Goal: Ask a question: Seek information or help from site administrators or community

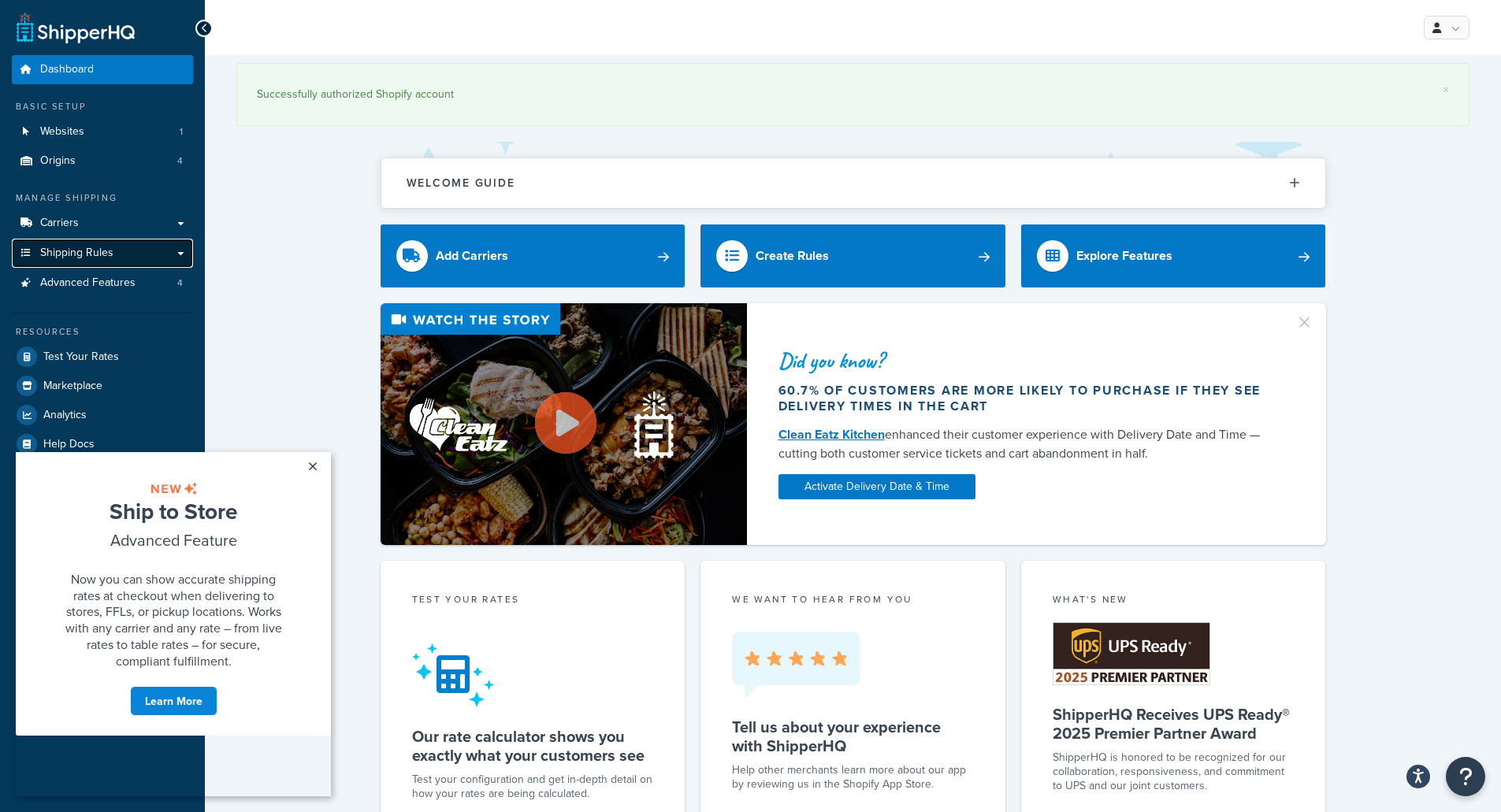
click at [94, 259] on span "Shipping Rules" at bounding box center [77, 253] width 73 height 13
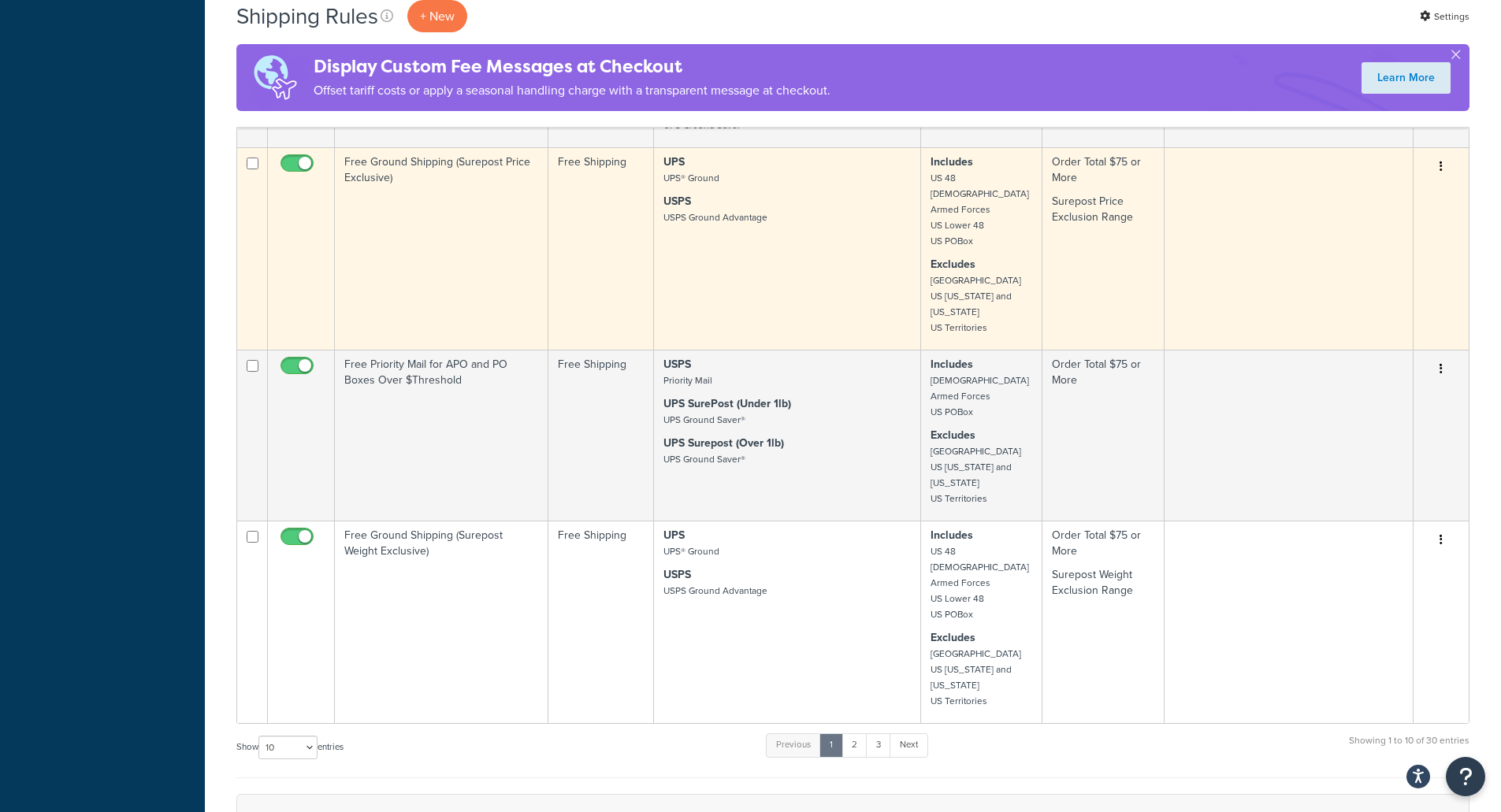
scroll to position [551, 0]
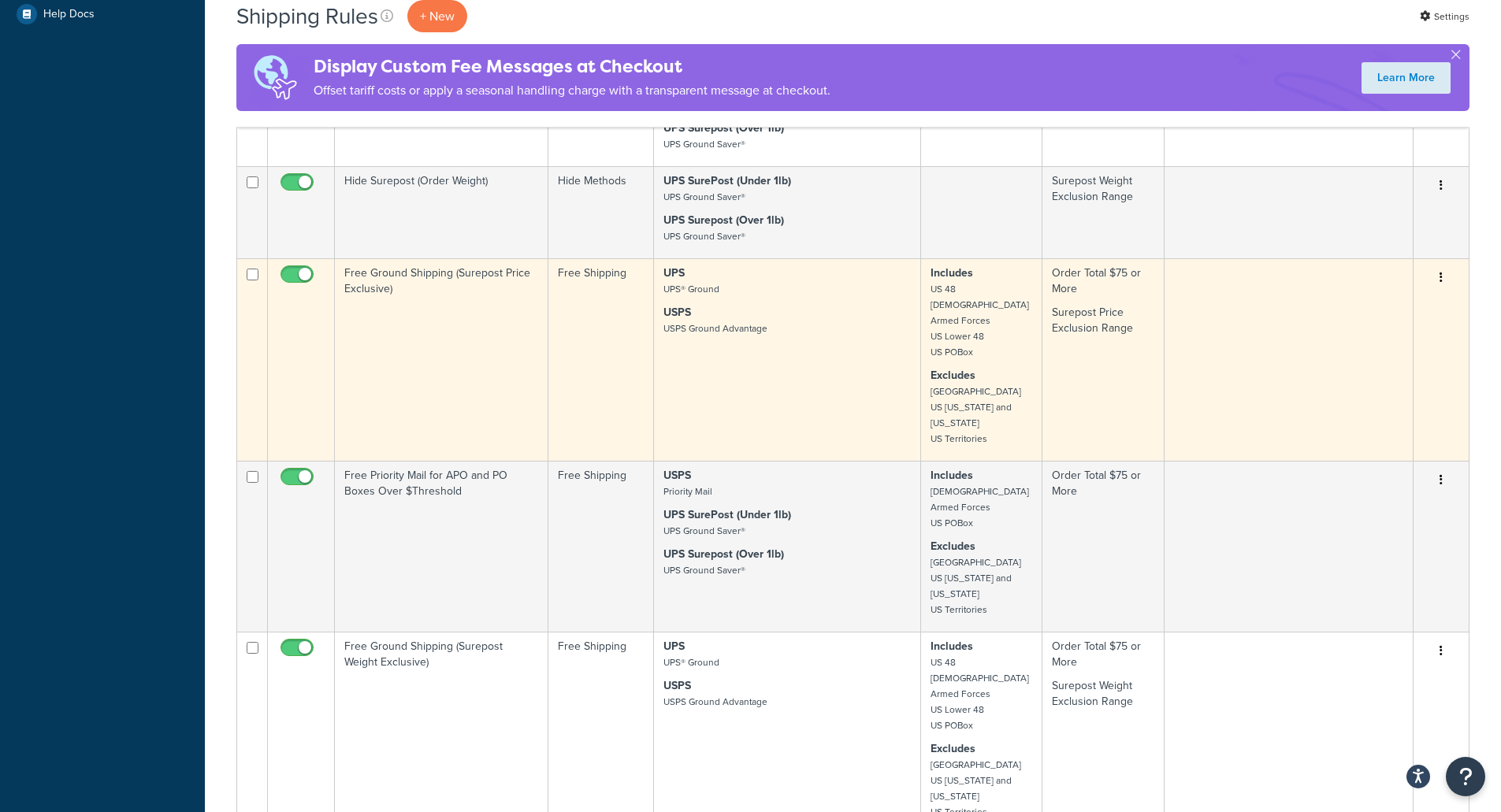
click at [445, 341] on td "Free Ground Shipping (Surepost Price Exclusive)" at bounding box center [441, 359] width 213 height 202
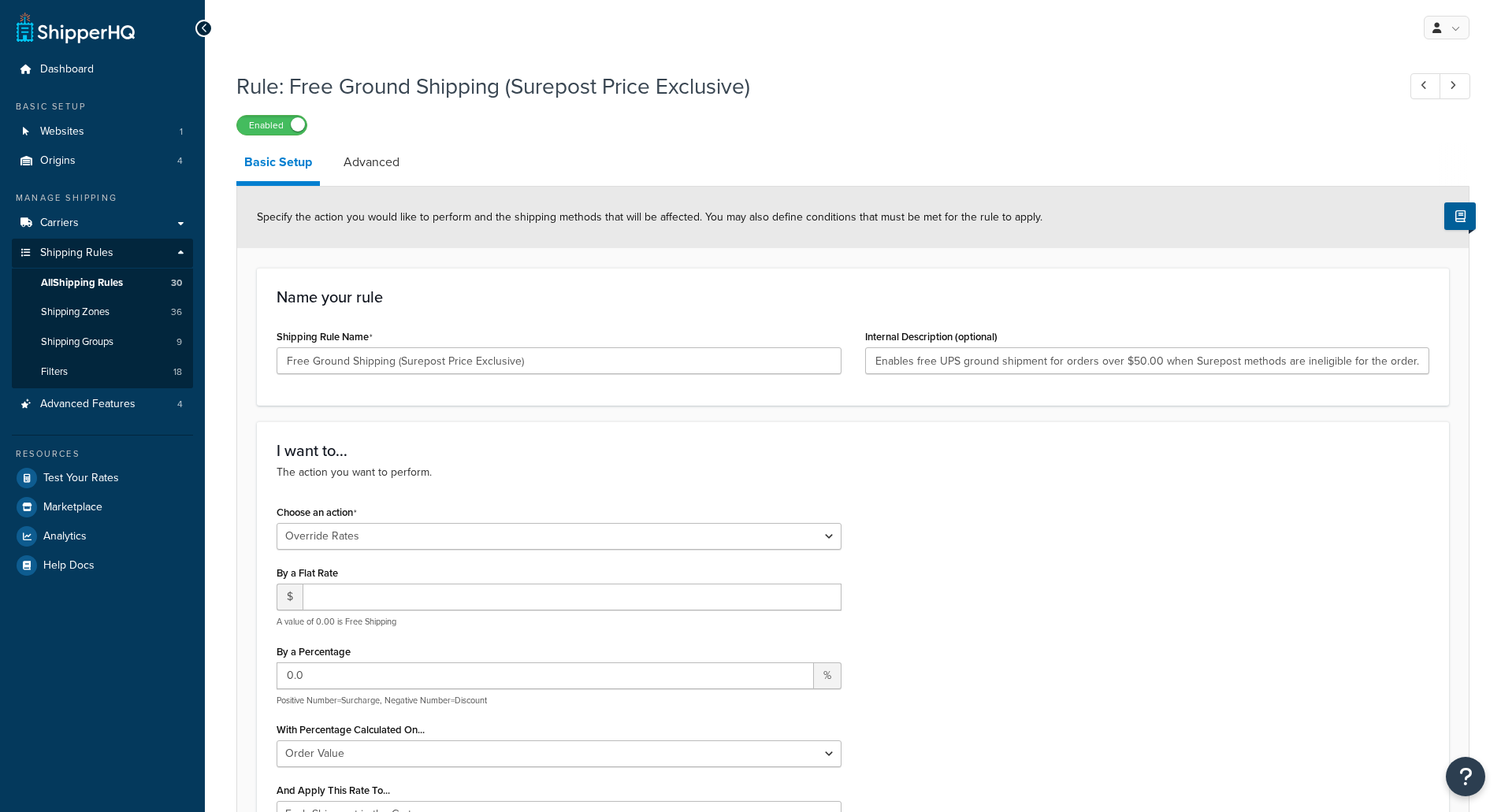
select select "OVERRIDE"
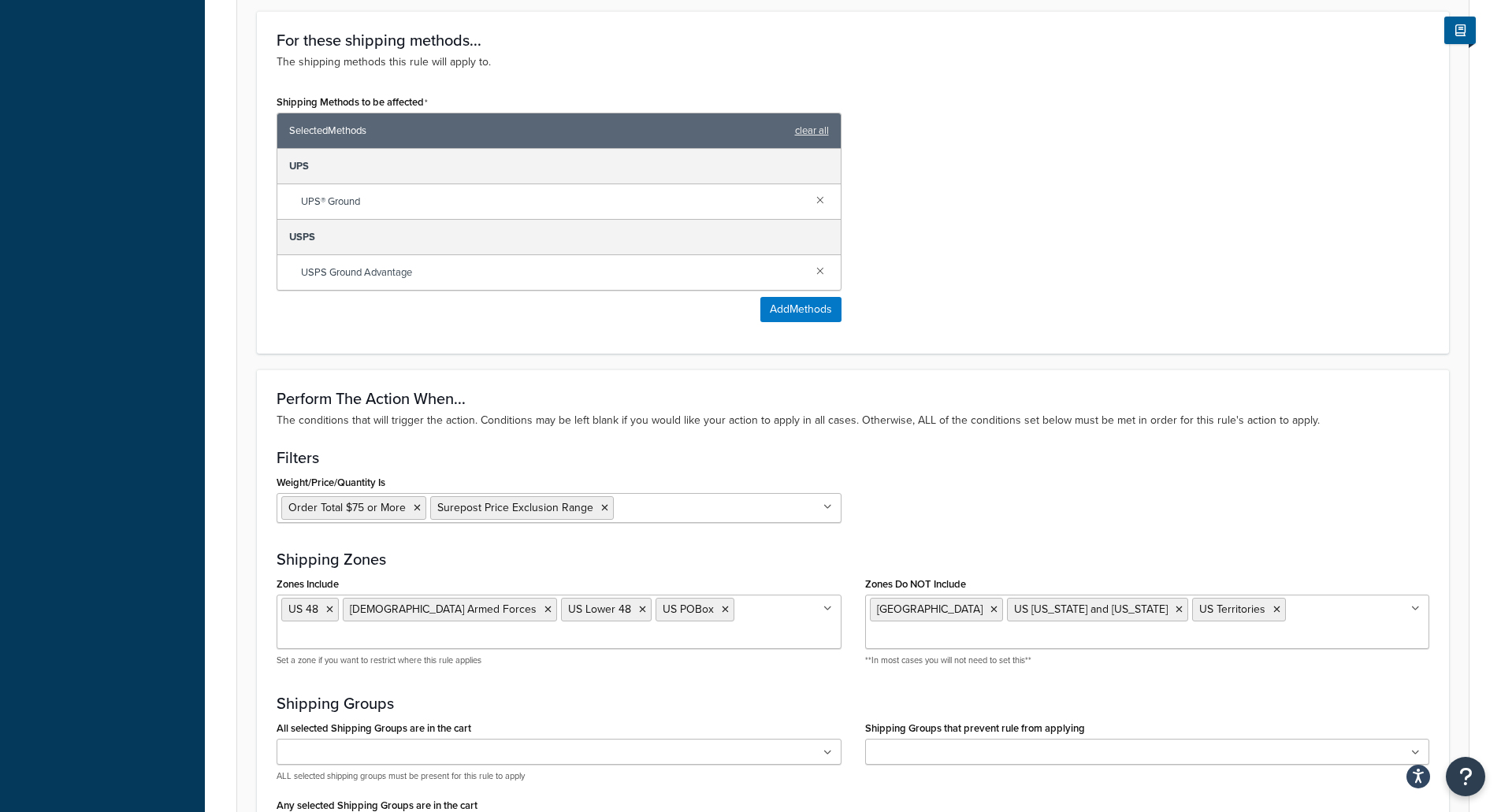
scroll to position [866, 0]
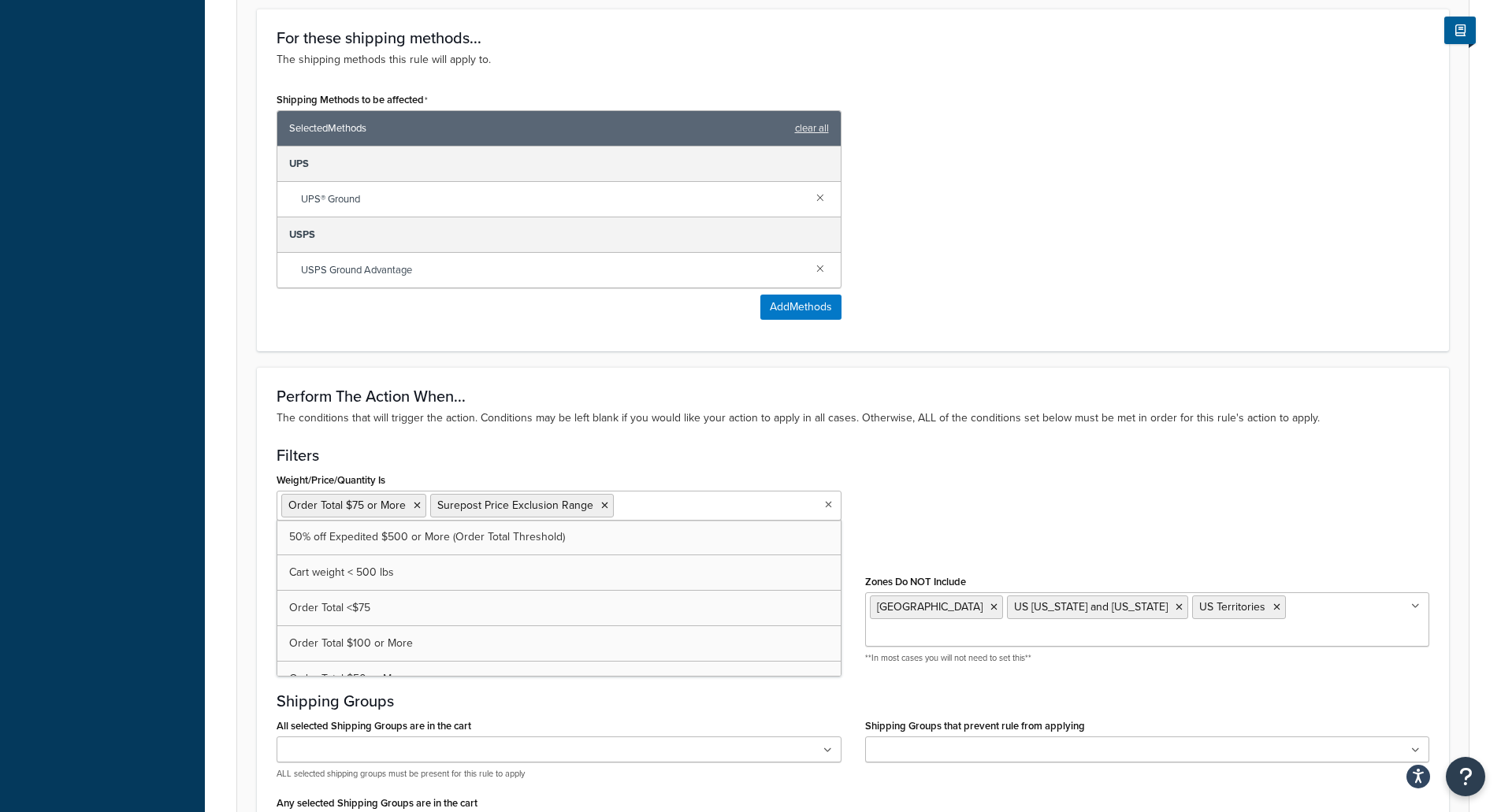
click at [721, 500] on input "Weight/Price/Quantity Is" at bounding box center [688, 505] width 140 height 17
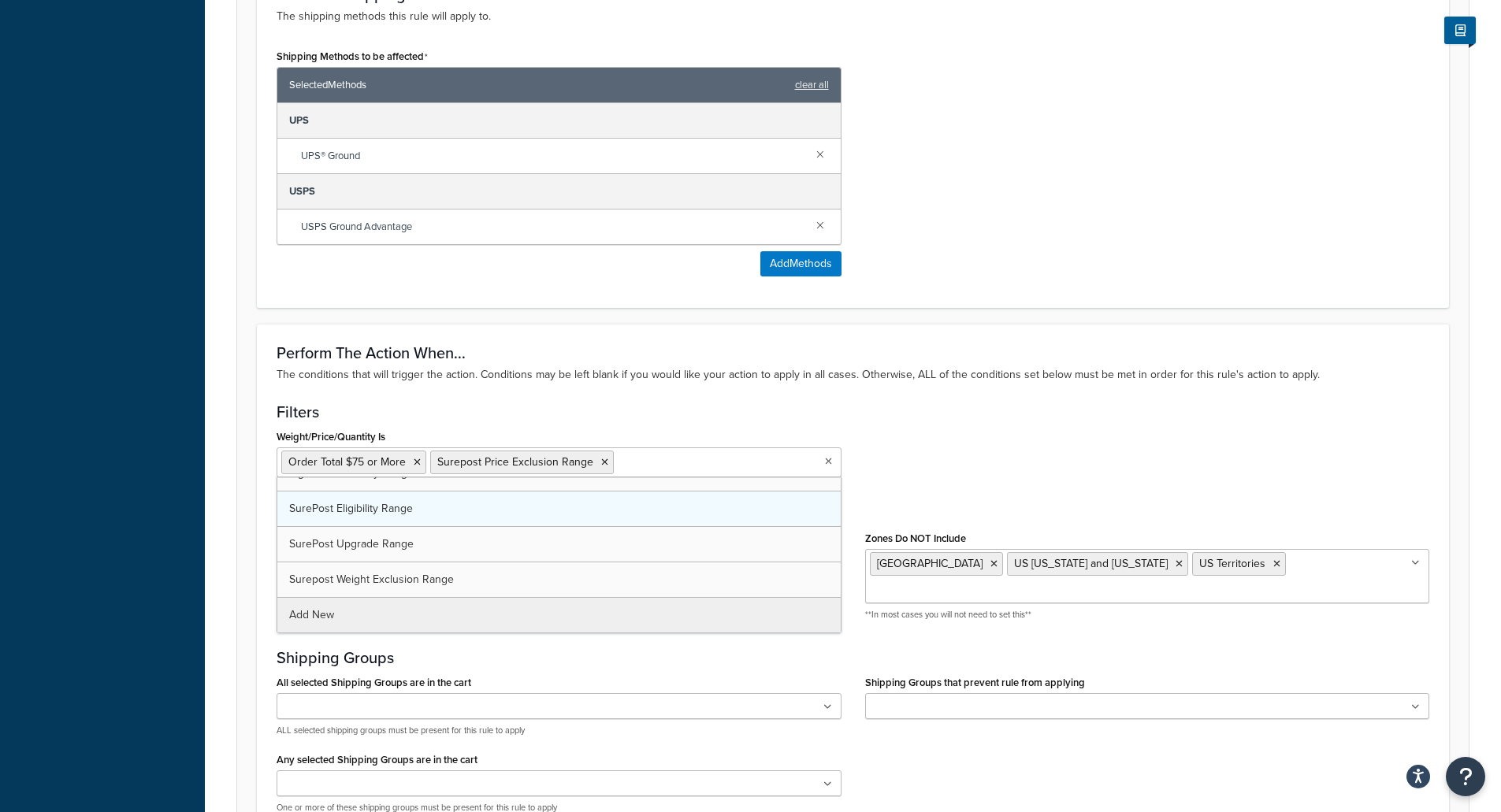
scroll to position [945, 0]
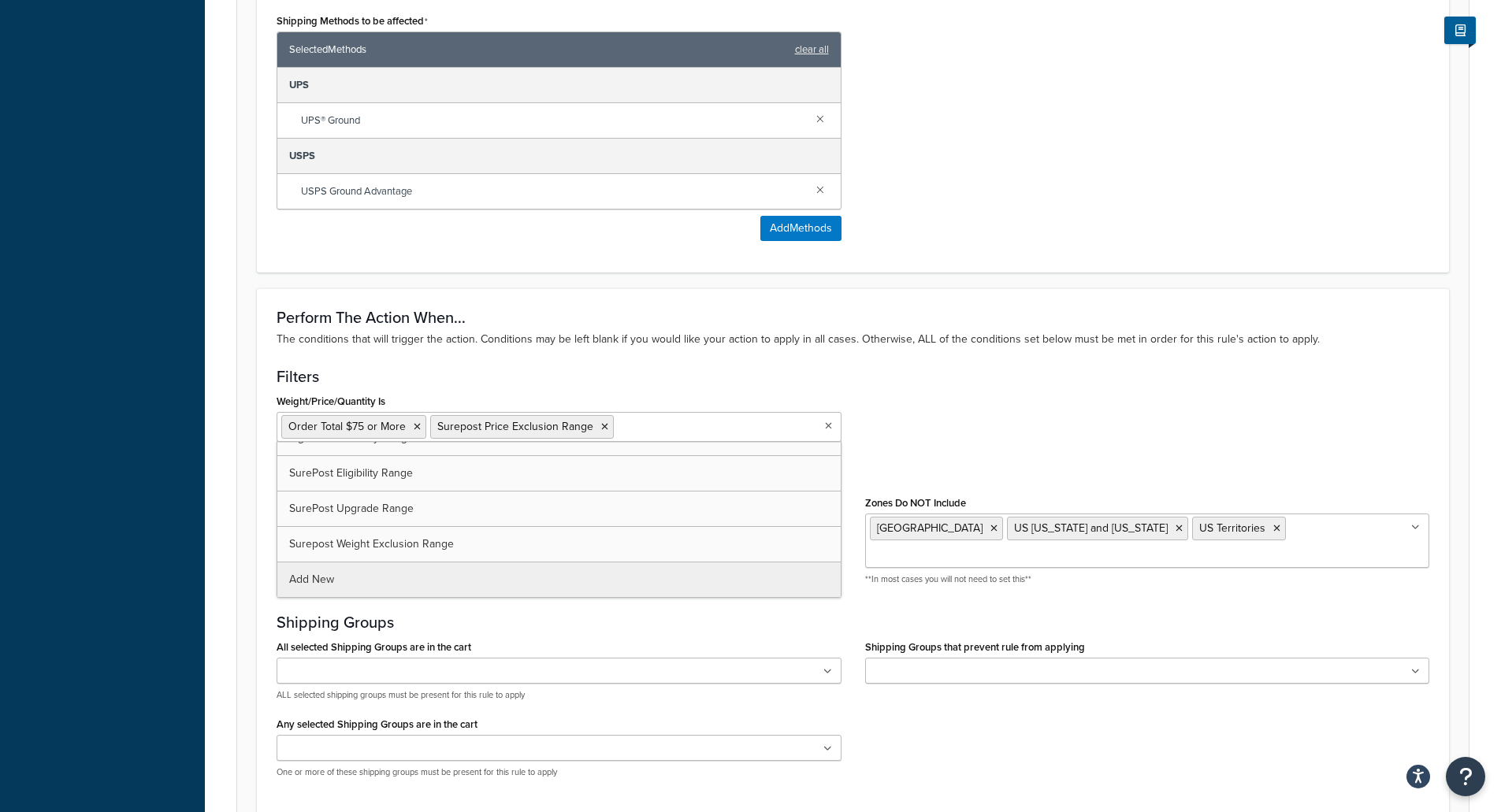
click at [966, 380] on h3 "Filters" at bounding box center [853, 377] width 1153 height 17
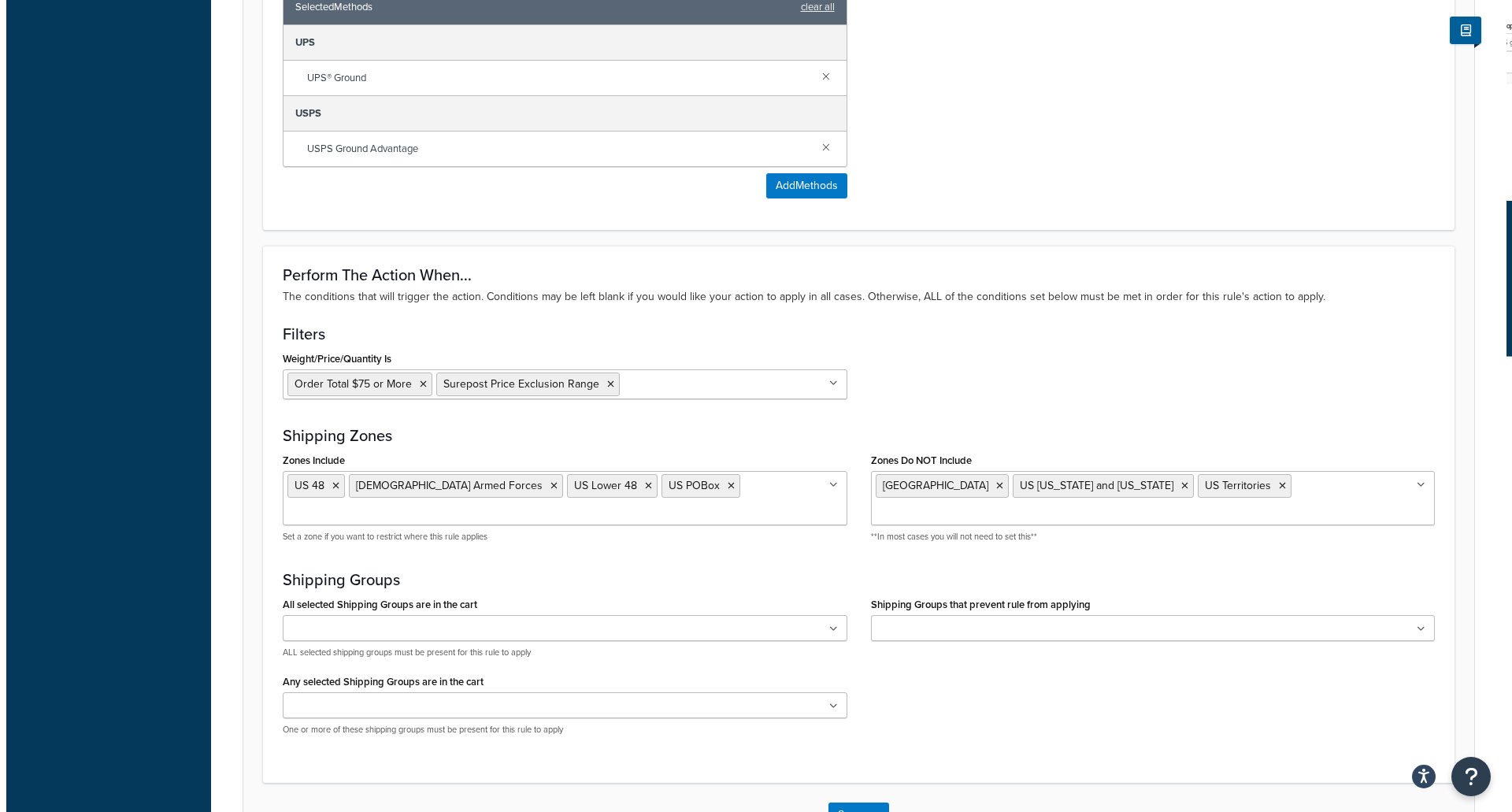
scroll to position [1024, 0]
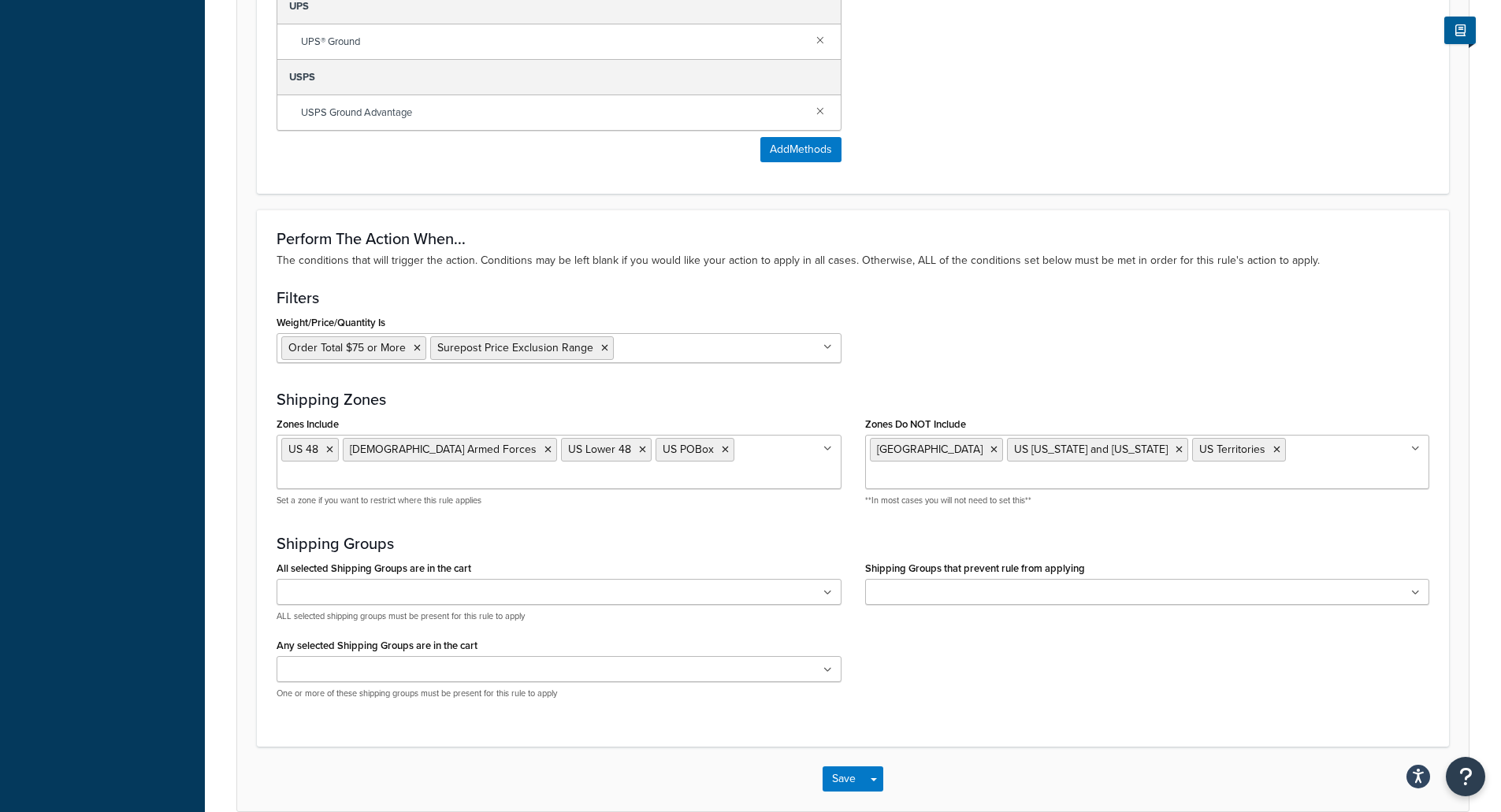
click at [681, 342] on input "Weight/Price/Quantity Is" at bounding box center [688, 347] width 140 height 17
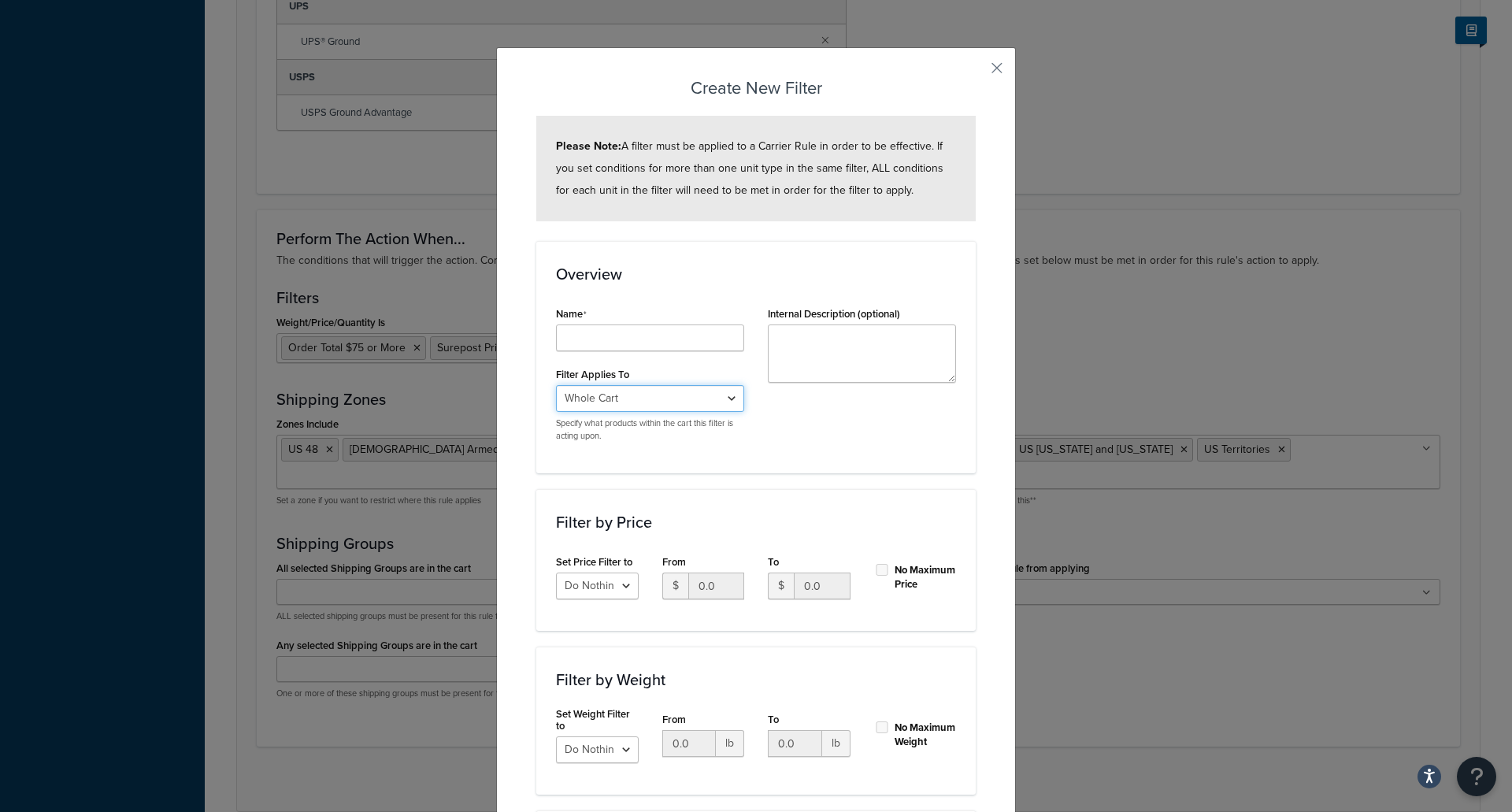
click at [602, 395] on select "Whole Cart Everything in Shipping Group Everything at Origin Each Item within S…" at bounding box center [649, 399] width 188 height 27
click at [536, 568] on div "Filter by Price Set Price Filter to Do Nothing Apply to a Range From $ 0.0 To $…" at bounding box center [756, 560] width 439 height 142
drag, startPoint x: 586, startPoint y: 570, endPoint x: 586, endPoint y: 579, distance: 9.0
click at [586, 571] on div "Set Price Filter to Do Nothing Apply to a Range" at bounding box center [597, 575] width 82 height 49
click at [586, 579] on select "Do Nothing Apply to a Range" at bounding box center [597, 586] width 82 height 27
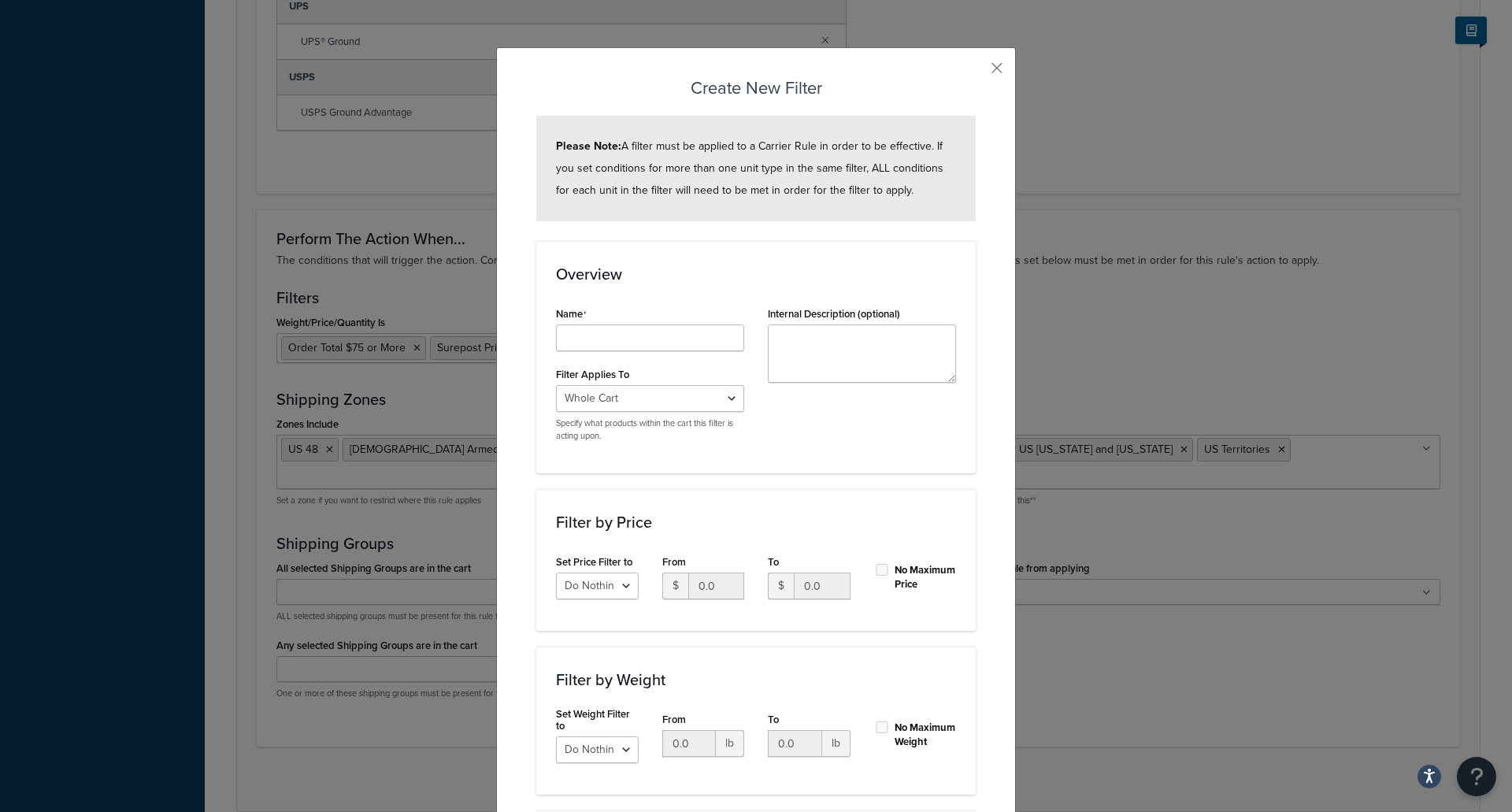
click at [536, 573] on div "Filter by Price Set Price Filter to Do Nothing Apply to a Range From $ 0.0 To $…" at bounding box center [756, 560] width 439 height 142
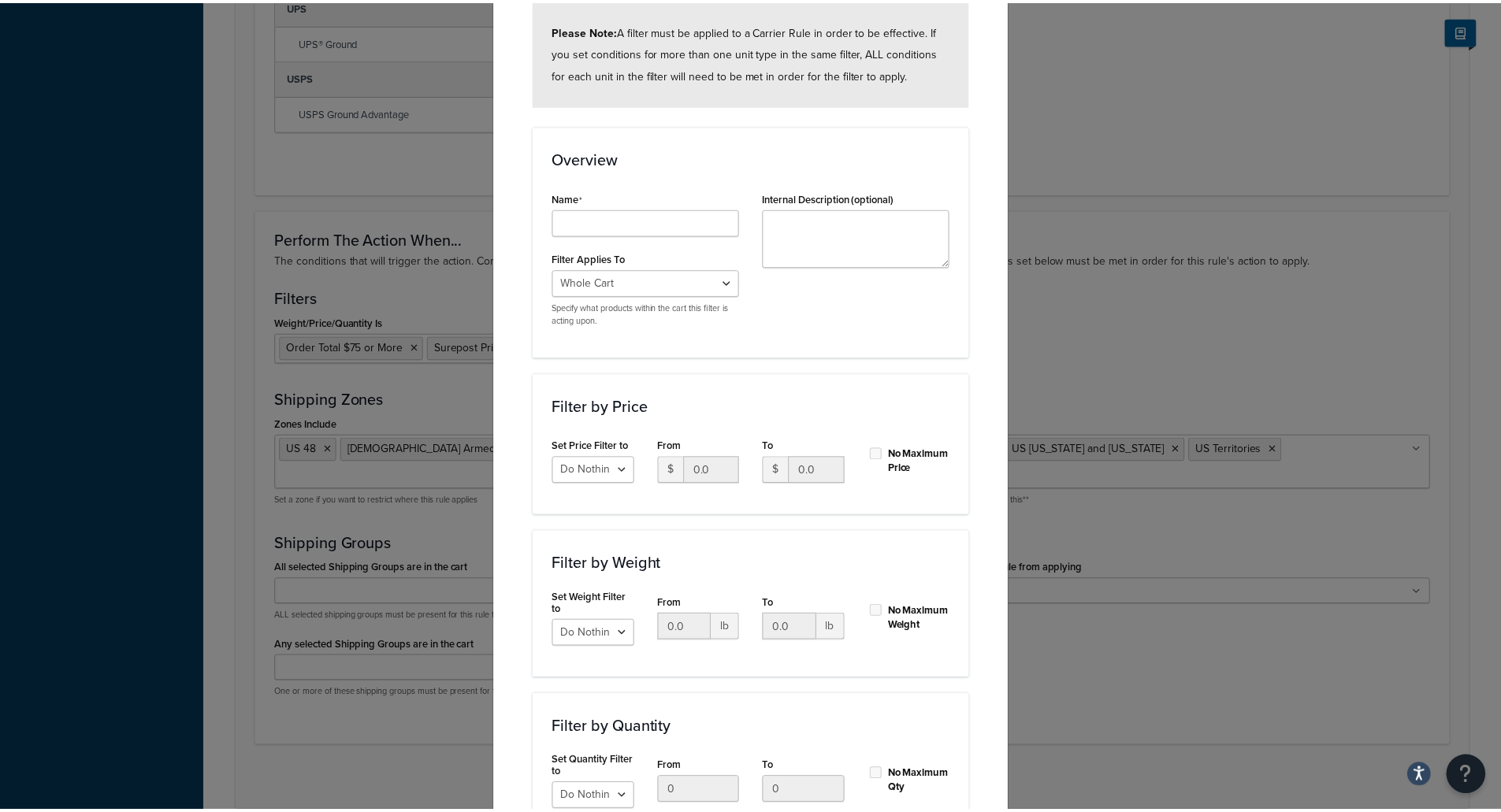
scroll to position [0, 0]
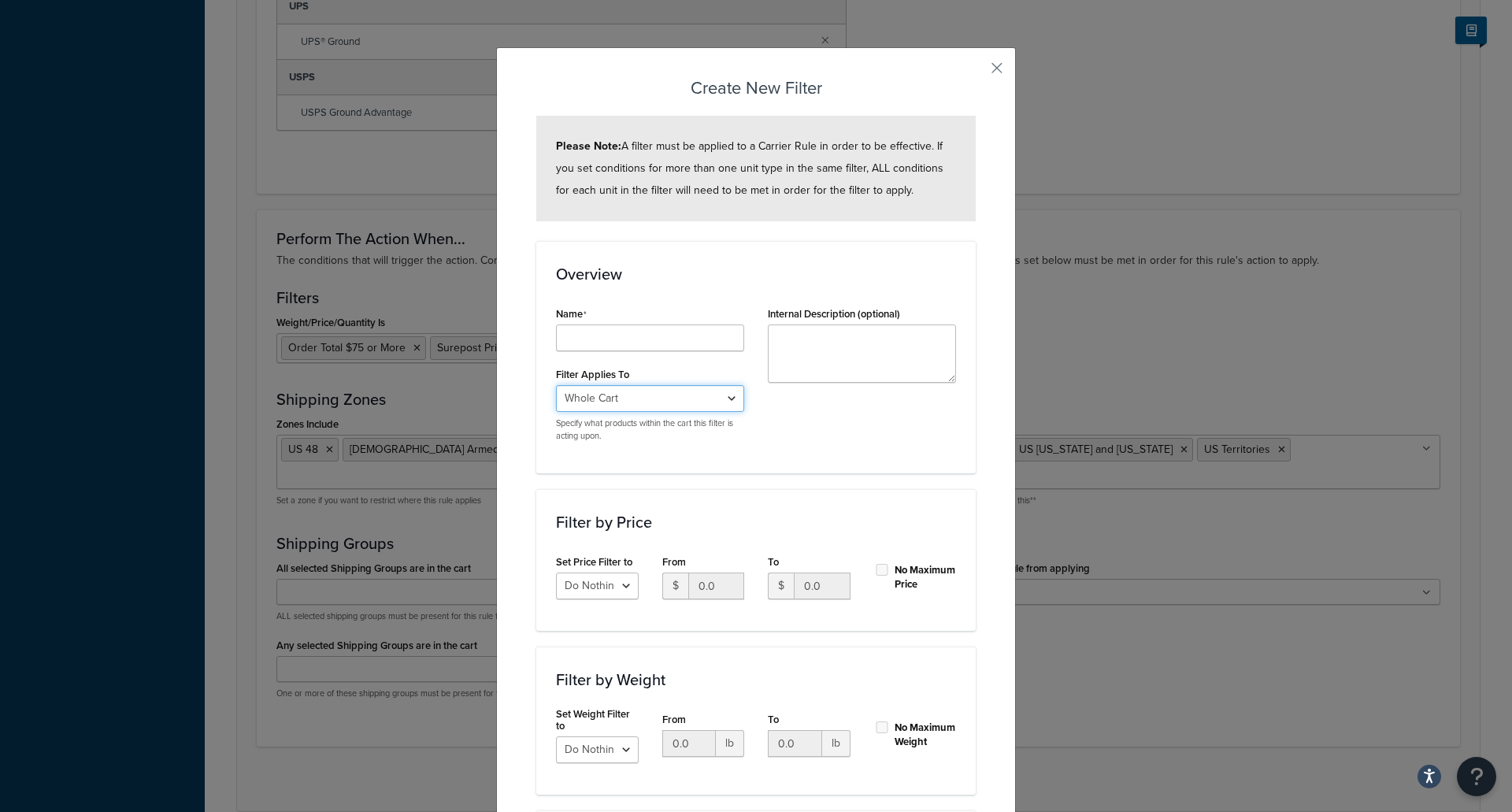
click at [585, 390] on select "Whole Cart Everything in Shipping Group Everything at Origin Each Item within S…" at bounding box center [649, 399] width 188 height 27
click at [704, 400] on select "Whole Cart Everything in Shipping Group Everything at Origin Each Item within S…" at bounding box center [649, 399] width 188 height 27
click at [672, 396] on select "Whole Cart Everything in Shipping Group Everything at Origin Each Item within S…" at bounding box center [649, 399] width 188 height 27
click at [656, 396] on select "Whole Cart Everything in Shipping Group Everything at Origin Each Item within S…" at bounding box center [649, 399] width 188 height 27
click at [852, 427] on div "Name Filter Applies To Whole Cart Everything in Shipping Group Everything at Or…" at bounding box center [756, 377] width 423 height 151
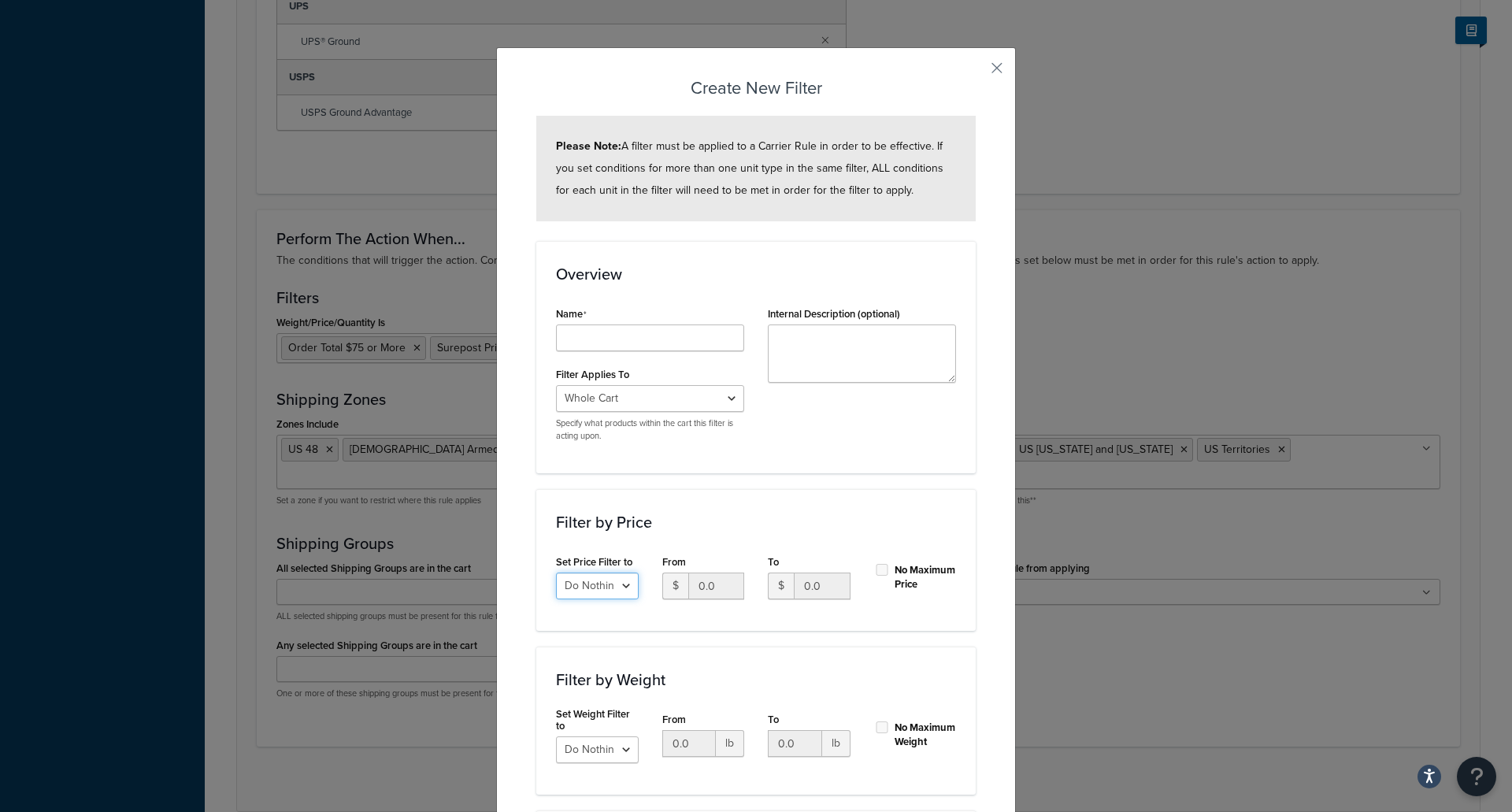
click at [621, 586] on select "Do Nothing Apply to a Range" at bounding box center [597, 586] width 82 height 27
click at [852, 476] on form "Please Note: A filter must be applied to a Carrier Rule in order to be effectiv…" at bounding box center [756, 569] width 439 height 907
click at [999, 67] on div "Create New Filter Please Note: A filter must be applied to a Carrier Rule in or…" at bounding box center [756, 551] width 519 height 1008
click at [975, 71] on button "button" at bounding box center [973, 73] width 4 height 4
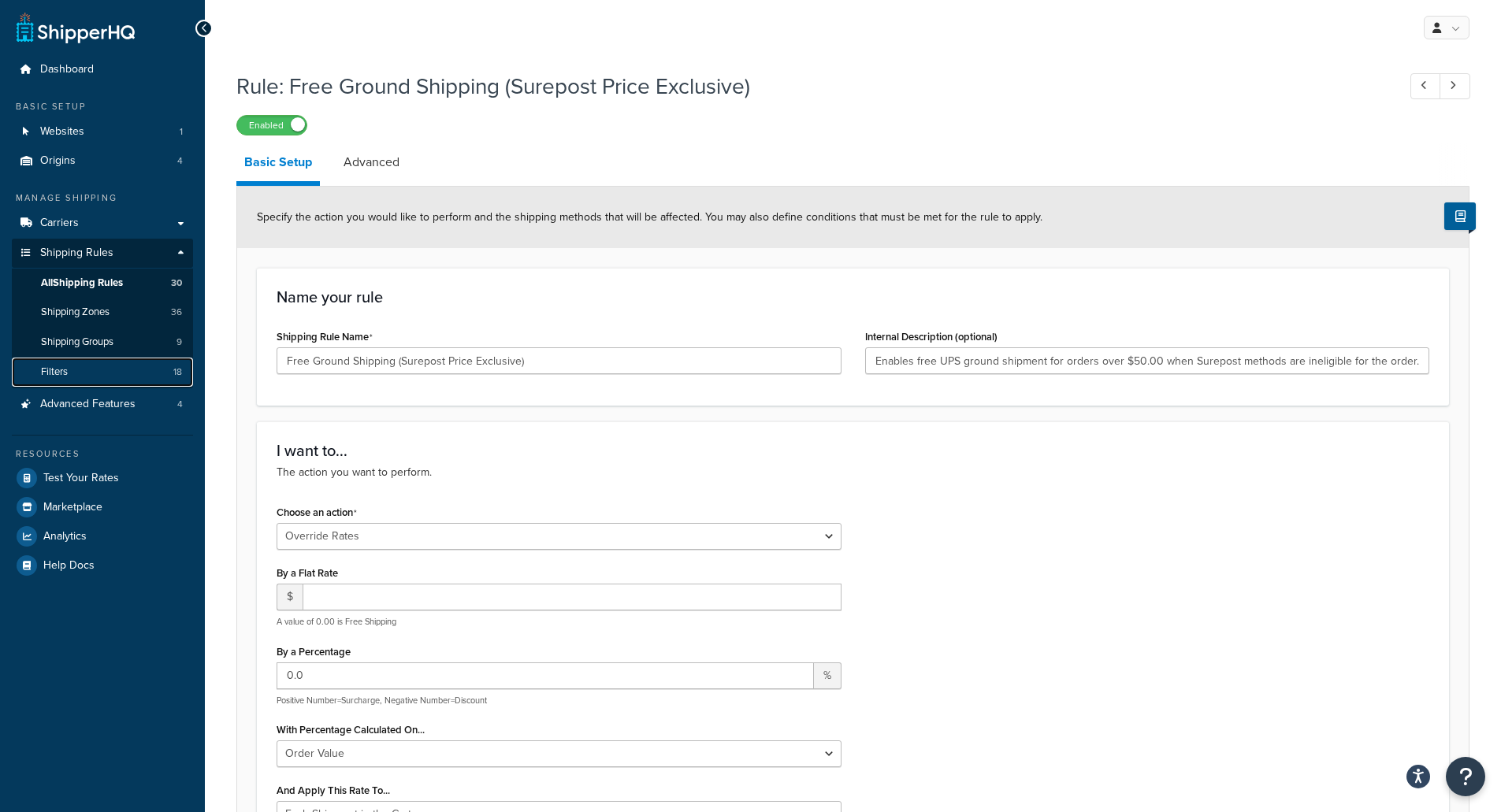
click at [49, 370] on span "Filters" at bounding box center [55, 372] width 27 height 13
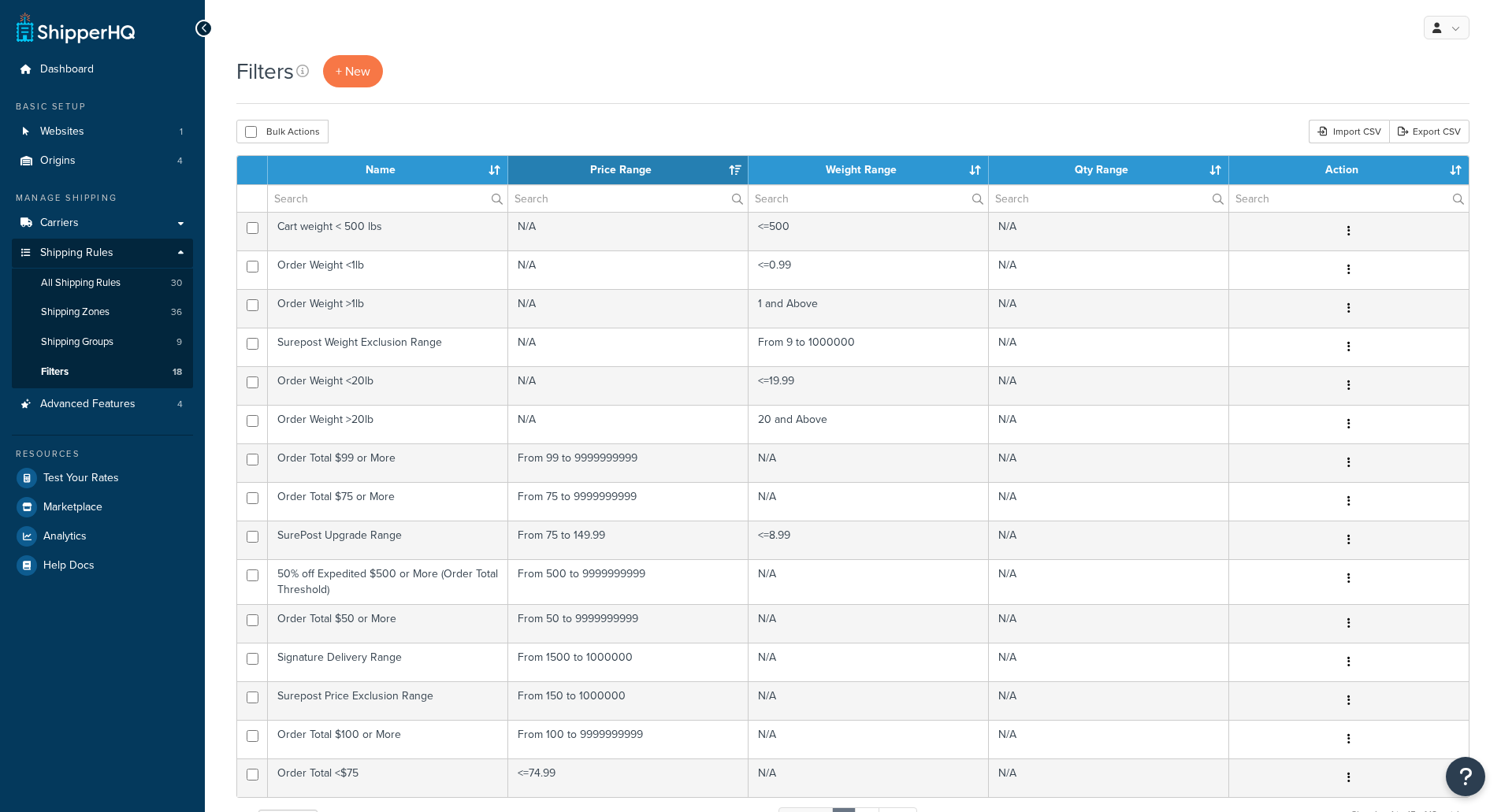
select select "15"
click at [348, 75] on span "+ New" at bounding box center [353, 71] width 35 height 18
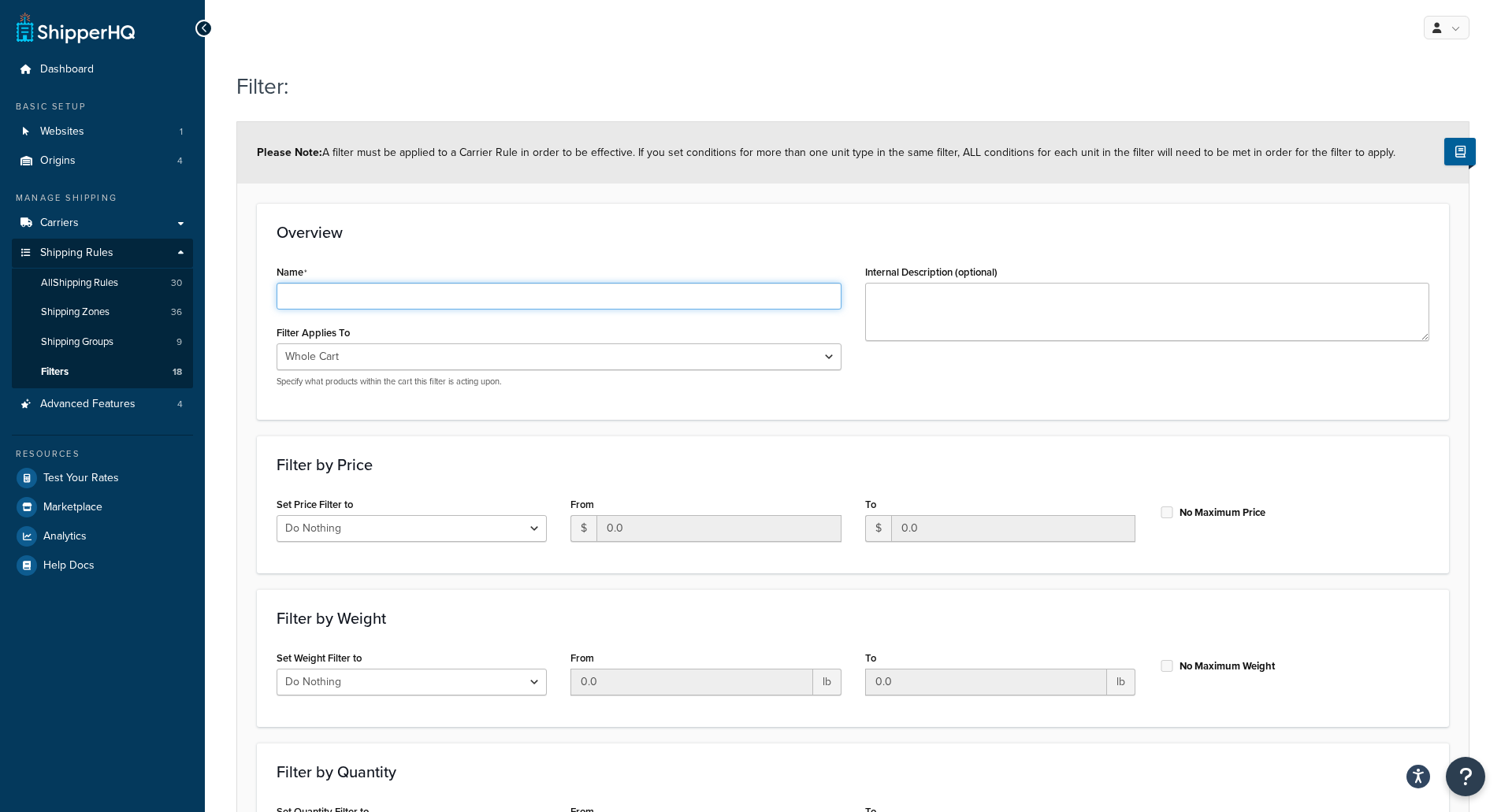
click at [353, 292] on input "Name" at bounding box center [559, 296] width 565 height 27
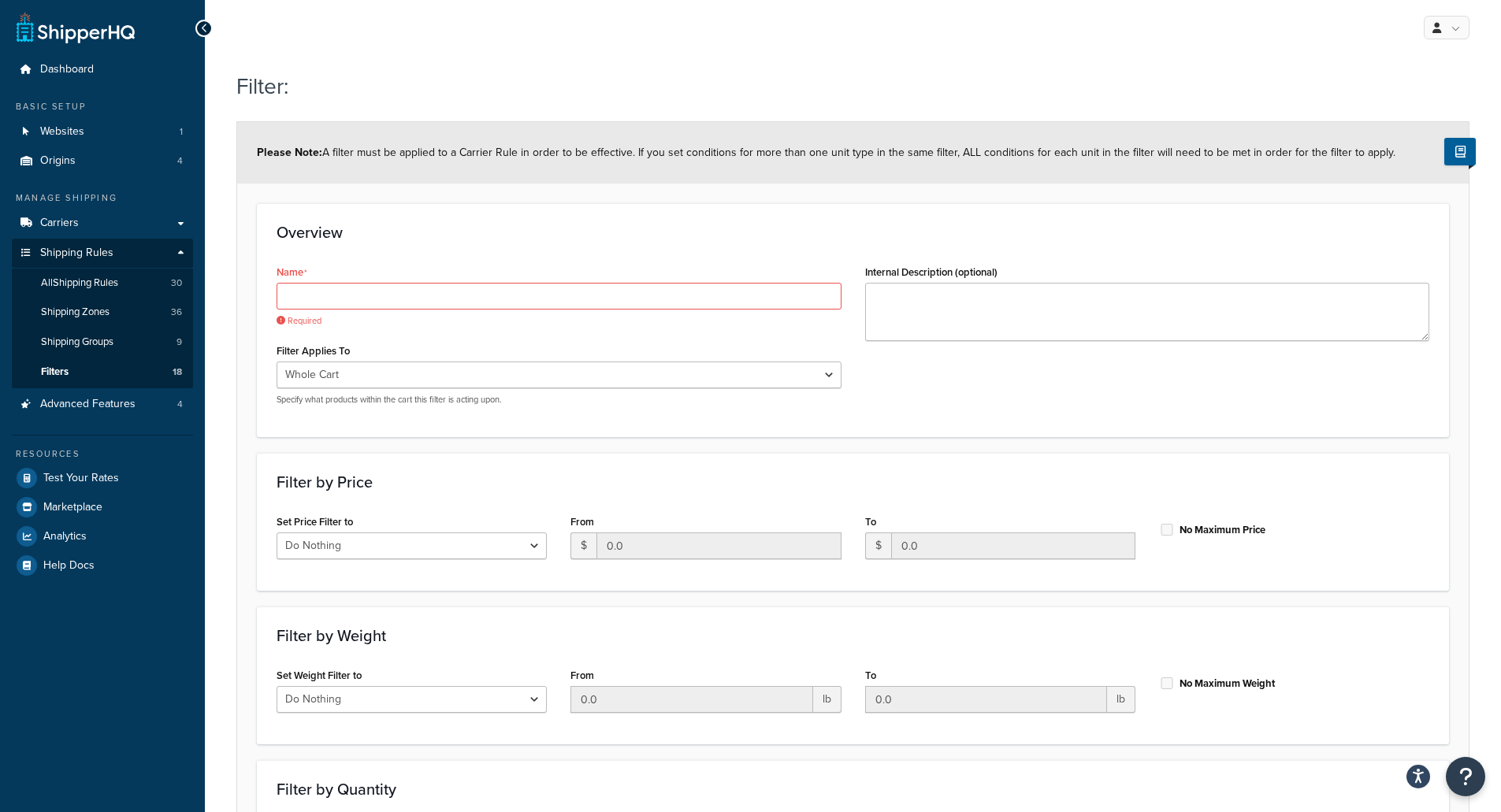
click at [1224, 427] on form "Please Note: A filter must be applied to a Carrier Rule in order to be effectiv…" at bounding box center [853, 542] width 1231 height 841
click at [466, 289] on input "Name" at bounding box center [559, 296] width 565 height 27
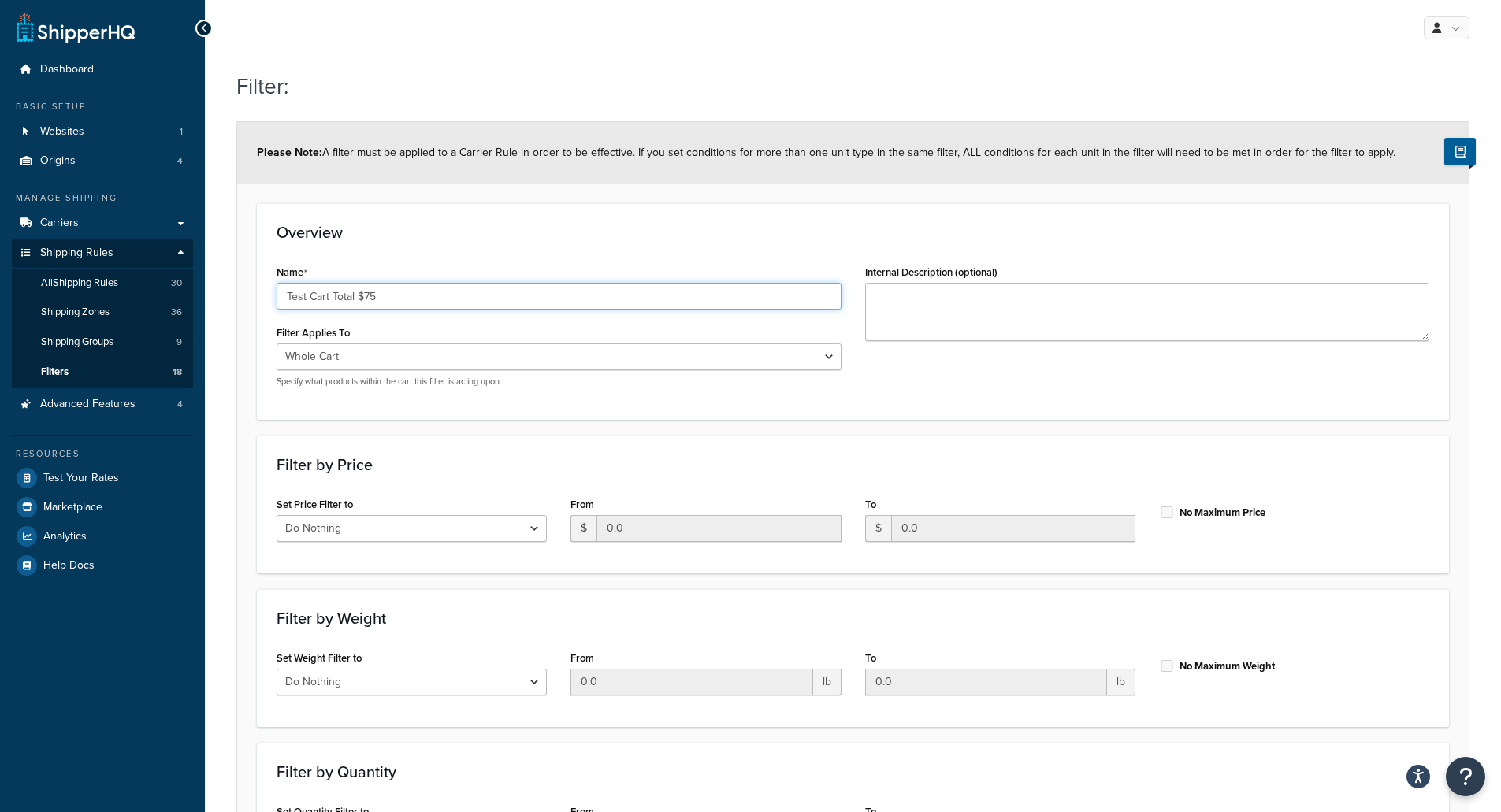
type input "Test Cart Total $75"
click at [1010, 414] on div "Overview Name Test Cart Total $75 Filter Applies To Whole Cart Everything in Sh…" at bounding box center [853, 311] width 1192 height 216
click at [481, 527] on select "Do Nothing Apply to a Range" at bounding box center [412, 528] width 271 height 27
select select "range"
click at [277, 515] on select "Do Nothing Apply to a Range" at bounding box center [412, 528] width 271 height 27
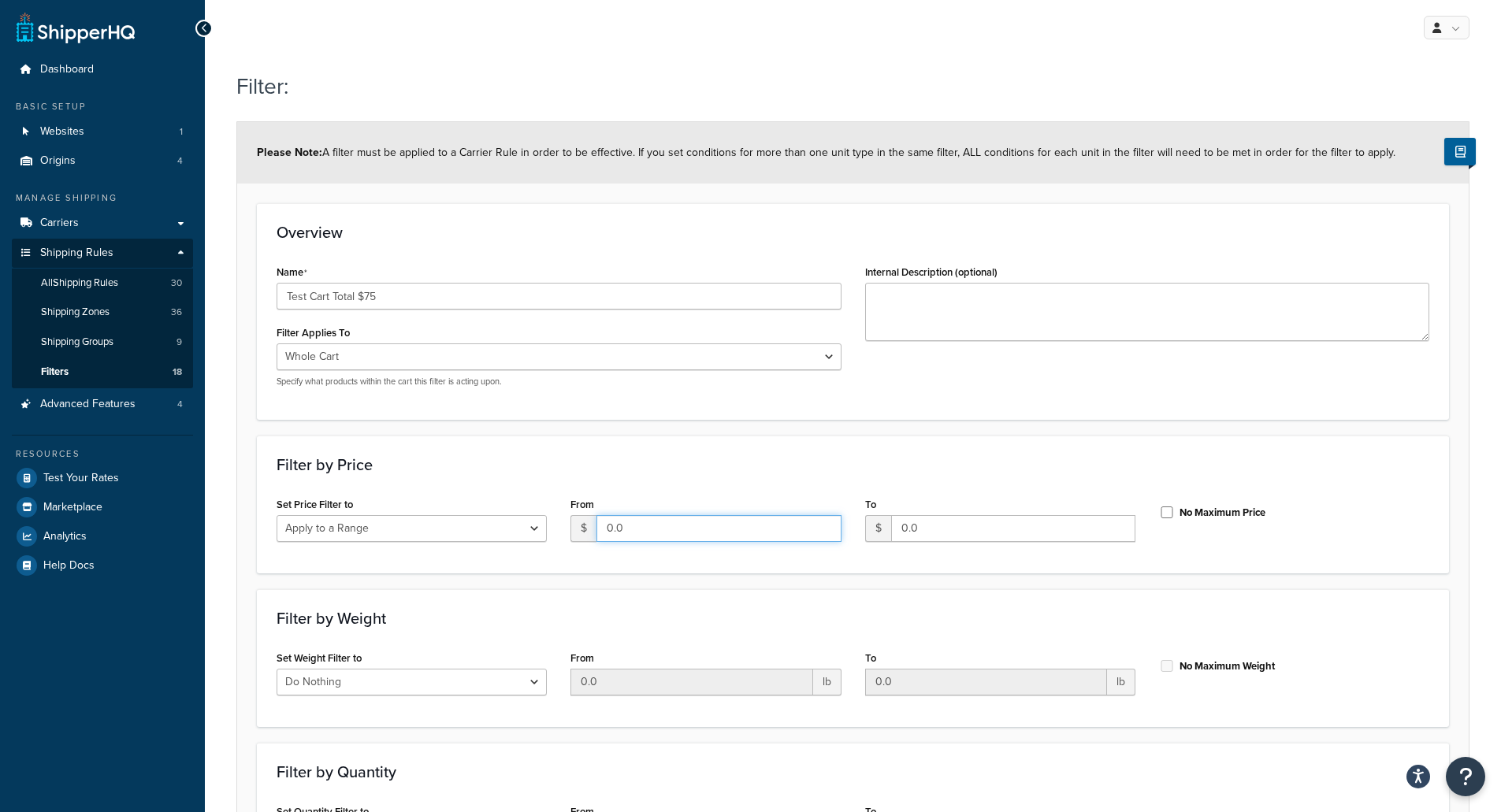
click at [692, 527] on input "0.0" at bounding box center [719, 528] width 244 height 27
type input "0"
type input "75"
click at [922, 562] on div "Filter by Price Set Price Filter to Do Nothing Apply to a Range From $ 75 To $ …" at bounding box center [853, 504] width 1192 height 138
click at [1175, 514] on div "No Maximum Price" at bounding box center [1294, 511] width 271 height 24
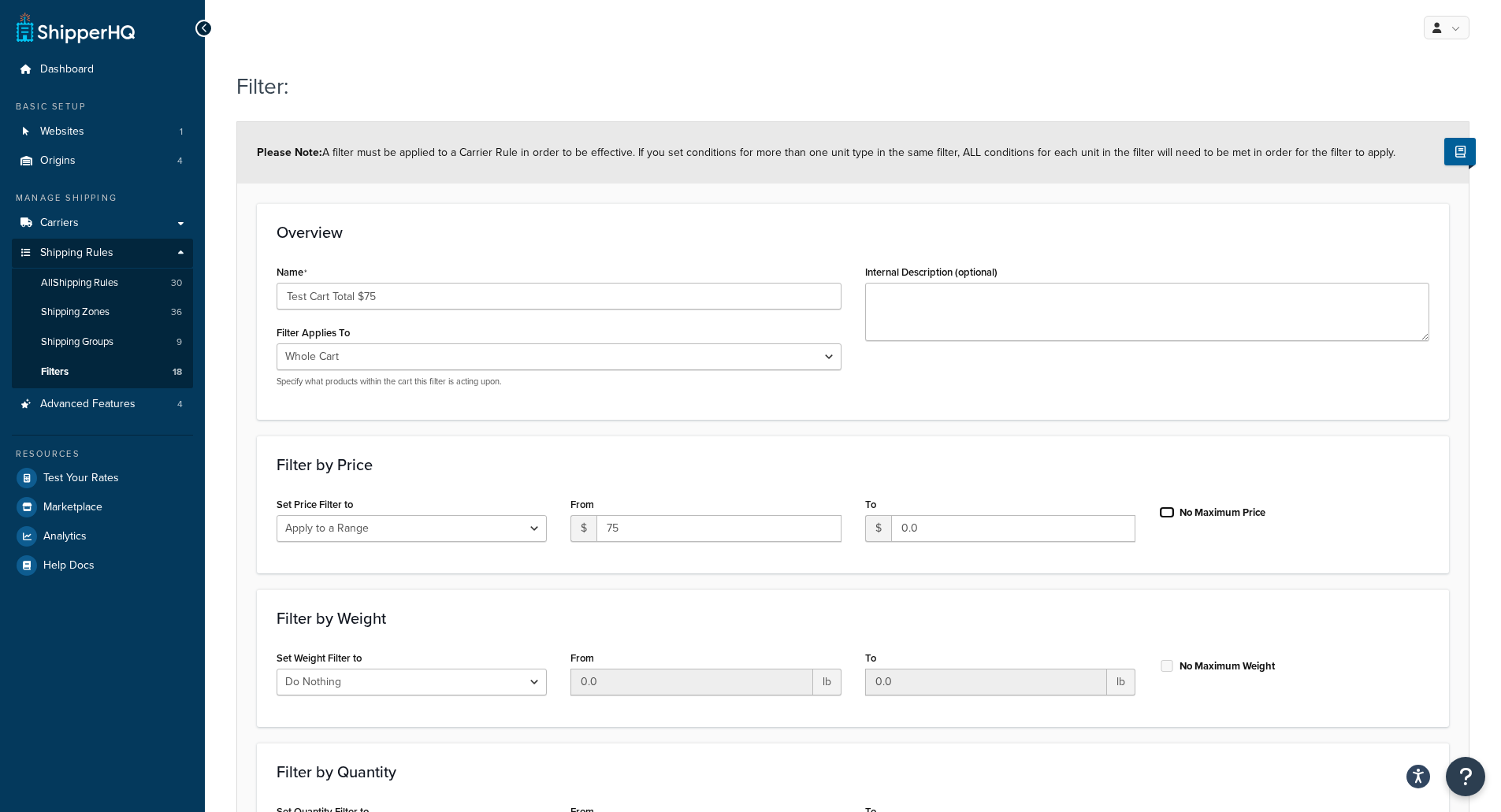
click at [1167, 514] on input "No Maximum Price" at bounding box center [1167, 512] width 16 height 12
checkbox input "true"
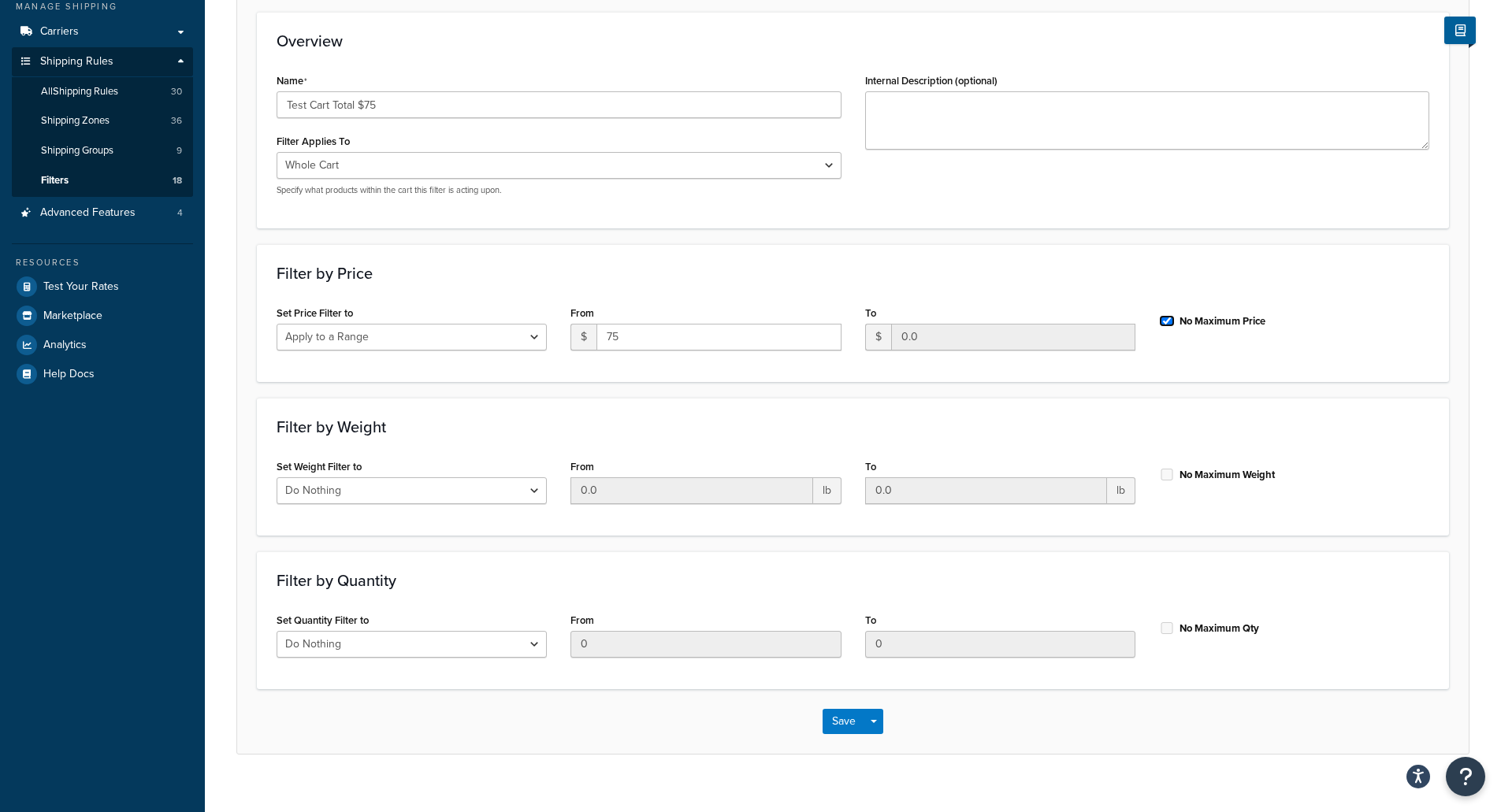
scroll to position [213, 0]
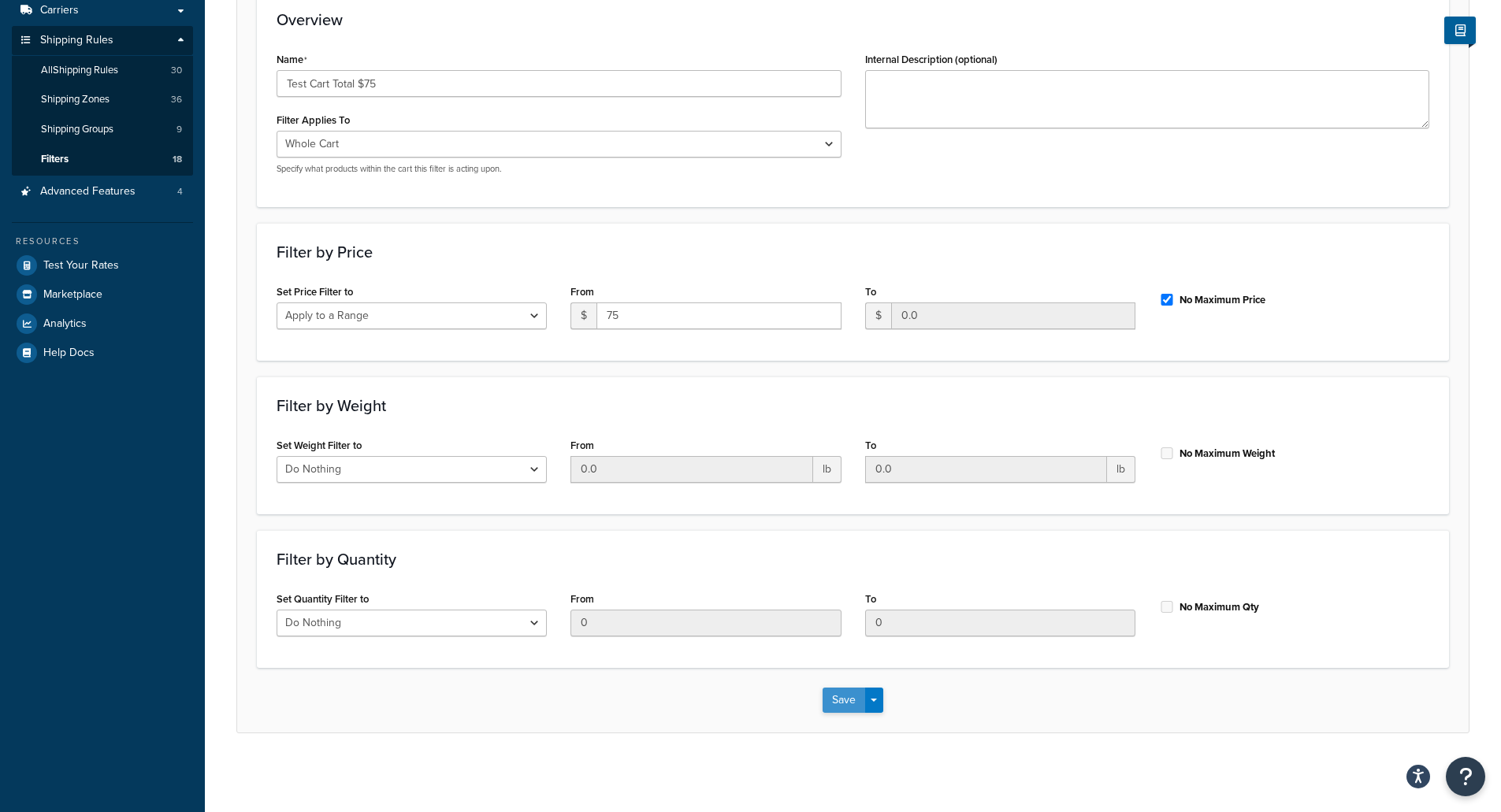
click at [858, 695] on button "Save" at bounding box center [844, 700] width 43 height 25
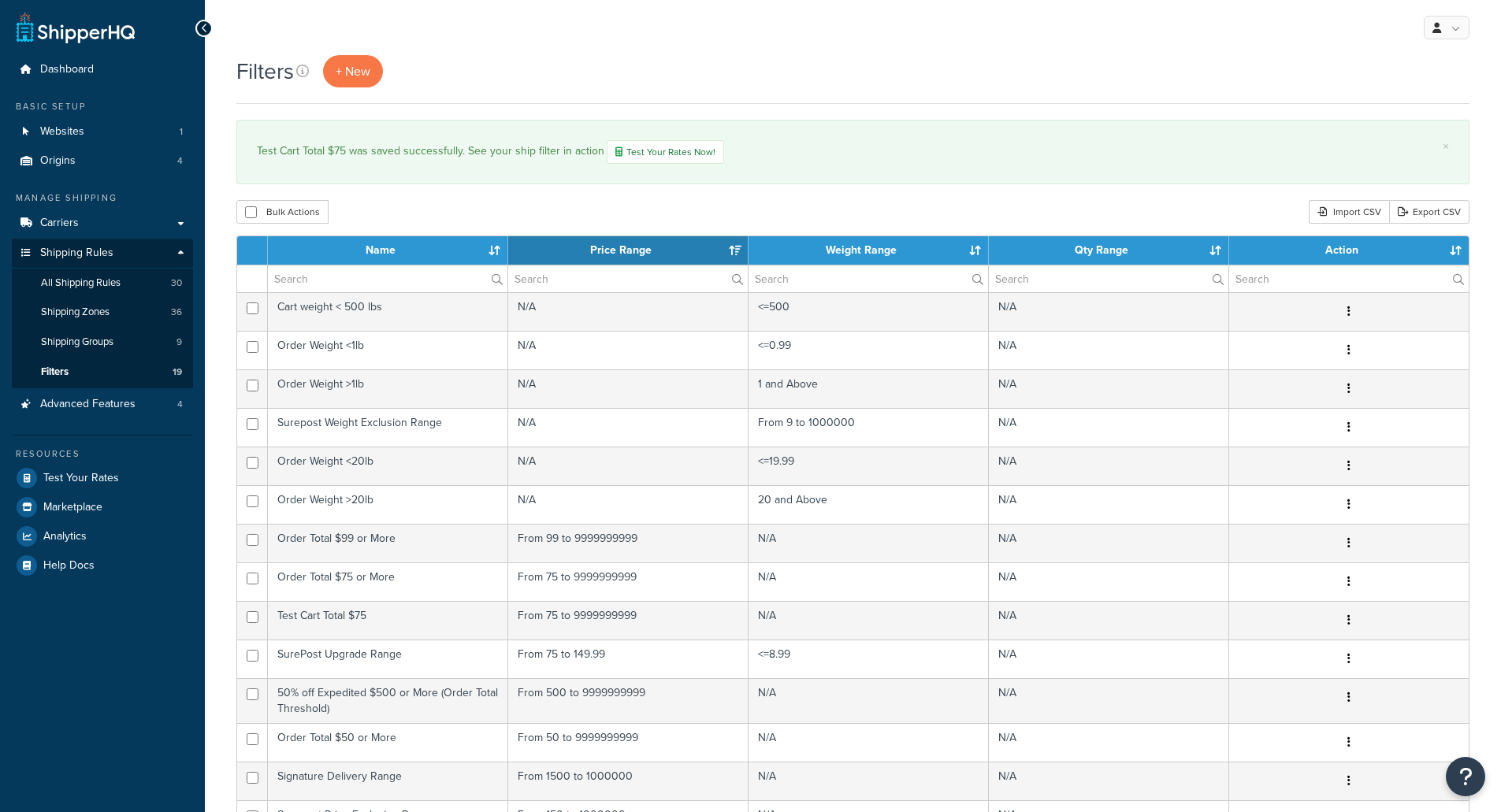
select select "15"
click at [86, 291] on link "All Shipping Rules 30" at bounding box center [102, 283] width 181 height 29
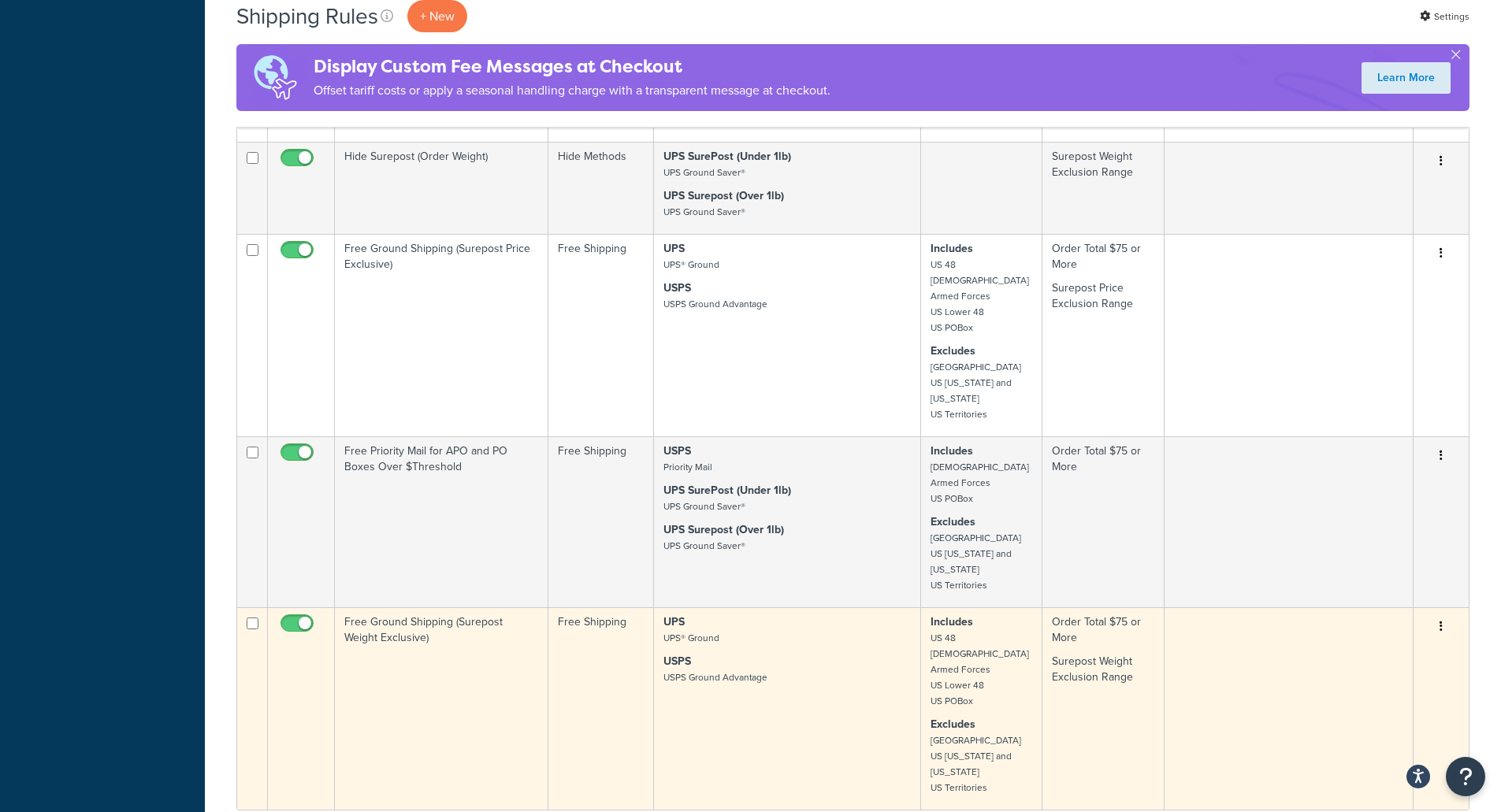
scroll to position [787, 0]
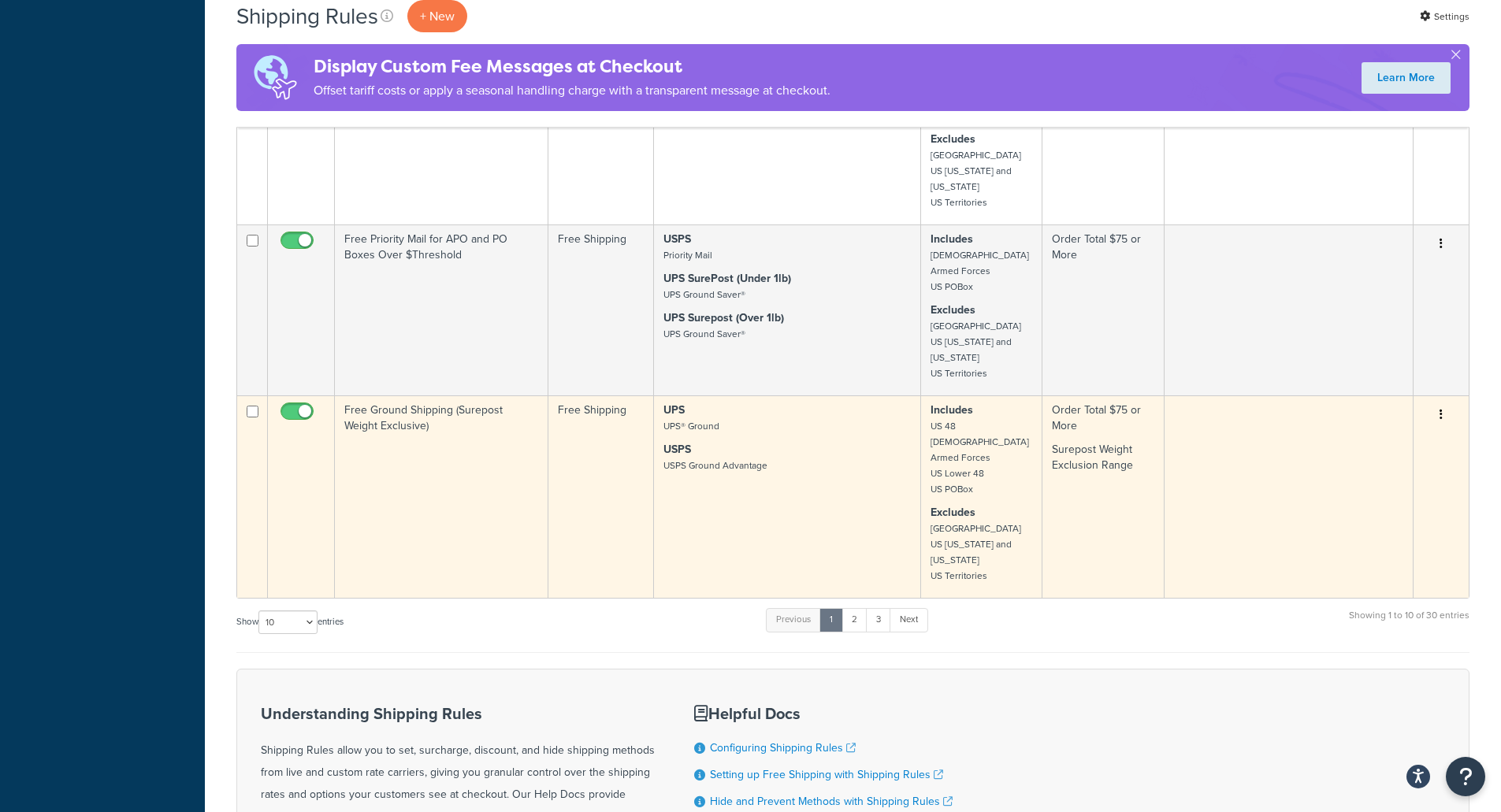
click at [245, 395] on td at bounding box center [252, 496] width 31 height 202
checkbox input "true"
click at [1445, 402] on button "button" at bounding box center [1441, 415] width 22 height 25
click at [1384, 461] on link "Duplicate" at bounding box center [1388, 477] width 125 height 33
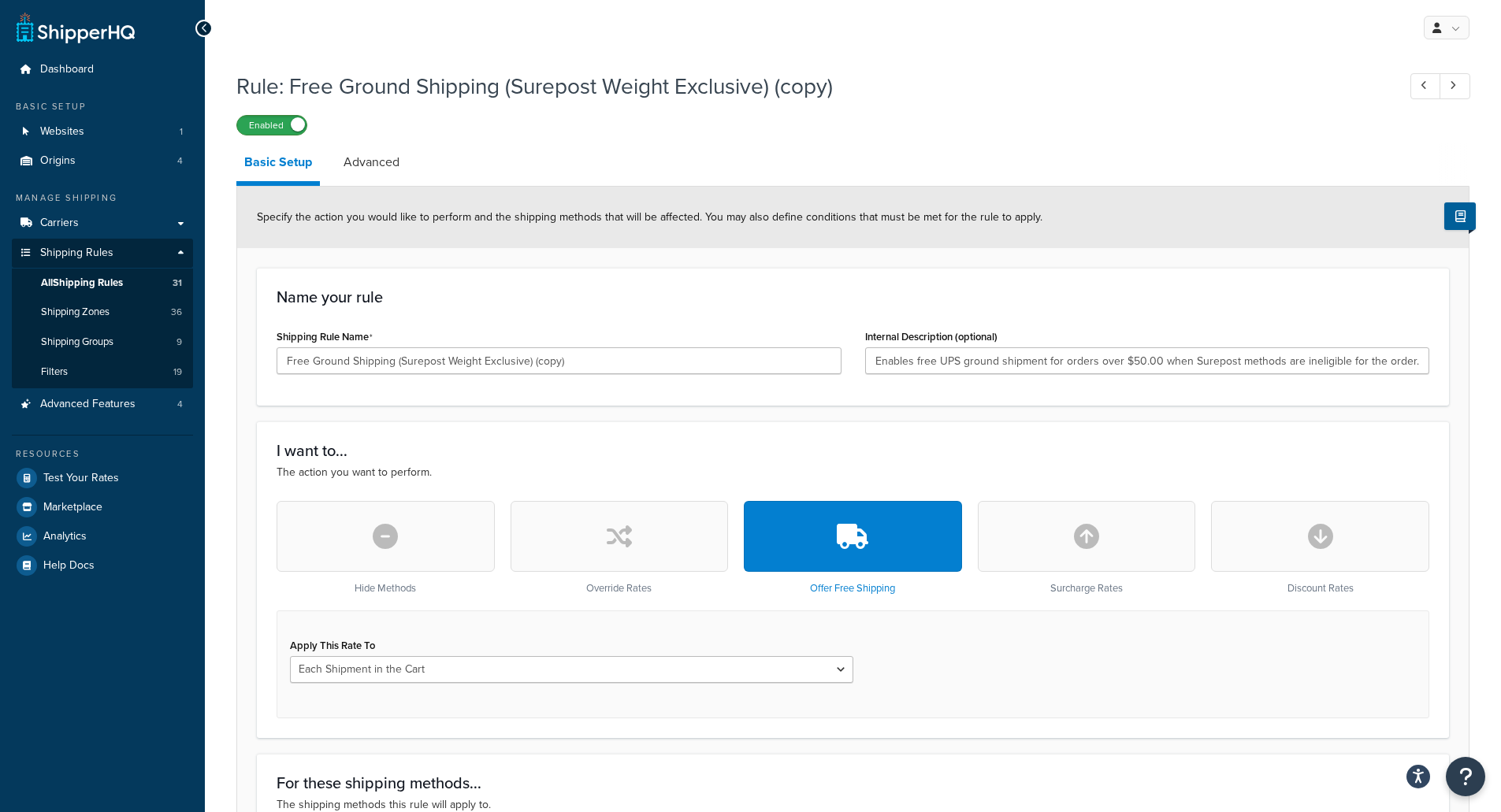
click at [289, 132] on label "Enabled" at bounding box center [271, 125] width 69 height 19
drag, startPoint x: 587, startPoint y: 360, endPoint x: 285, endPoint y: 364, distance: 302.0
click at [285, 364] on input "Free Ground Shipping (Surepost Weight Exclusive) (copy)" at bounding box center [559, 361] width 565 height 27
click at [607, 358] on input "Free Ground Shipping (Surepost Weight Exclusive) (copy)" at bounding box center [559, 361] width 565 height 27
drag, startPoint x: 581, startPoint y: 362, endPoint x: 529, endPoint y: 363, distance: 52.0
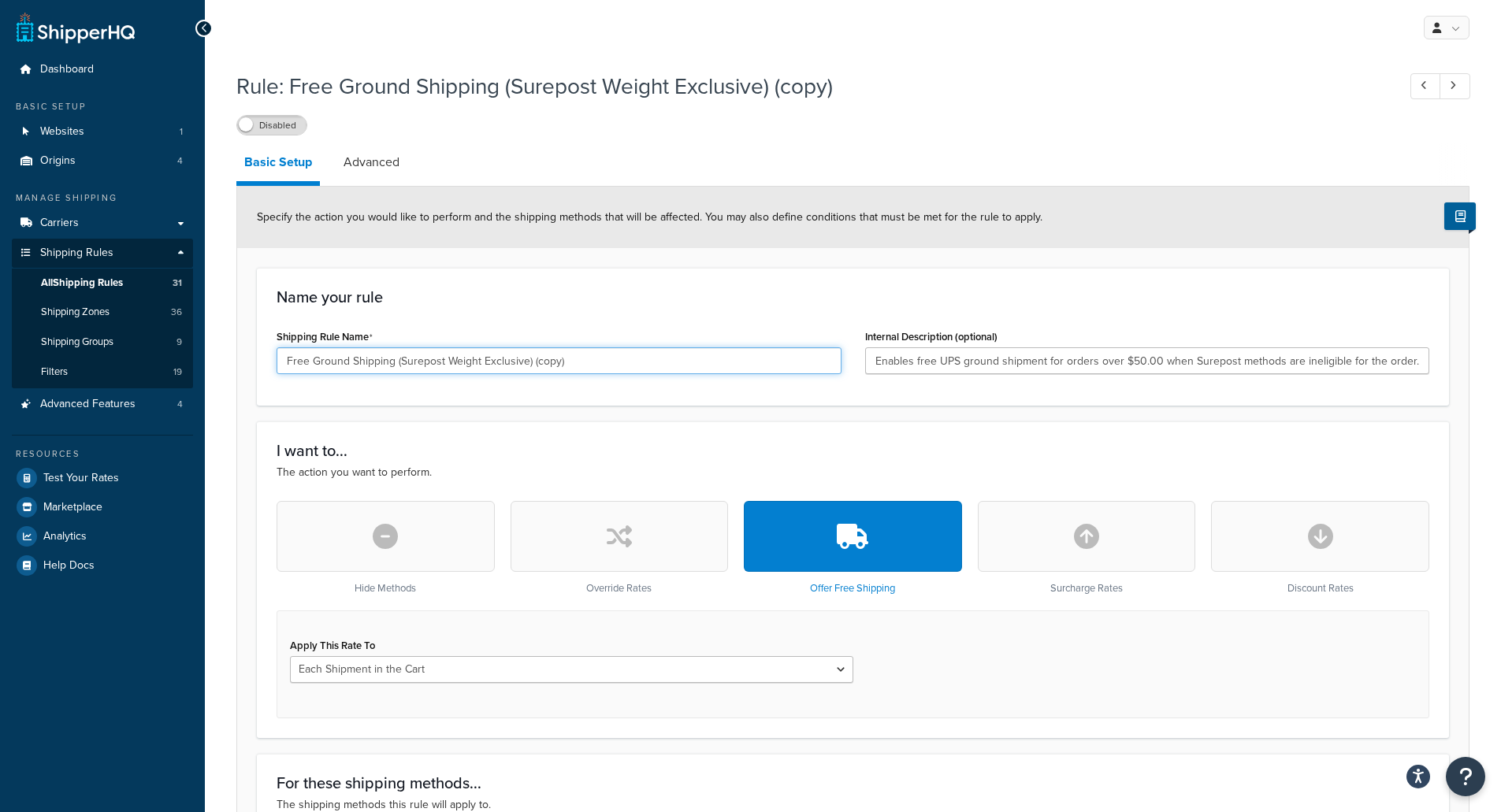
click at [529, 363] on input "Free Ground Shipping (Surepost Weight Exclusive) (copy)" at bounding box center [559, 361] width 565 height 27
click at [282, 365] on input "Free Ground Shipping (Surepost Weight Exclusive)" at bounding box center [559, 361] width 565 height 27
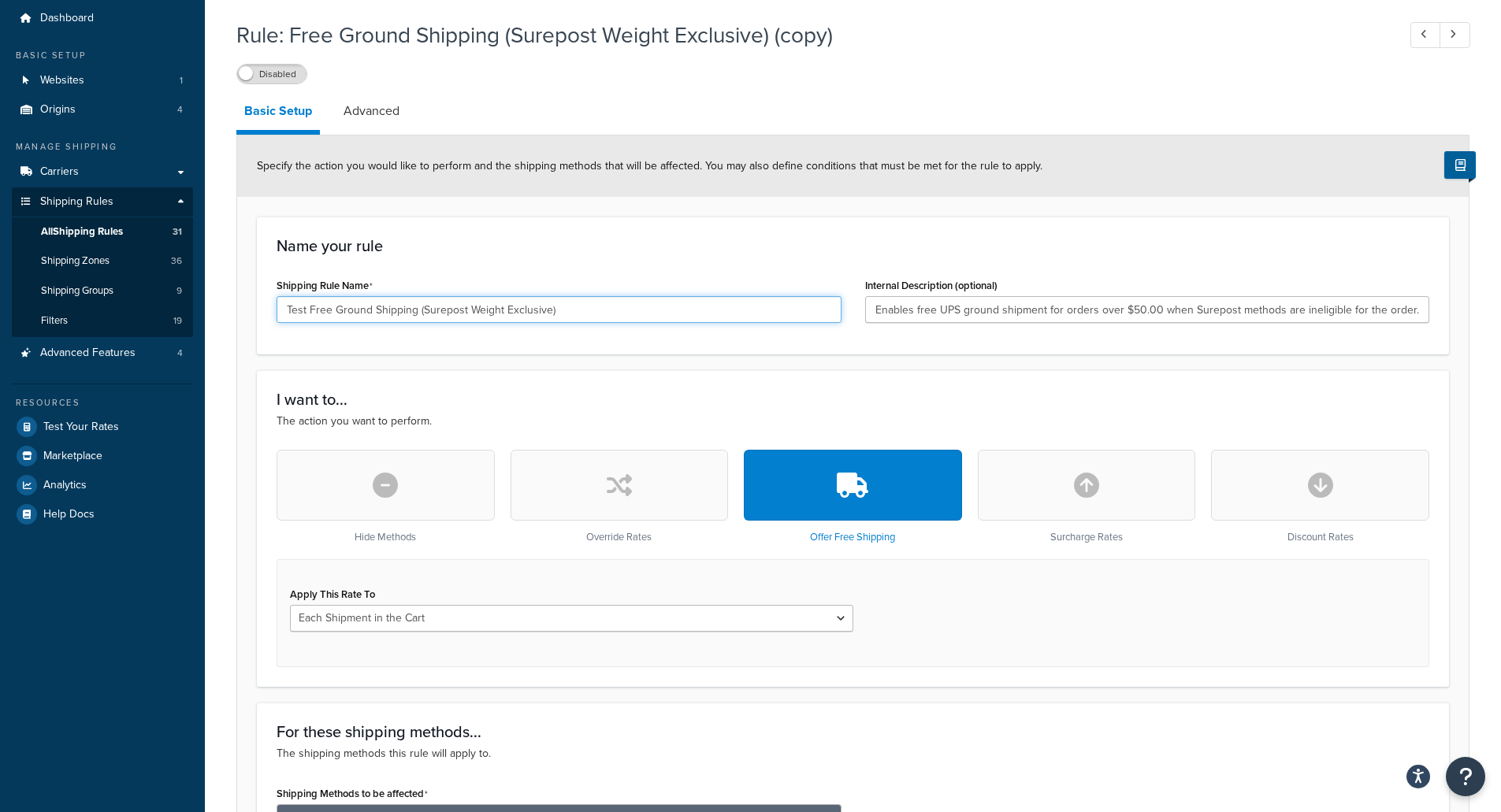
scroll to position [79, 0]
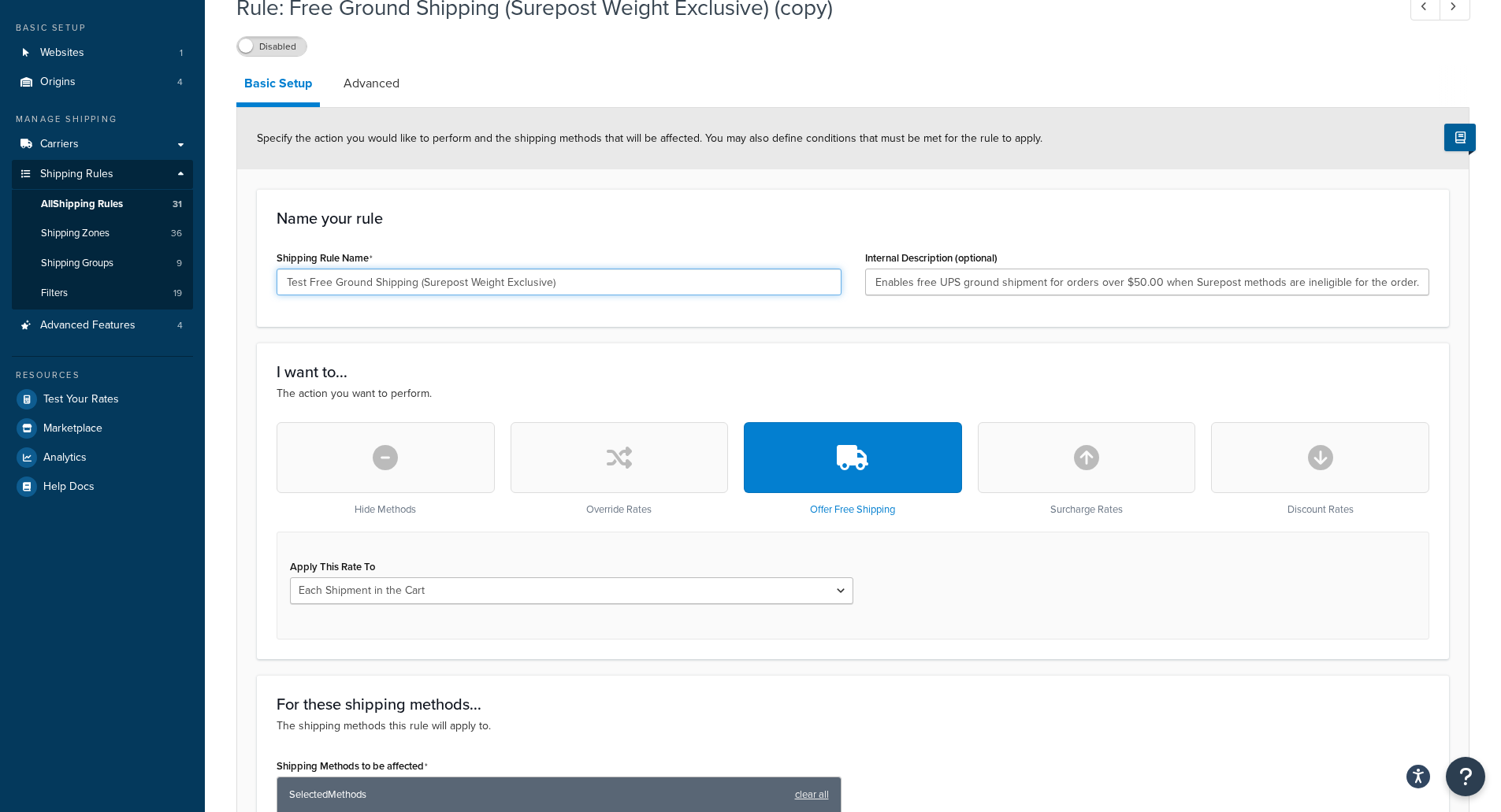
type input "Test Free Ground Shipping (Surepost Weight Exclusive)"
click at [404, 636] on div "Apply This Rate To Each Shipment in the Cart Each Origin in the Cart Each Shipp…" at bounding box center [853, 585] width 1153 height 108
click at [398, 586] on select "Each Shipment in the Cart Each Origin in the Cart Each Shipping Group in the Ca…" at bounding box center [571, 591] width 563 height 27
click at [405, 523] on div "Hide Methods Override Rates Offer Free Shipping Surcharge Rates Discount Rates" at bounding box center [853, 477] width 1153 height 109
drag, startPoint x: 1131, startPoint y: 280, endPoint x: 1138, endPoint y: 279, distance: 7.1
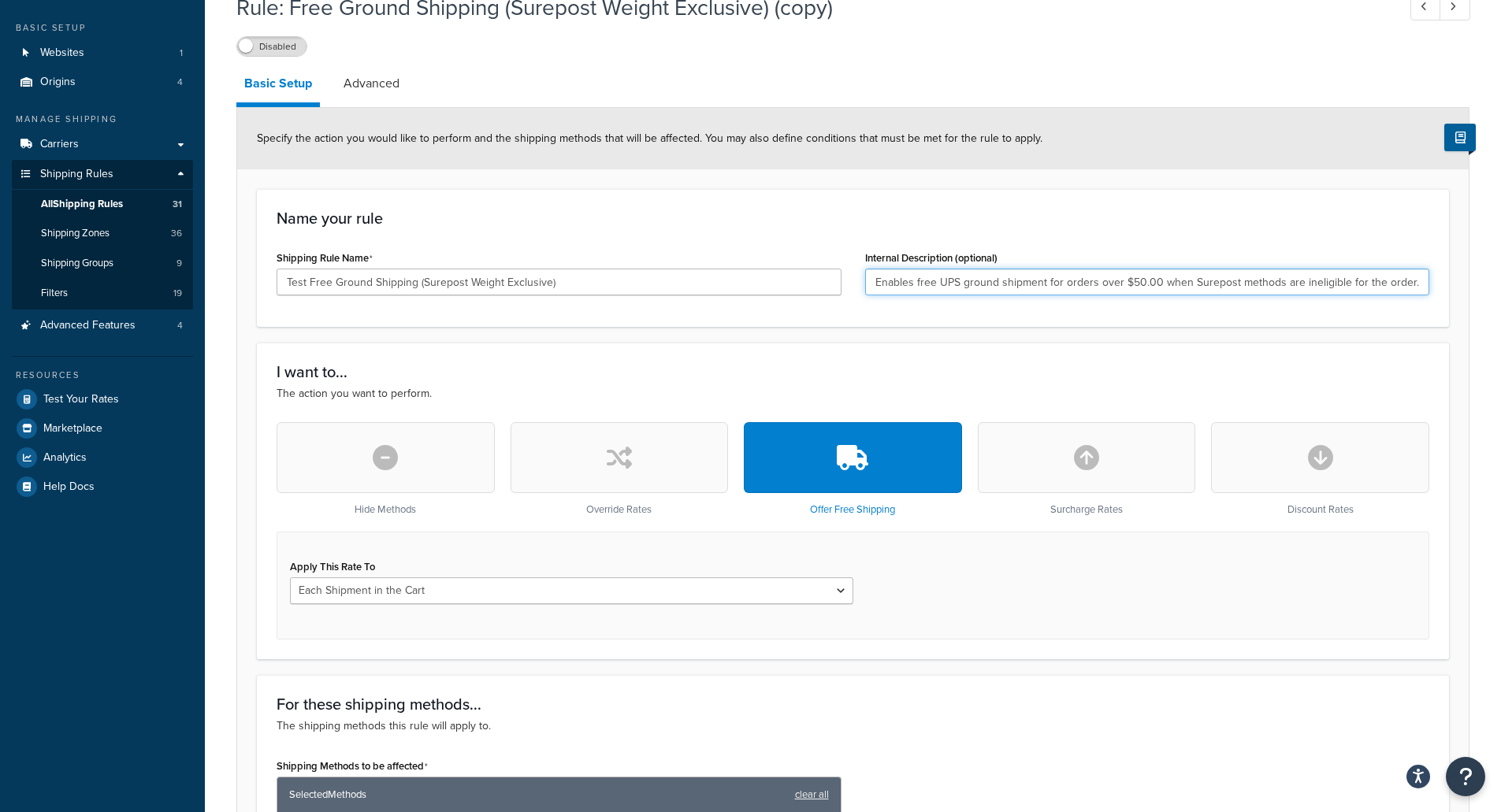
click at [1138, 279] on input "Enables free UPS ground shipment for orders over $50.00 when Surepost methods a…" at bounding box center [1147, 282] width 565 height 27
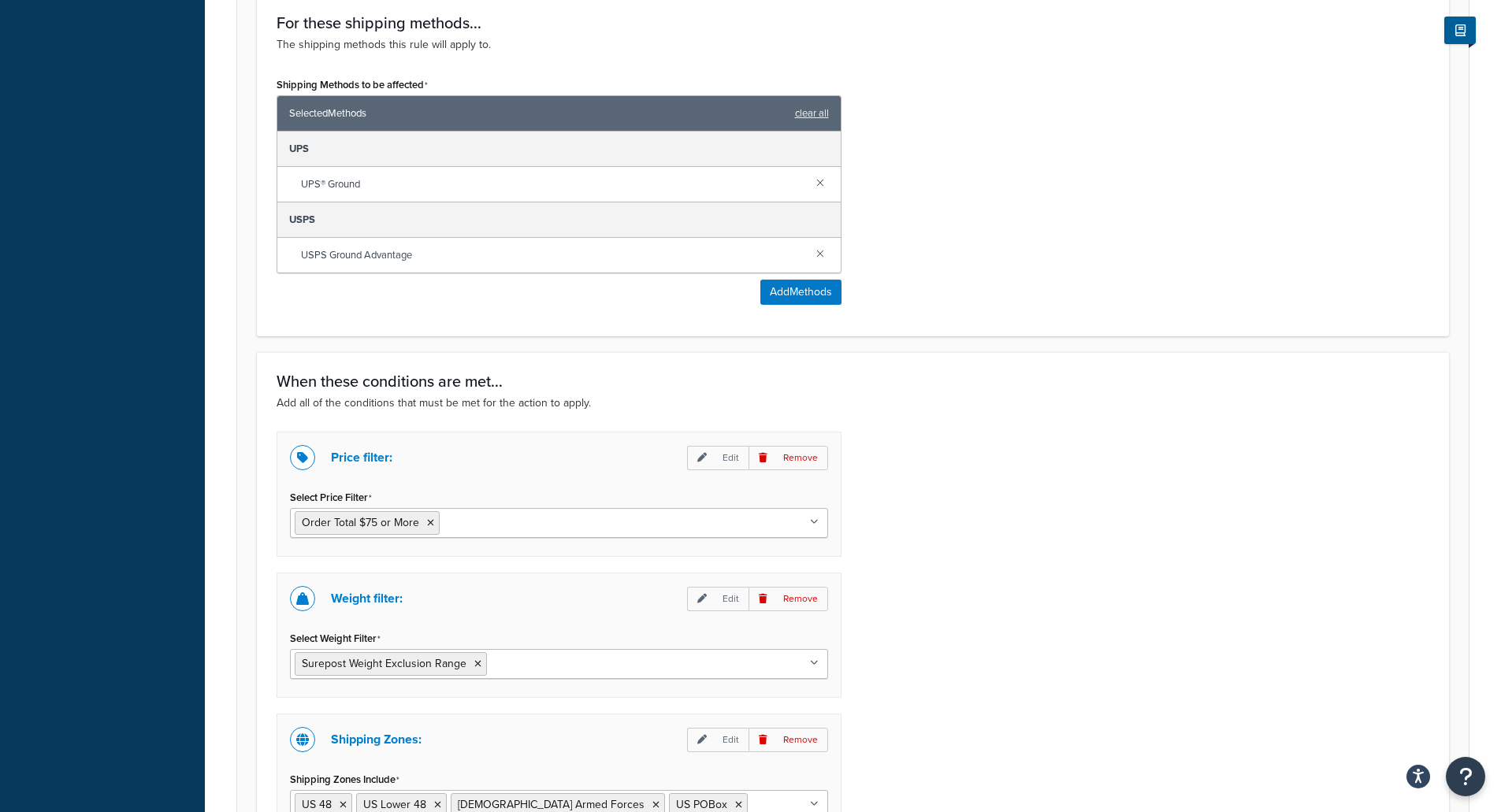
scroll to position [787, 0]
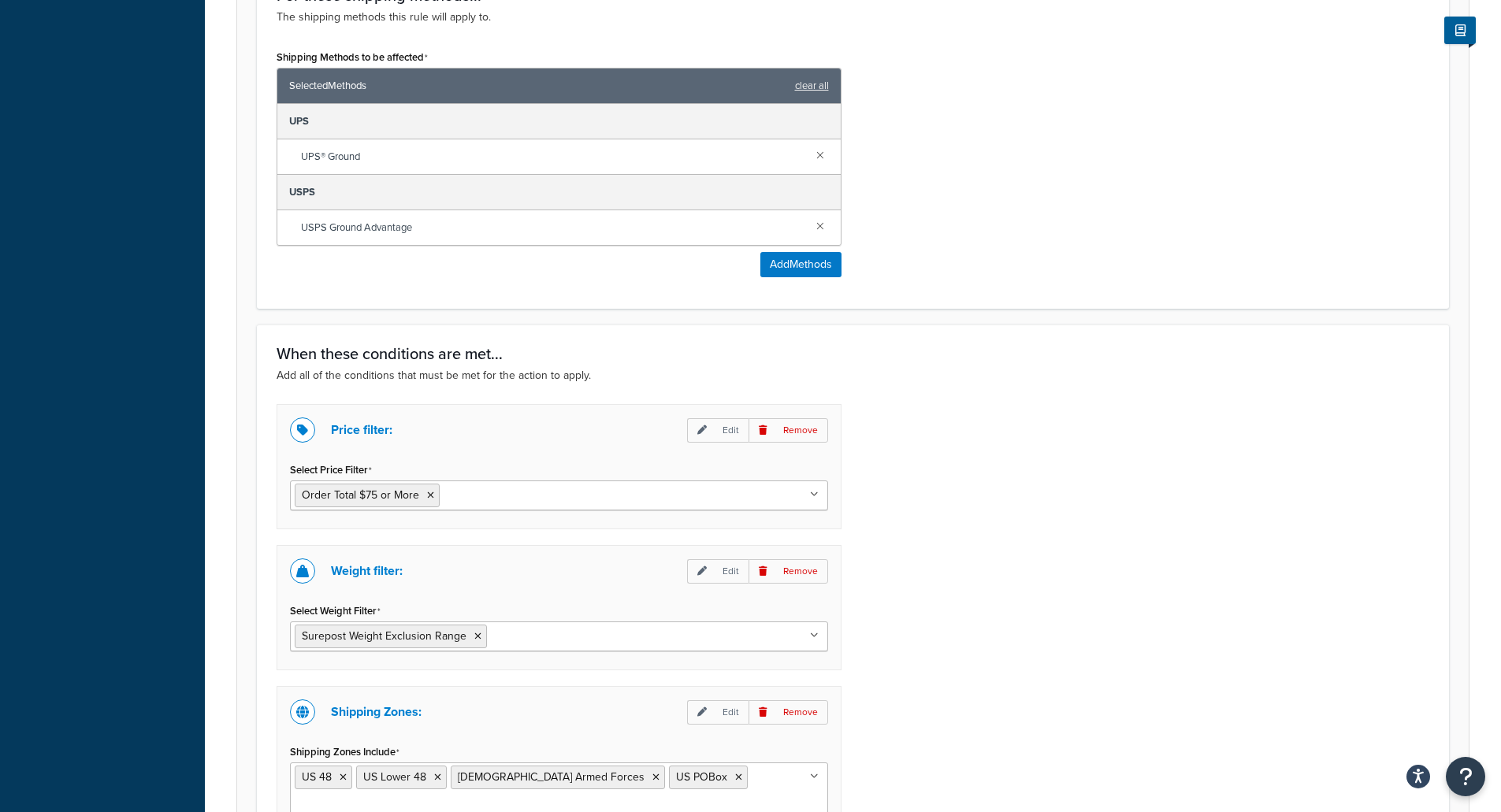
type input "Enables free UPS ground shipment for orders over $75.00 when Surepost methods a…"
click at [555, 496] on input "Select Price Filter" at bounding box center [513, 495] width 140 height 17
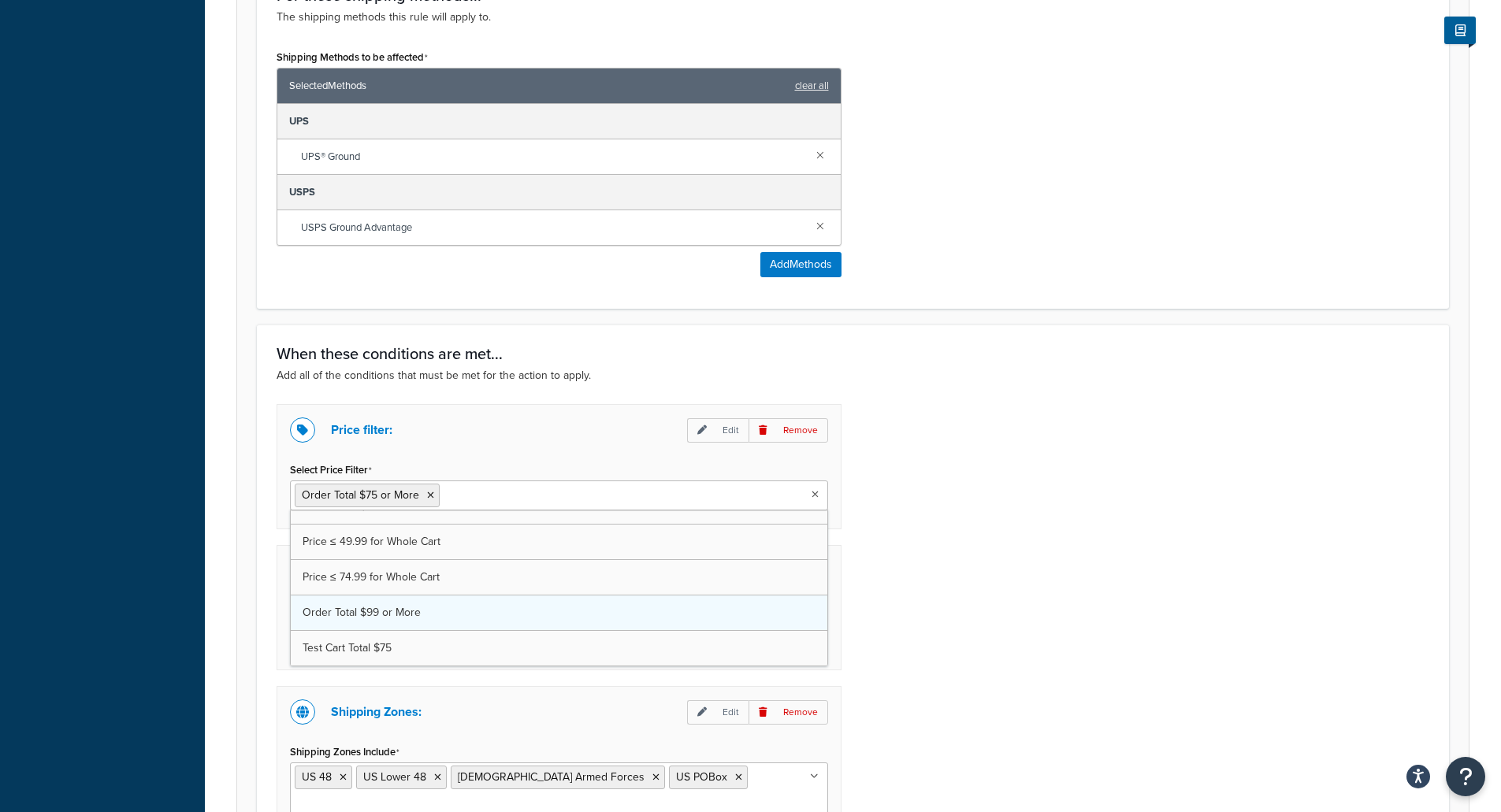
scroll to position [233, 0]
click at [431, 497] on icon at bounding box center [430, 496] width 7 height 10
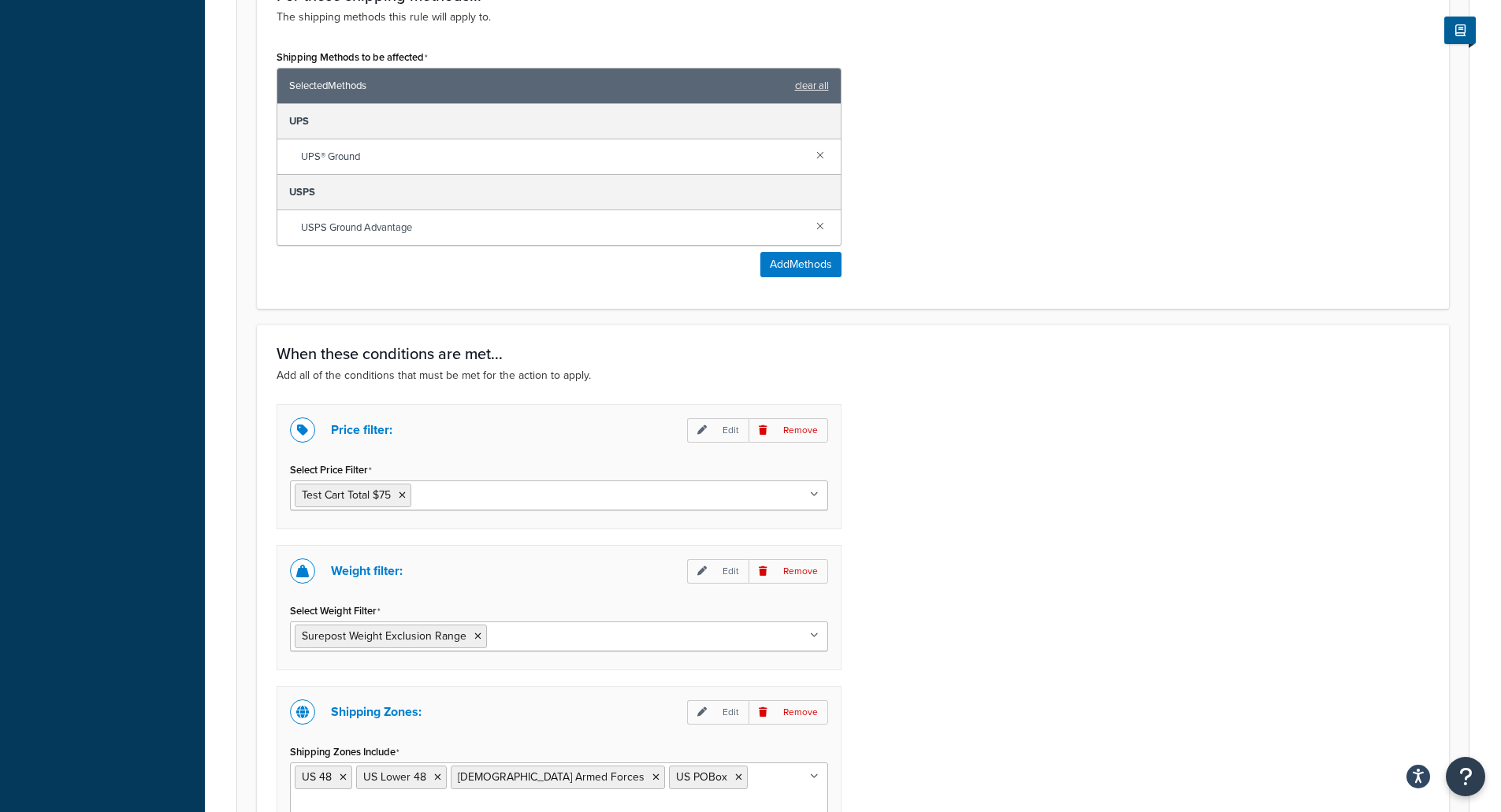
click at [1102, 523] on div "Price filter: Edit Remove Select Price Filter Test Cart Total $75 SurePost Elig…" at bounding box center [853, 722] width 1177 height 638
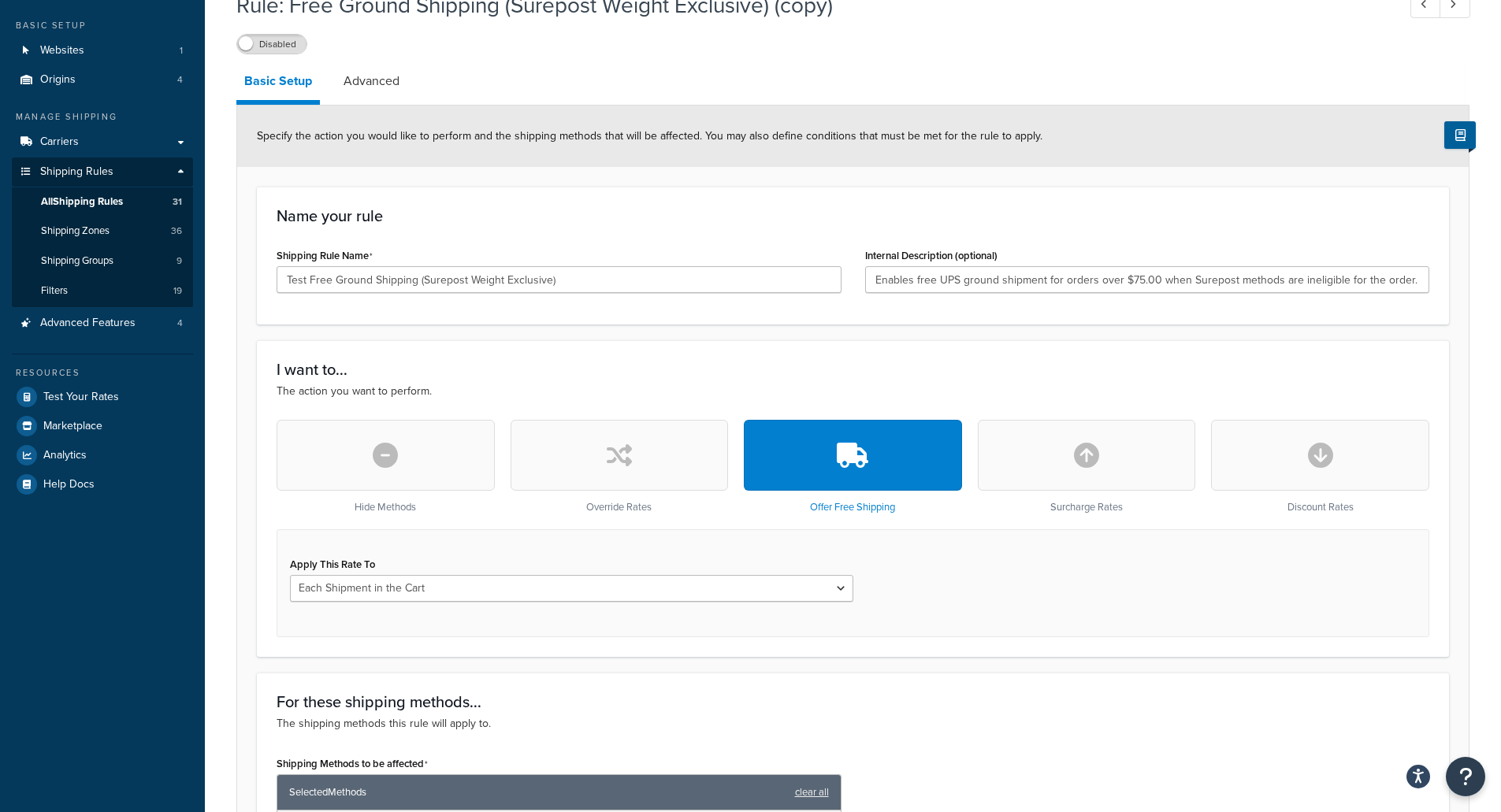
scroll to position [79, 0]
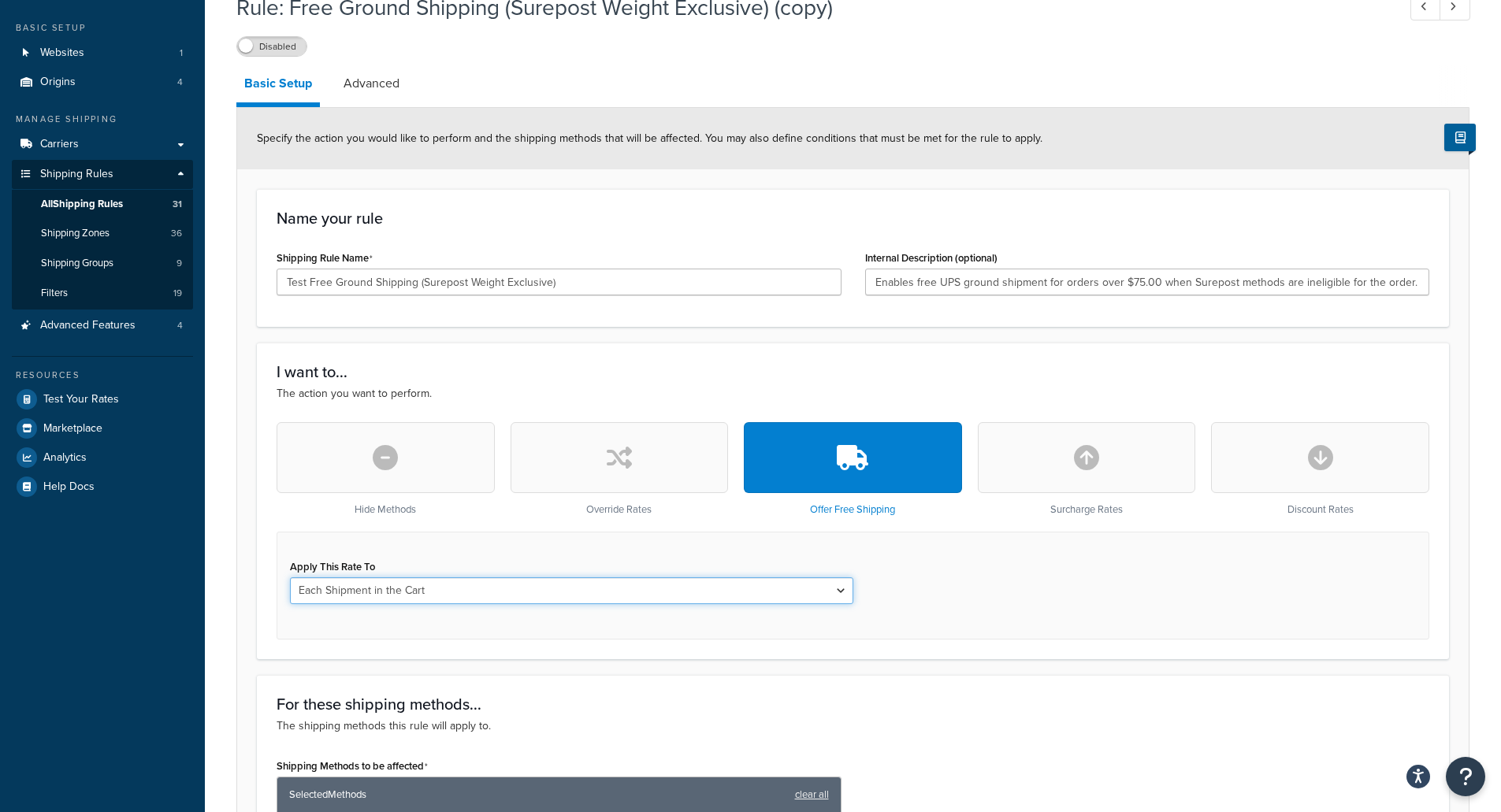
click at [369, 587] on select "Each Shipment in the Cart Each Origin in the Cart Each Shipping Group in the Ca…" at bounding box center [571, 591] width 563 height 27
click at [1089, 592] on div "Apply This Rate To Each Shipment in the Cart Each Origin in the Cart Each Shipp…" at bounding box center [853, 585] width 1153 height 108
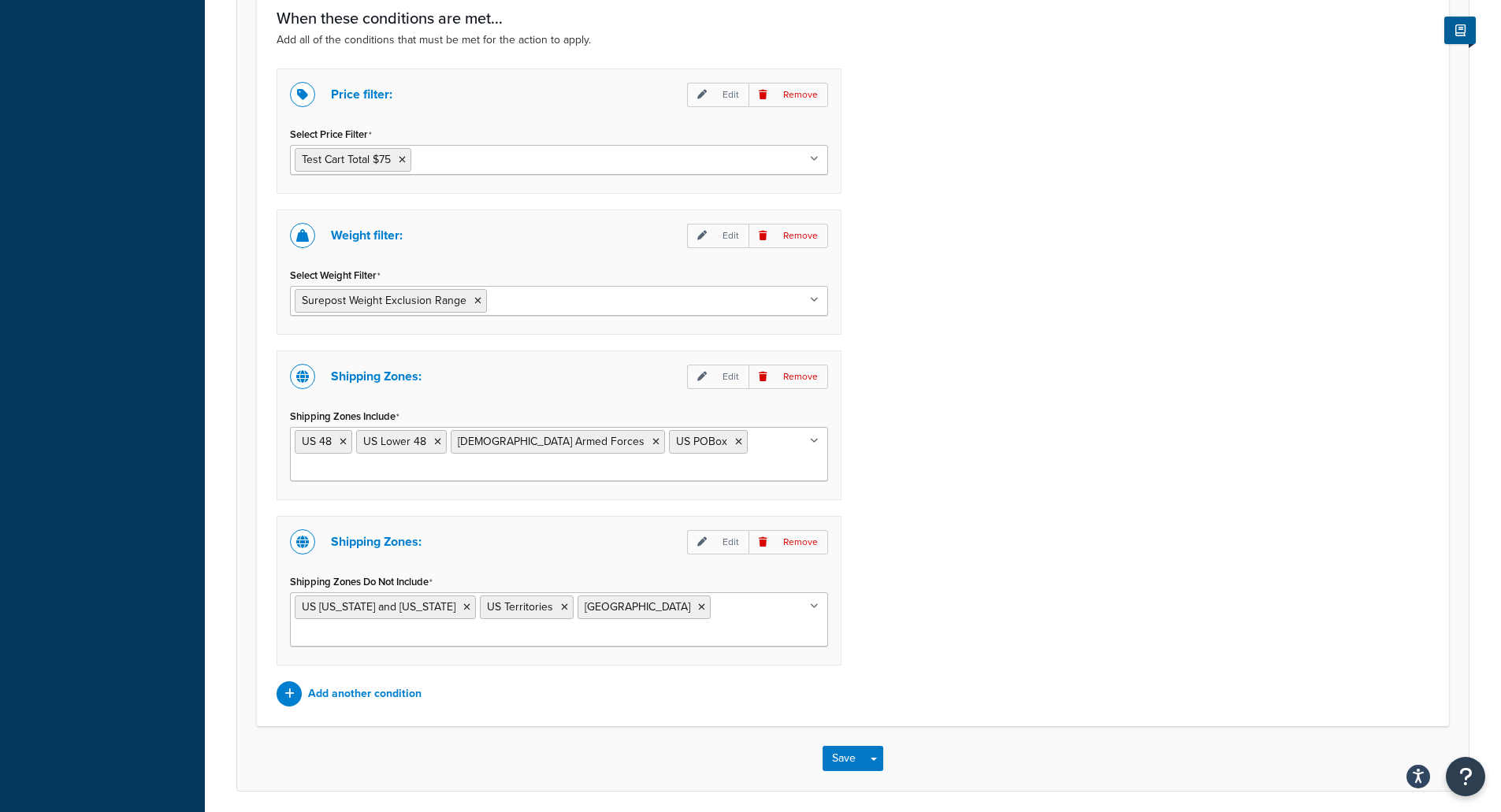
scroll to position [1132, 0]
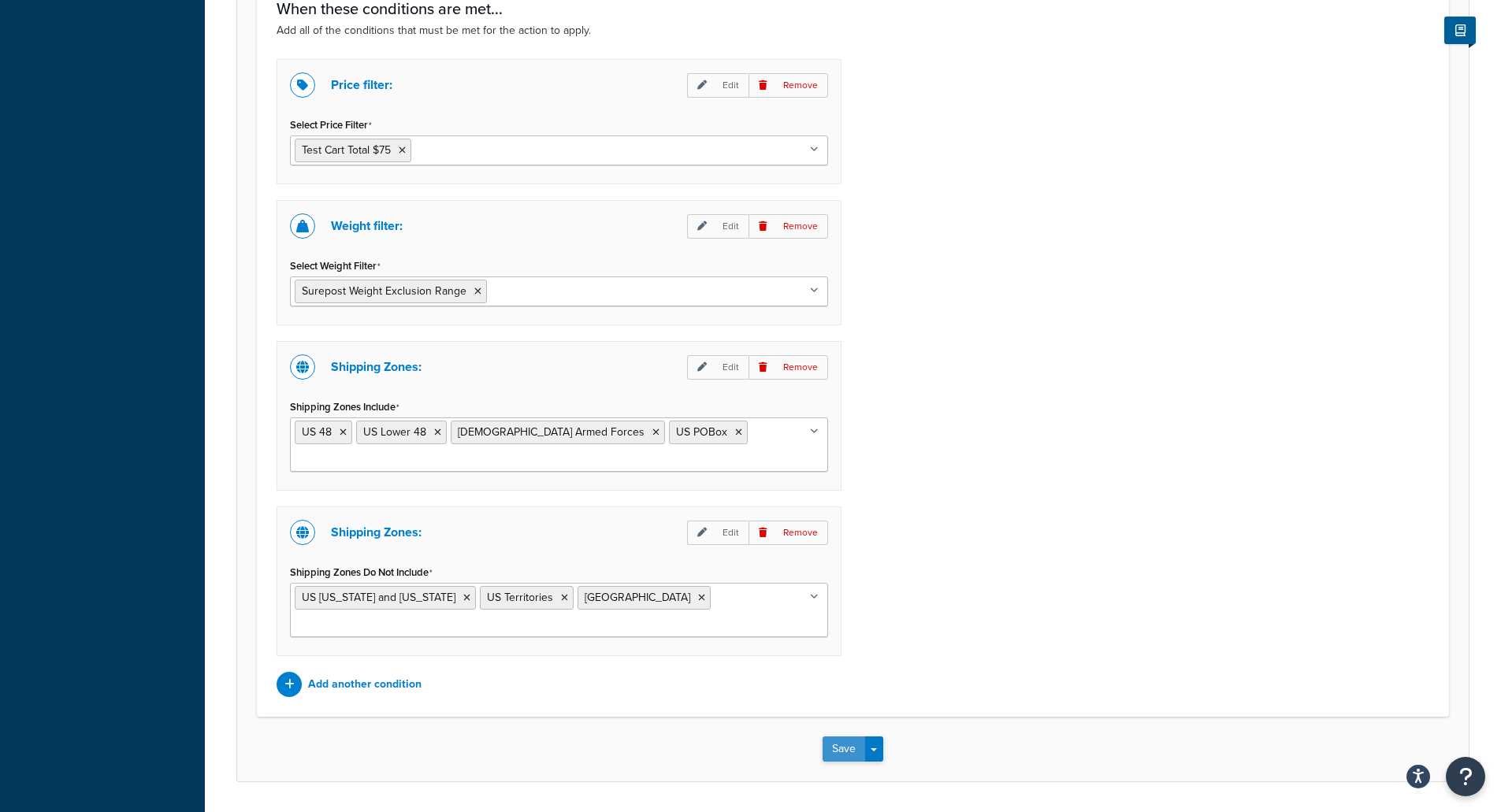
click at [834, 736] on button "Save" at bounding box center [844, 749] width 43 height 25
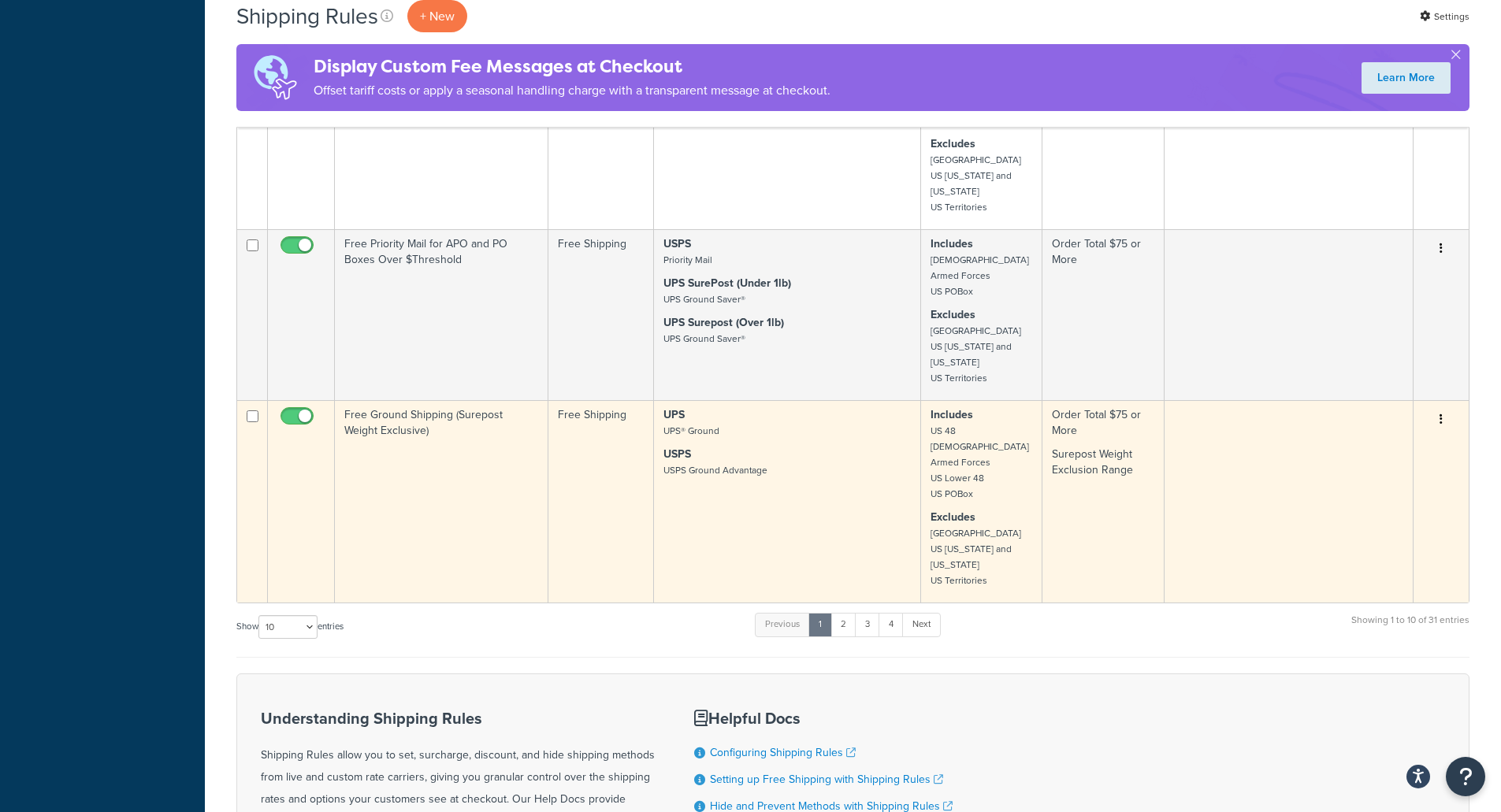
scroll to position [862, 0]
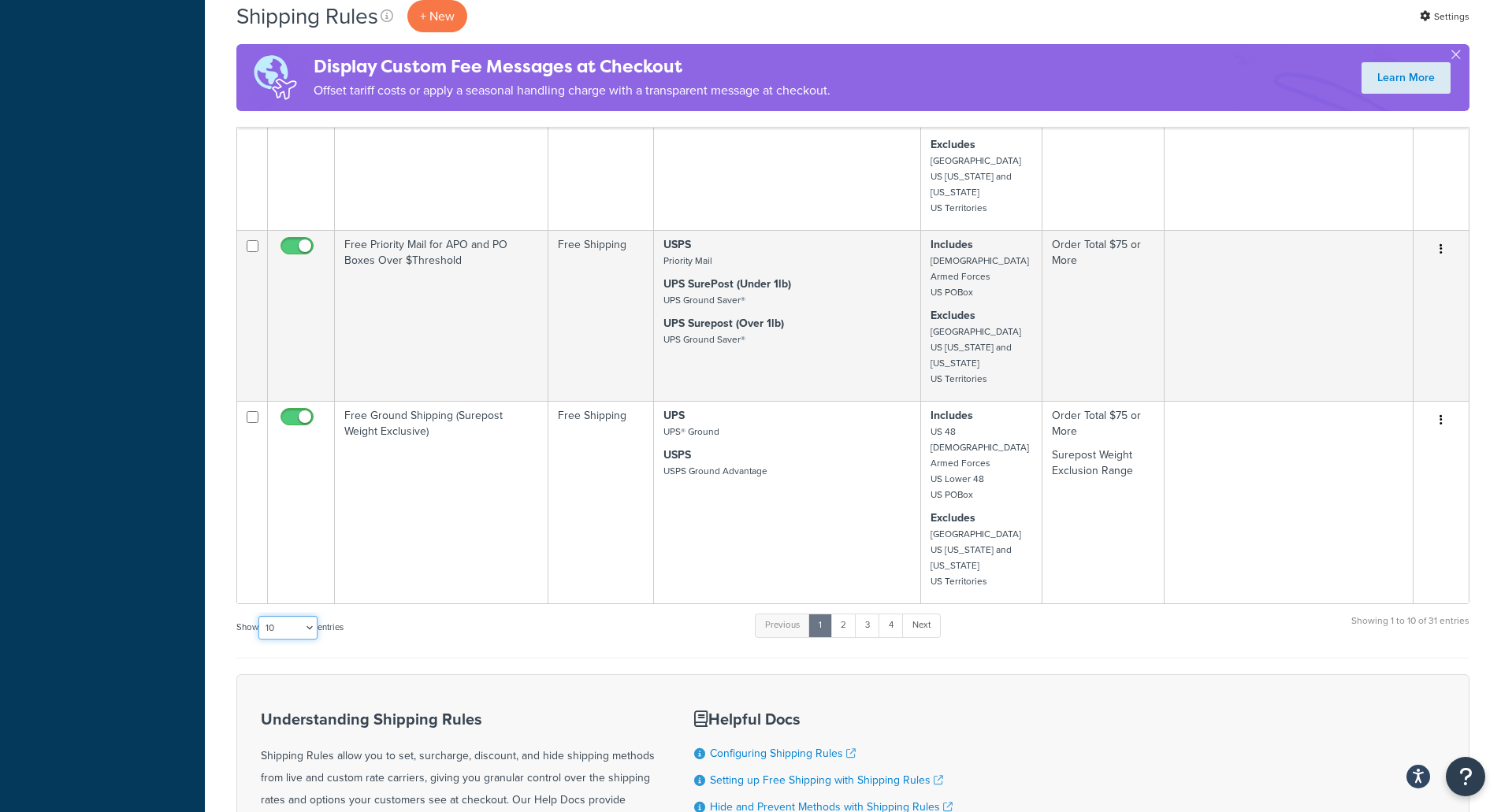
click at [294, 616] on select "10 15 25 50 100 1000" at bounding box center [288, 628] width 59 height 24
select select "100"
click at [260, 616] on select "10 15 25 50 100 1000" at bounding box center [288, 628] width 59 height 24
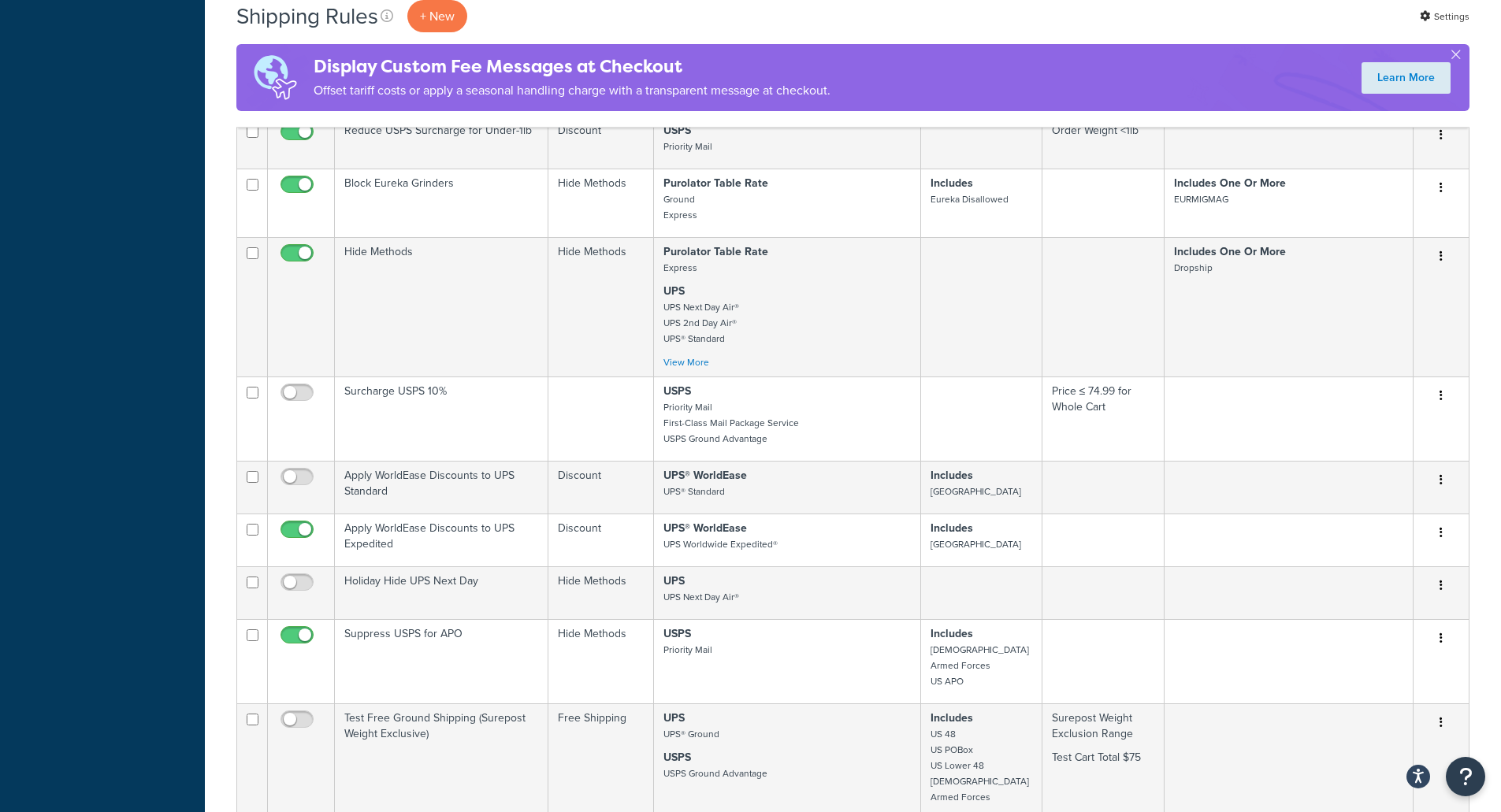
scroll to position [2752, 0]
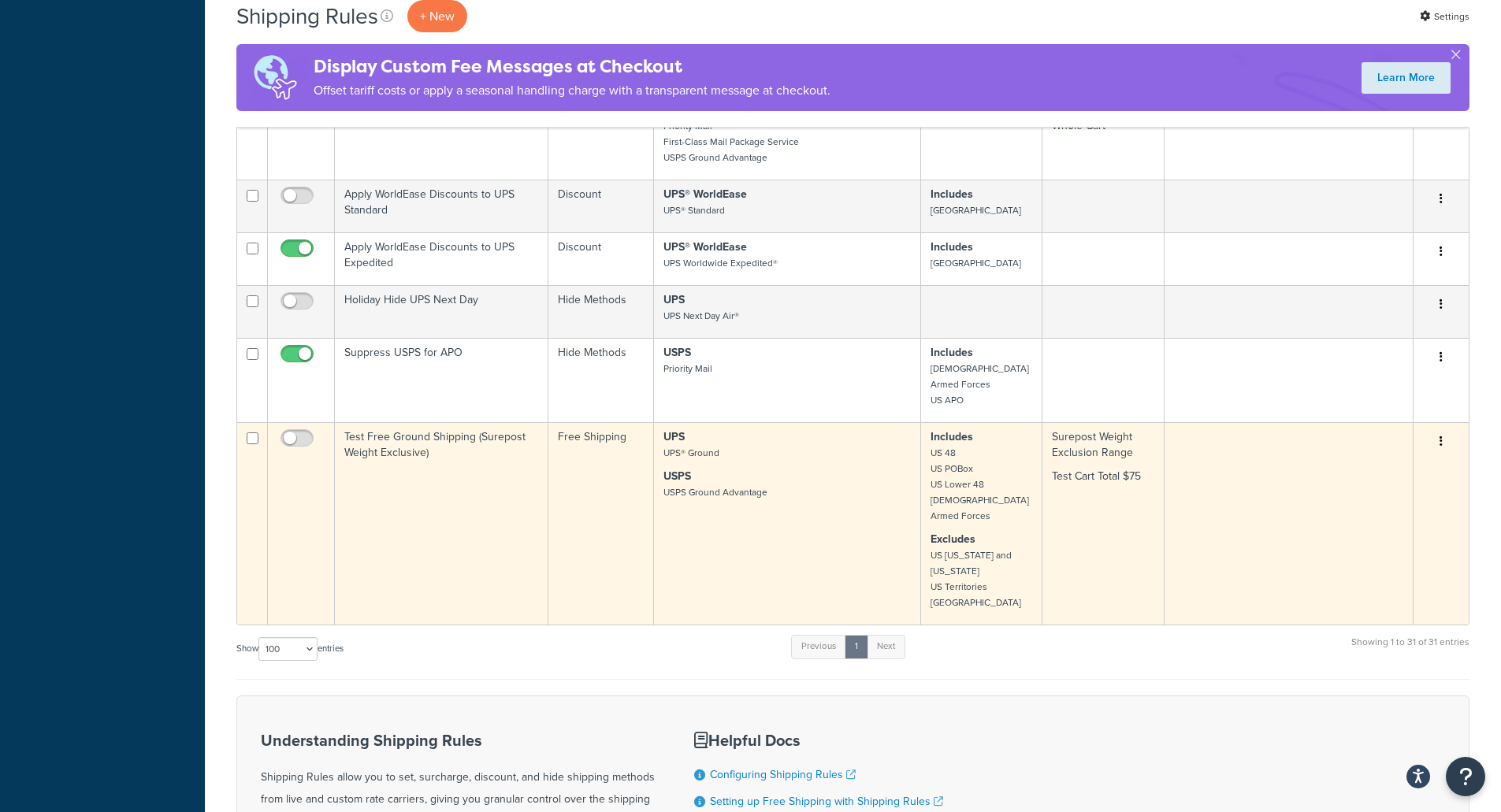
click at [447, 422] on td "Test Free Ground Shipping (Surepost Weight Exclusive)" at bounding box center [441, 523] width 213 height 202
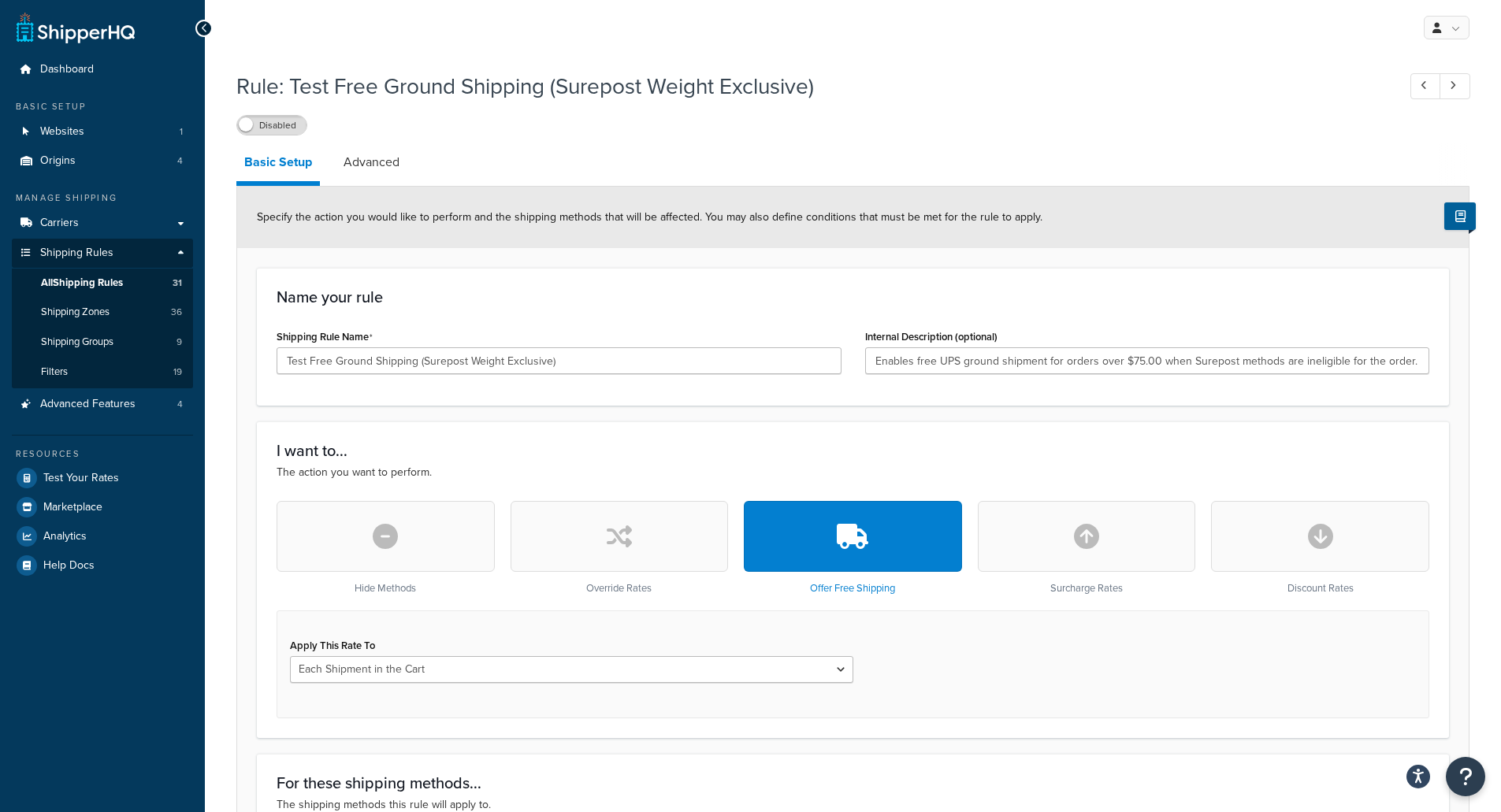
click at [333, 169] on li "Basic Setup" at bounding box center [286, 165] width 99 height 43
click at [366, 163] on link "Advanced" at bounding box center [371, 163] width 71 height 38
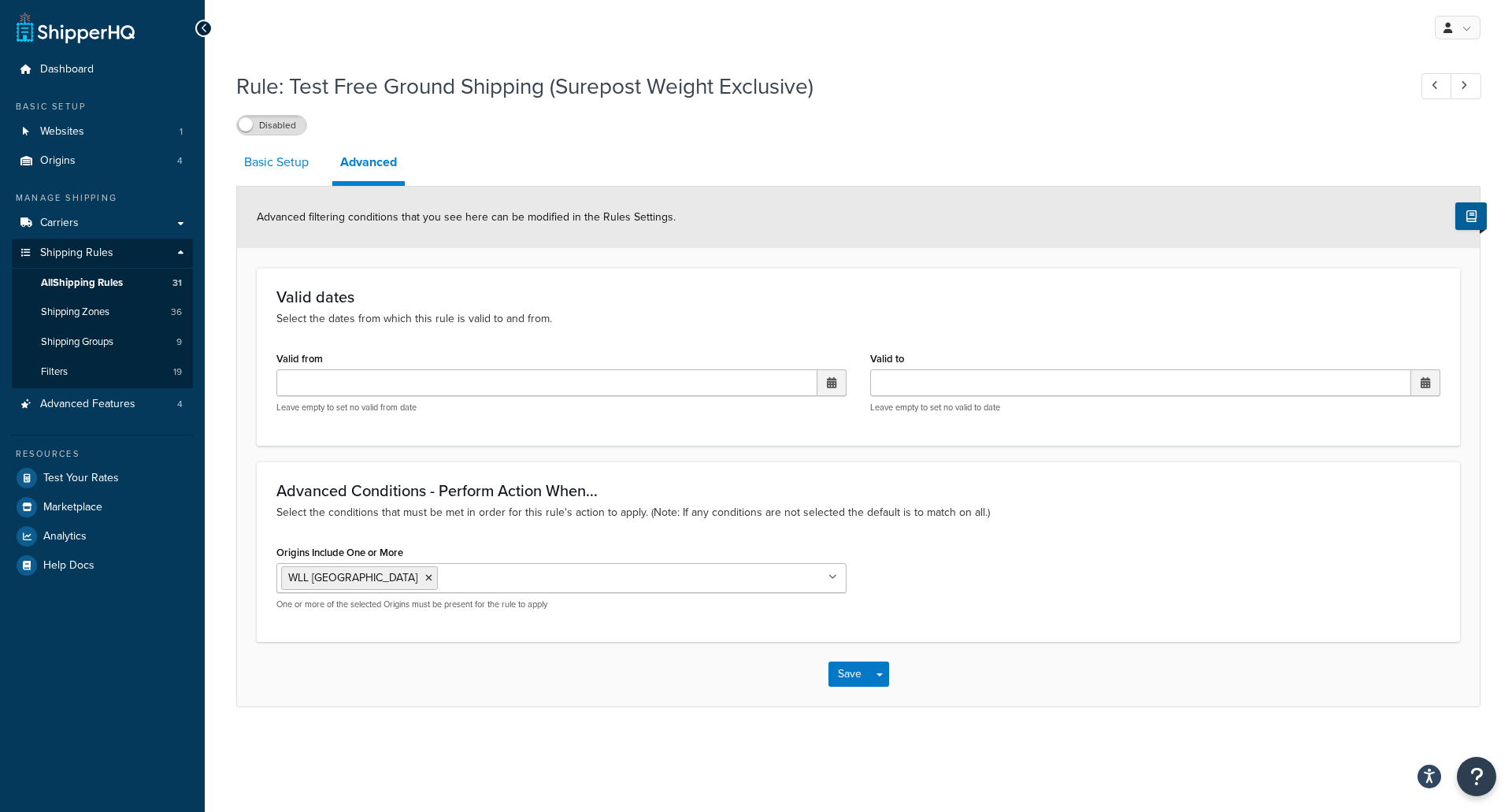
click at [282, 171] on link "Basic Setup" at bounding box center [276, 163] width 80 height 38
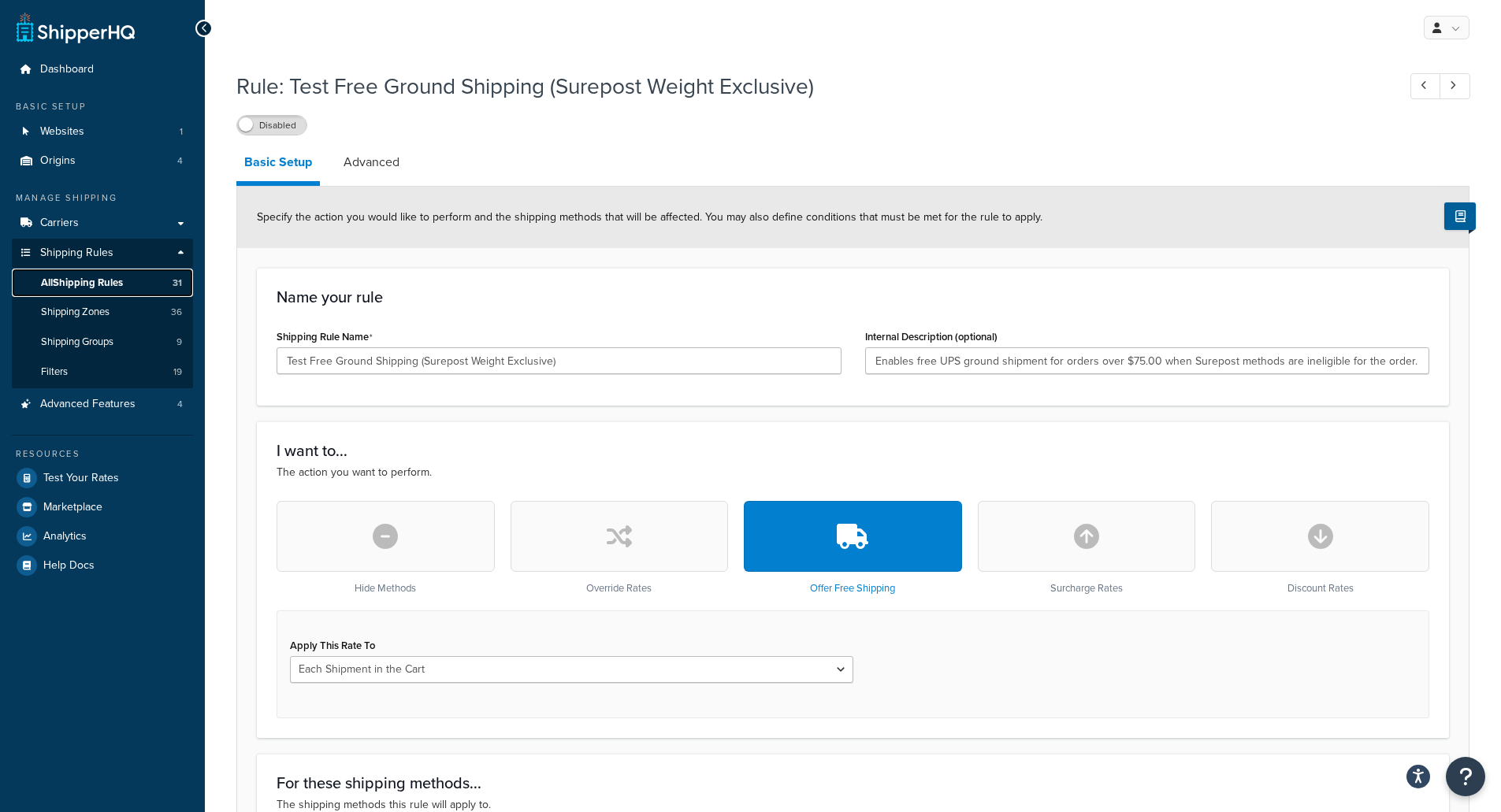
click at [73, 282] on span "All Shipping Rules" at bounding box center [82, 283] width 82 height 13
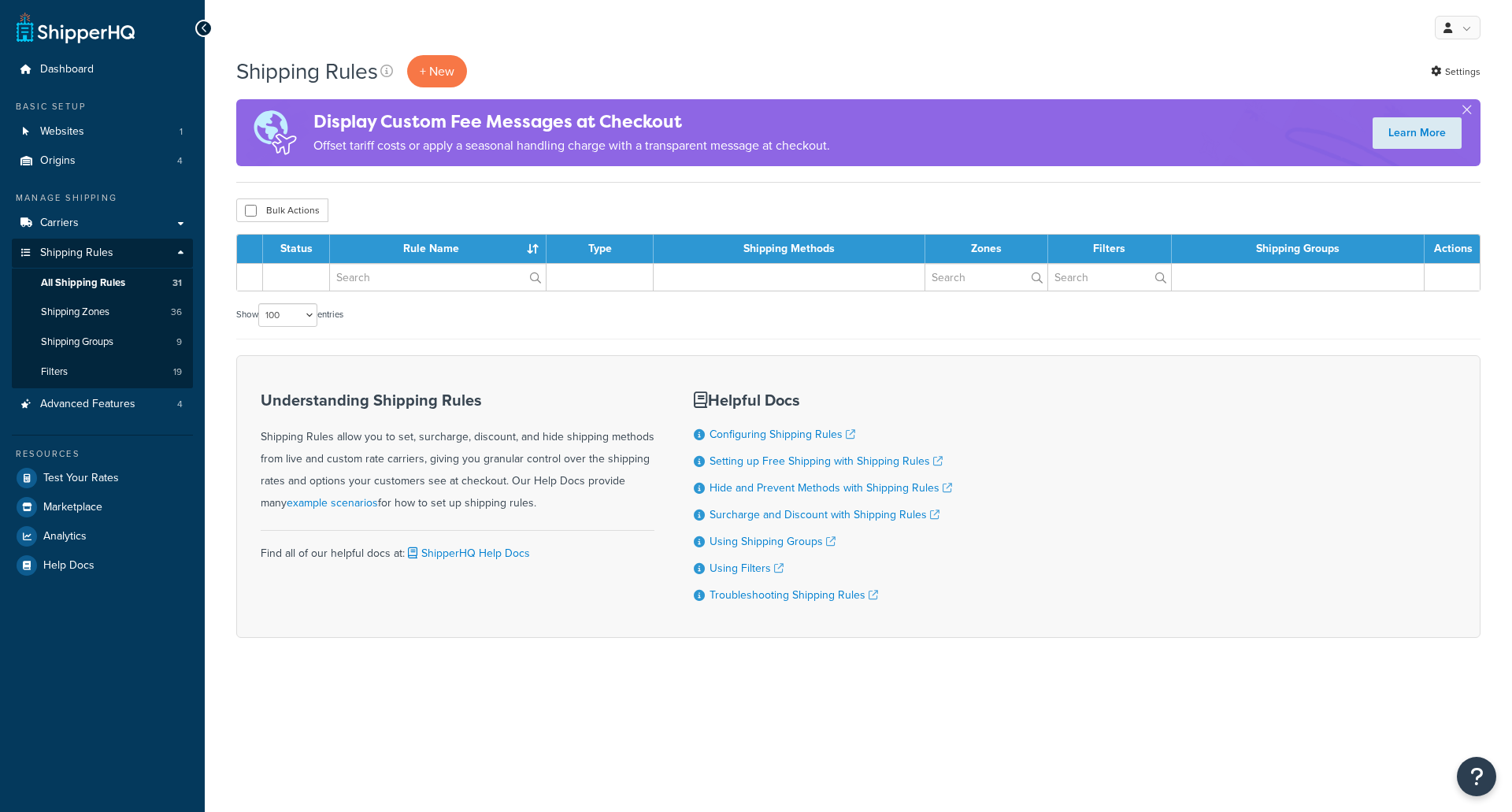
select select "100"
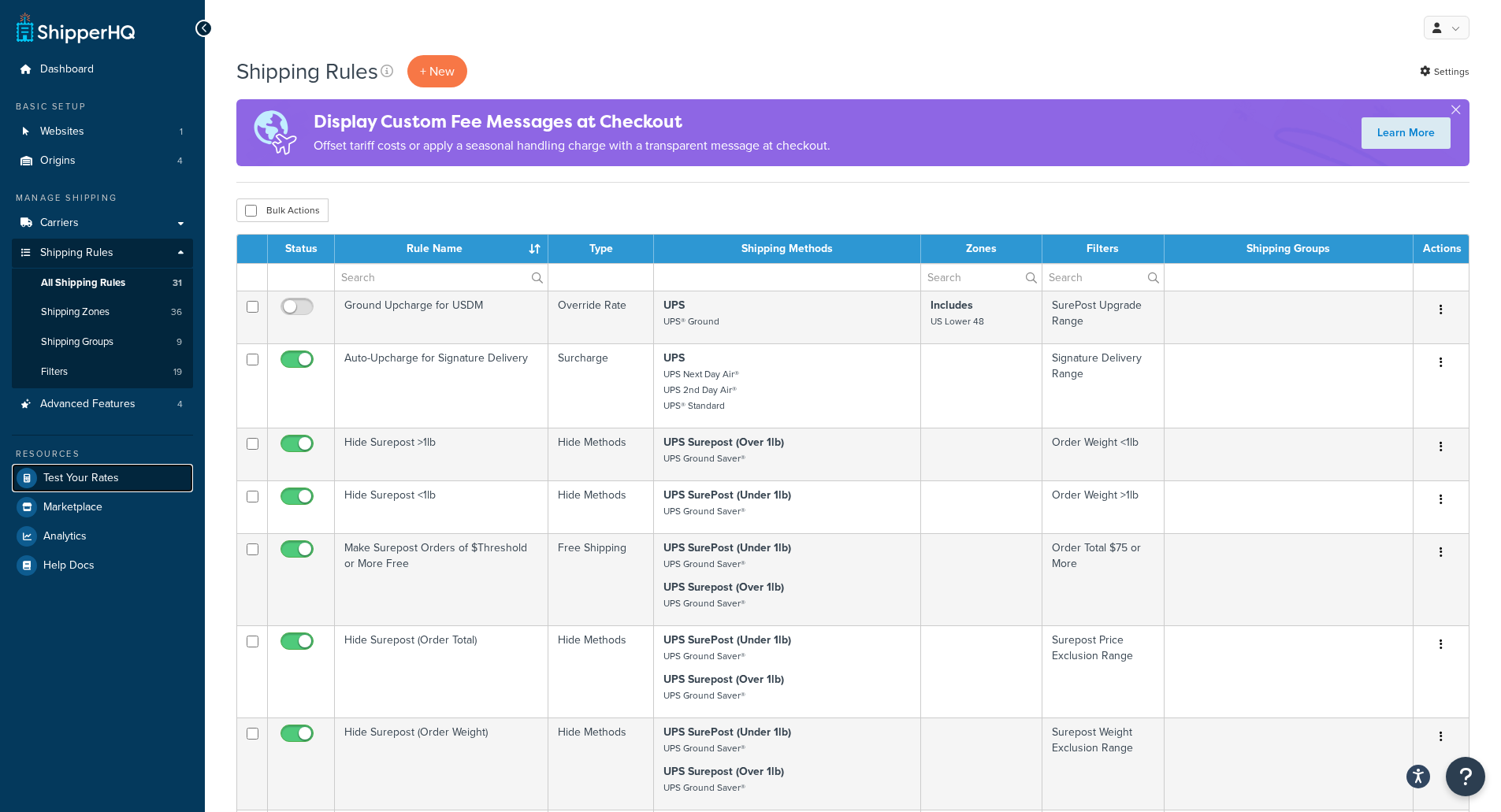
click at [80, 490] on link "Test Your Rates" at bounding box center [102, 478] width 181 height 29
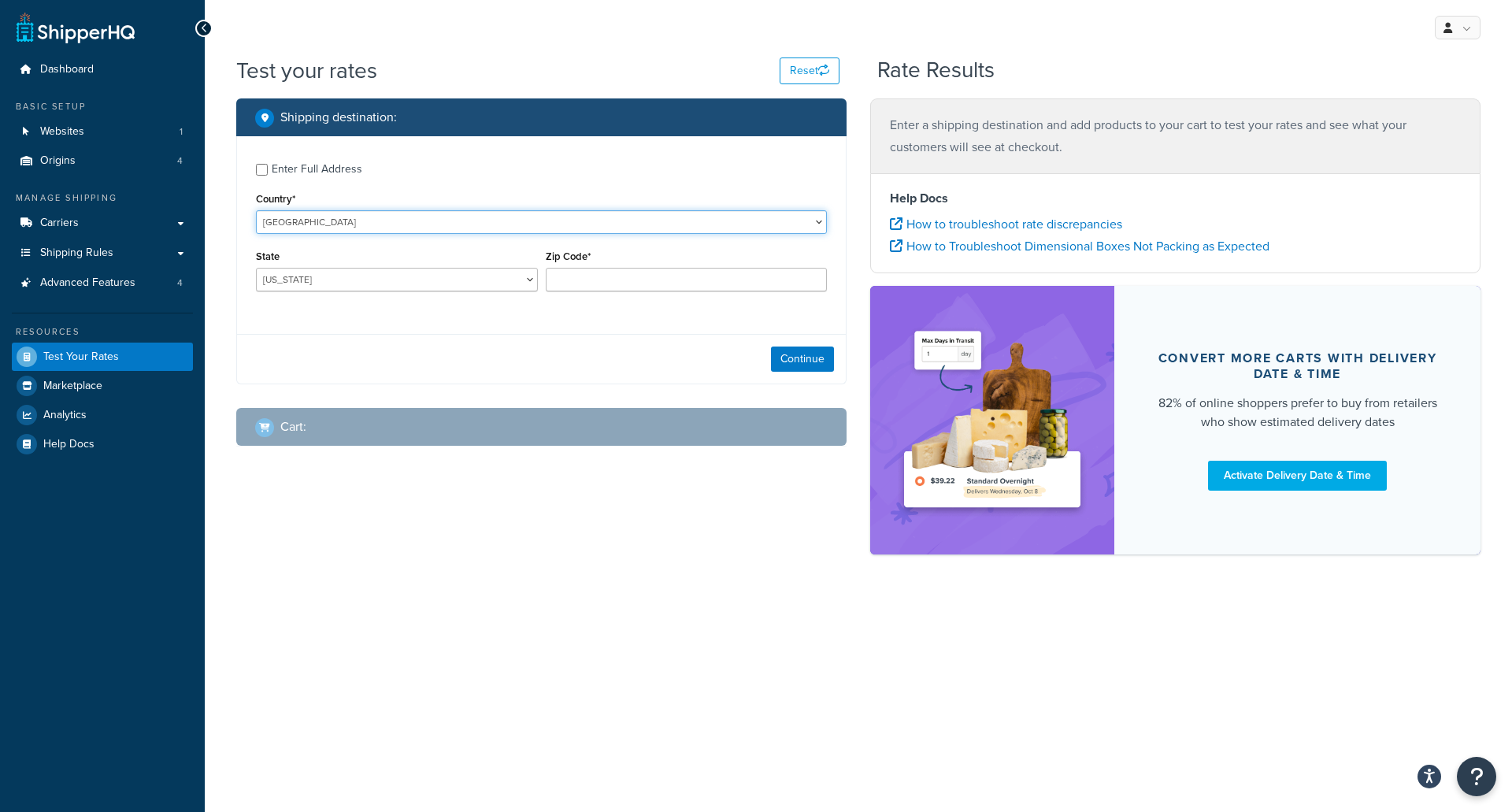
click at [404, 224] on select "[GEOGRAPHIC_DATA] [GEOGRAPHIC_DATA] [GEOGRAPHIC_DATA] [GEOGRAPHIC_DATA] [GEOGRA…" at bounding box center [542, 222] width 571 height 24
click at [256, 210] on select "[GEOGRAPHIC_DATA] [GEOGRAPHIC_DATA] [GEOGRAPHIC_DATA] [GEOGRAPHIC_DATA] [GEOGRA…" at bounding box center [542, 222] width 571 height 24
click at [380, 275] on select "[US_STATE] [US_STATE] [US_STATE] [US_STATE] [US_STATE] Armed Forces Americas Ar…" at bounding box center [397, 280] width 282 height 24
select select "NY"
click at [256, 268] on select "[US_STATE] [US_STATE] [US_STATE] [US_STATE] [US_STATE] Armed Forces Americas Ar…" at bounding box center [397, 280] width 282 height 24
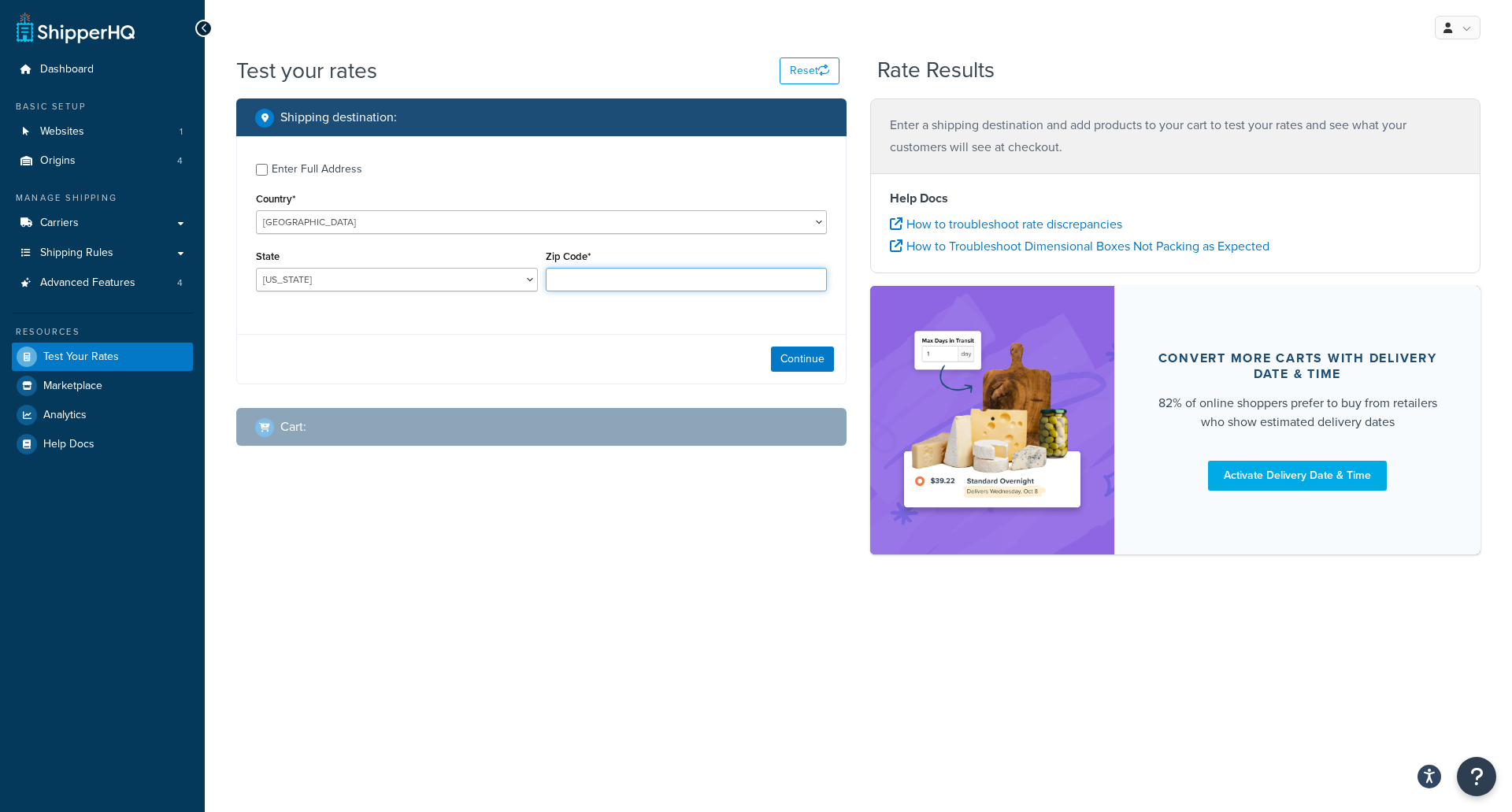
click at [585, 284] on input "Zip Code*" at bounding box center [687, 280] width 282 height 24
type input "14623"
drag, startPoint x: 575, startPoint y: 516, endPoint x: 589, endPoint y: 501, distance: 20.5
click at [575, 516] on div "Shipping destination : Enter Full Address Country* United States United Kingdom…" at bounding box center [858, 334] width 1268 height 472
click at [791, 364] on button "Continue" at bounding box center [802, 359] width 63 height 25
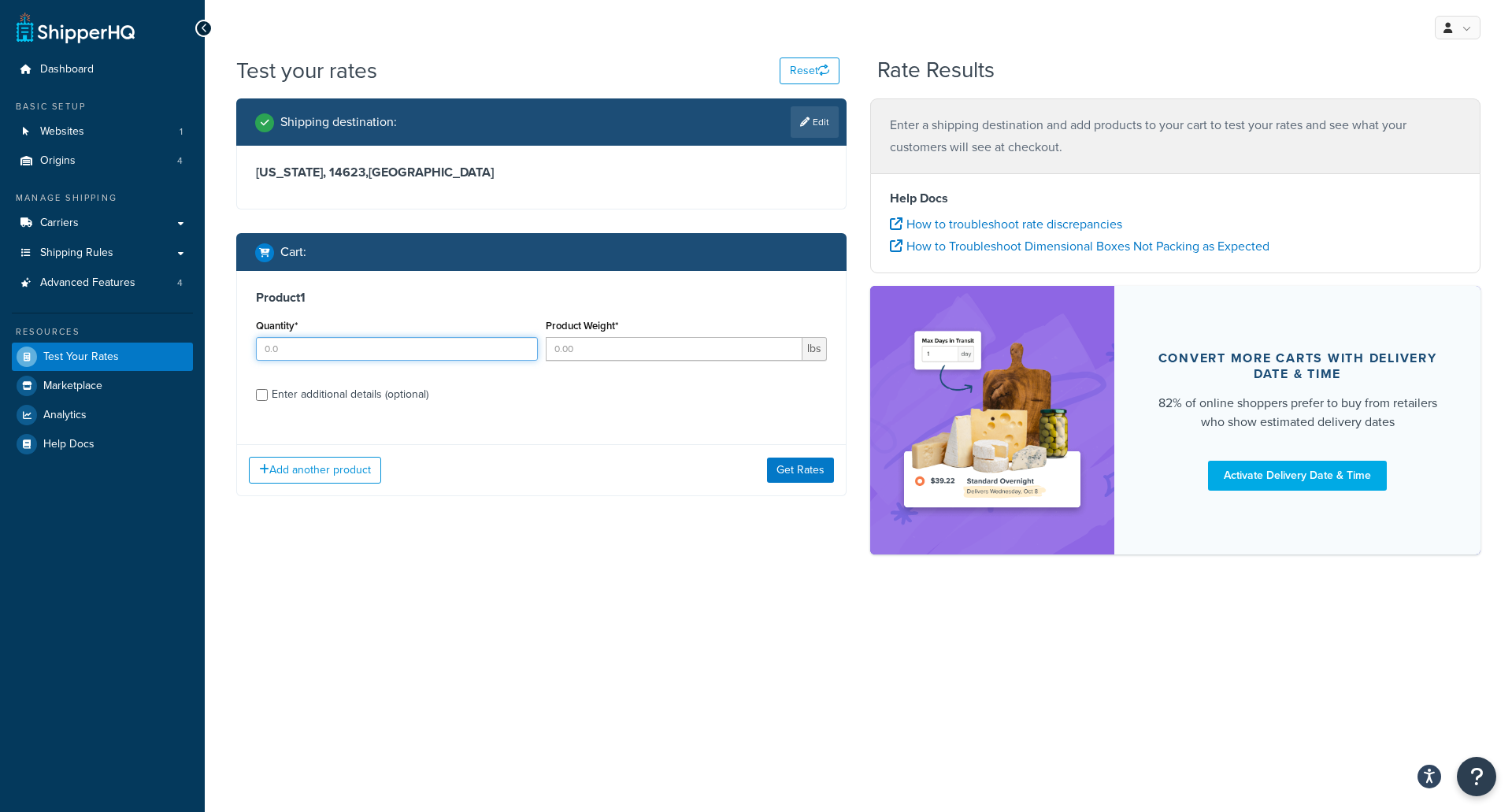
click at [373, 345] on input "Quantity*" at bounding box center [397, 349] width 282 height 24
type input "2"
type input "1"
click at [333, 389] on div "Enter additional details (optional)" at bounding box center [350, 395] width 157 height 22
click at [268, 389] on input "Enter additional details (optional)" at bounding box center [262, 395] width 12 height 12
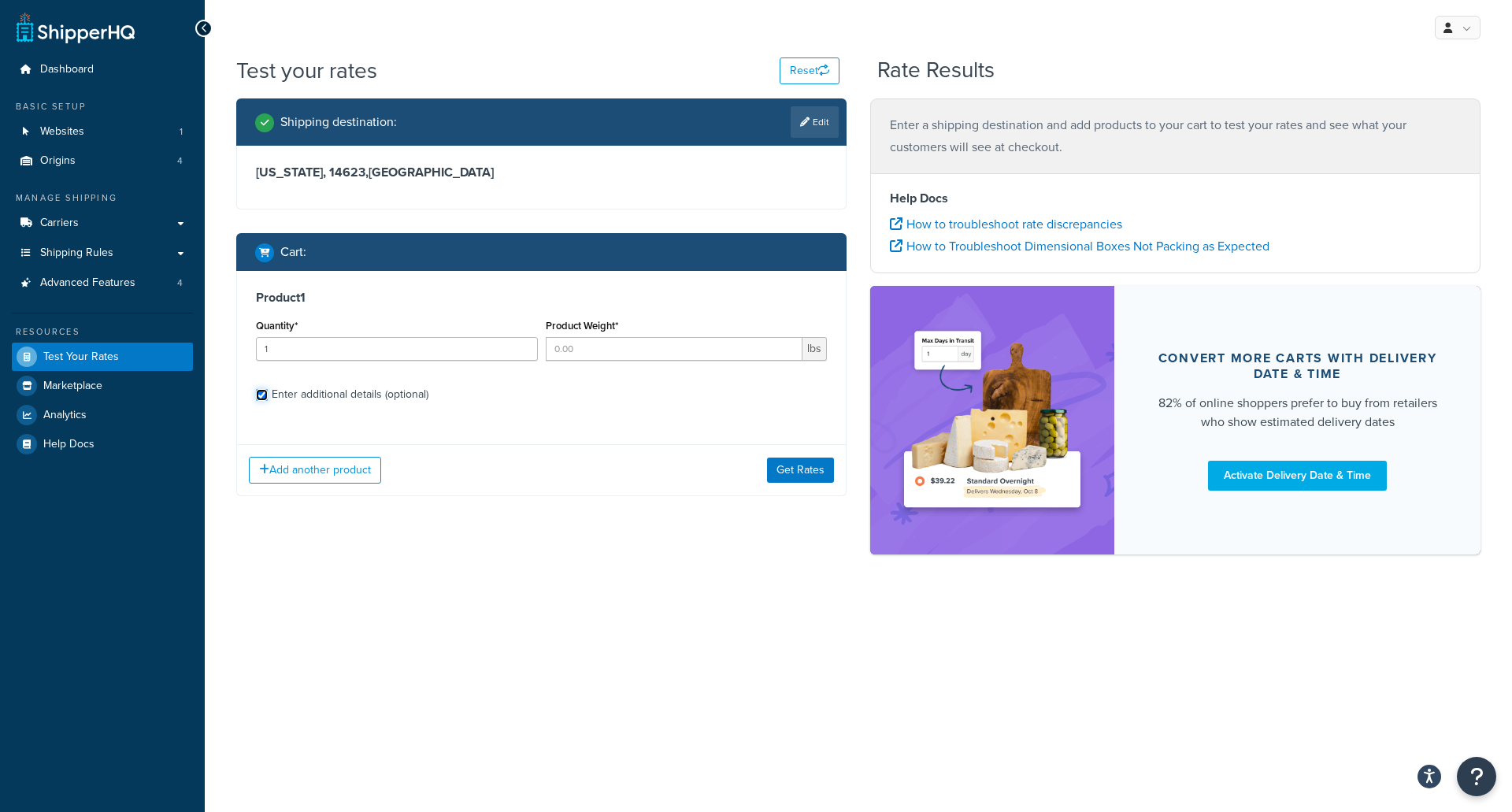
checkbox input "true"
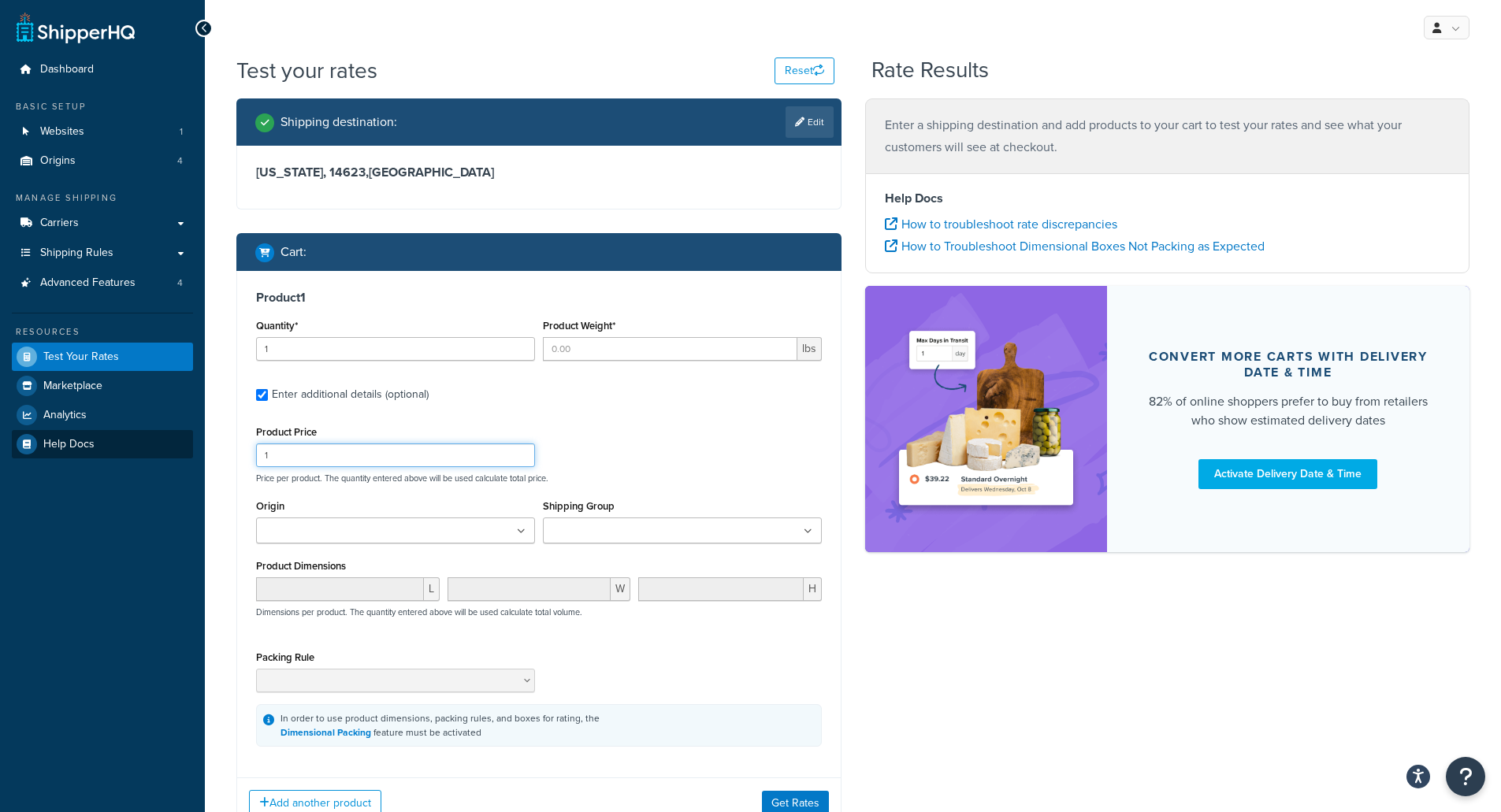
drag, startPoint x: 295, startPoint y: 462, endPoint x: 179, endPoint y: 453, distance: 116.3
click at [179, 453] on div "Dashboard Basic Setup Websites 1 Origins 4 Manage Shipping Carriers Carriers Al…" at bounding box center [750, 465] width 1501 height 932
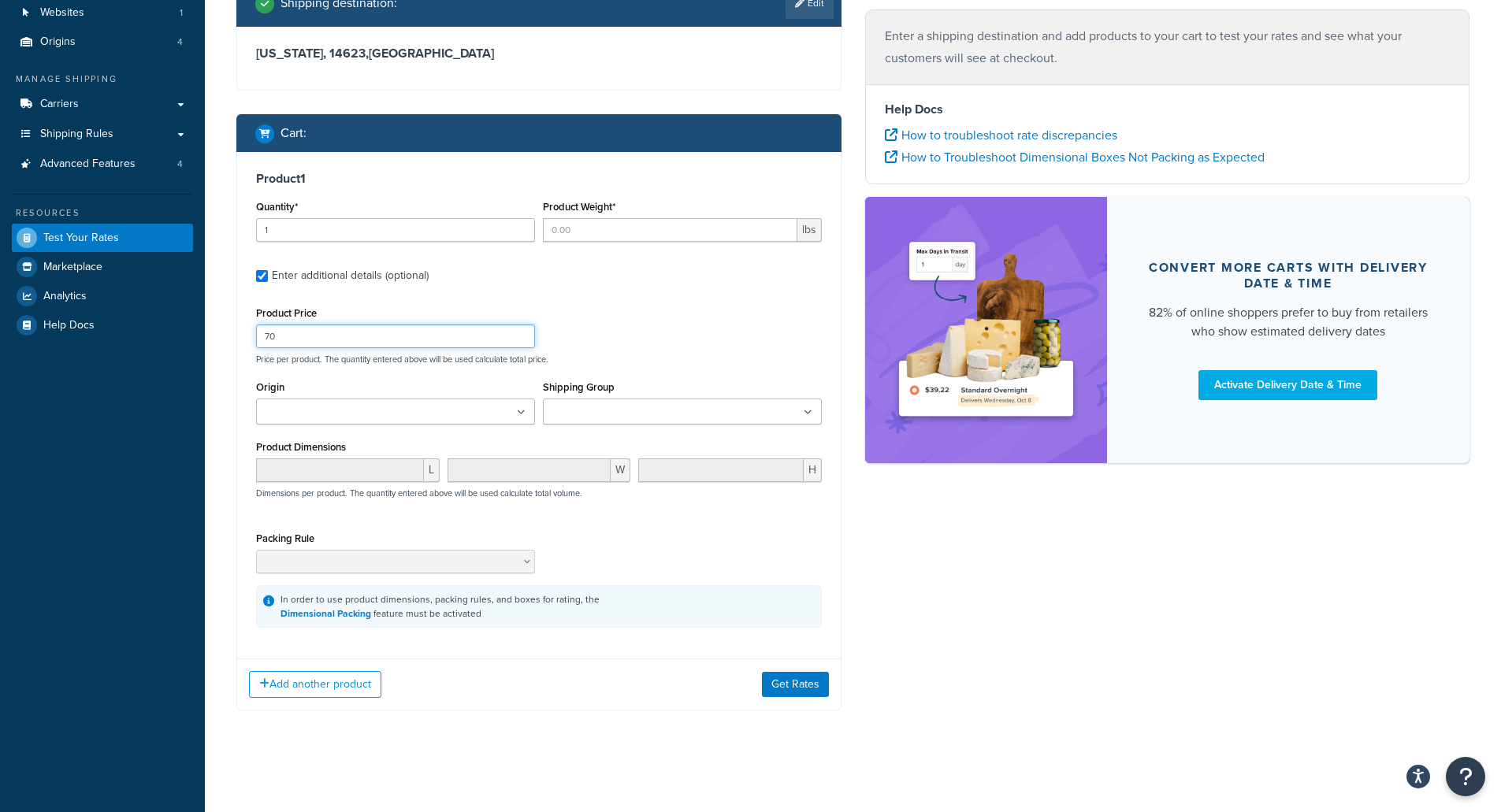
scroll to position [120, 0]
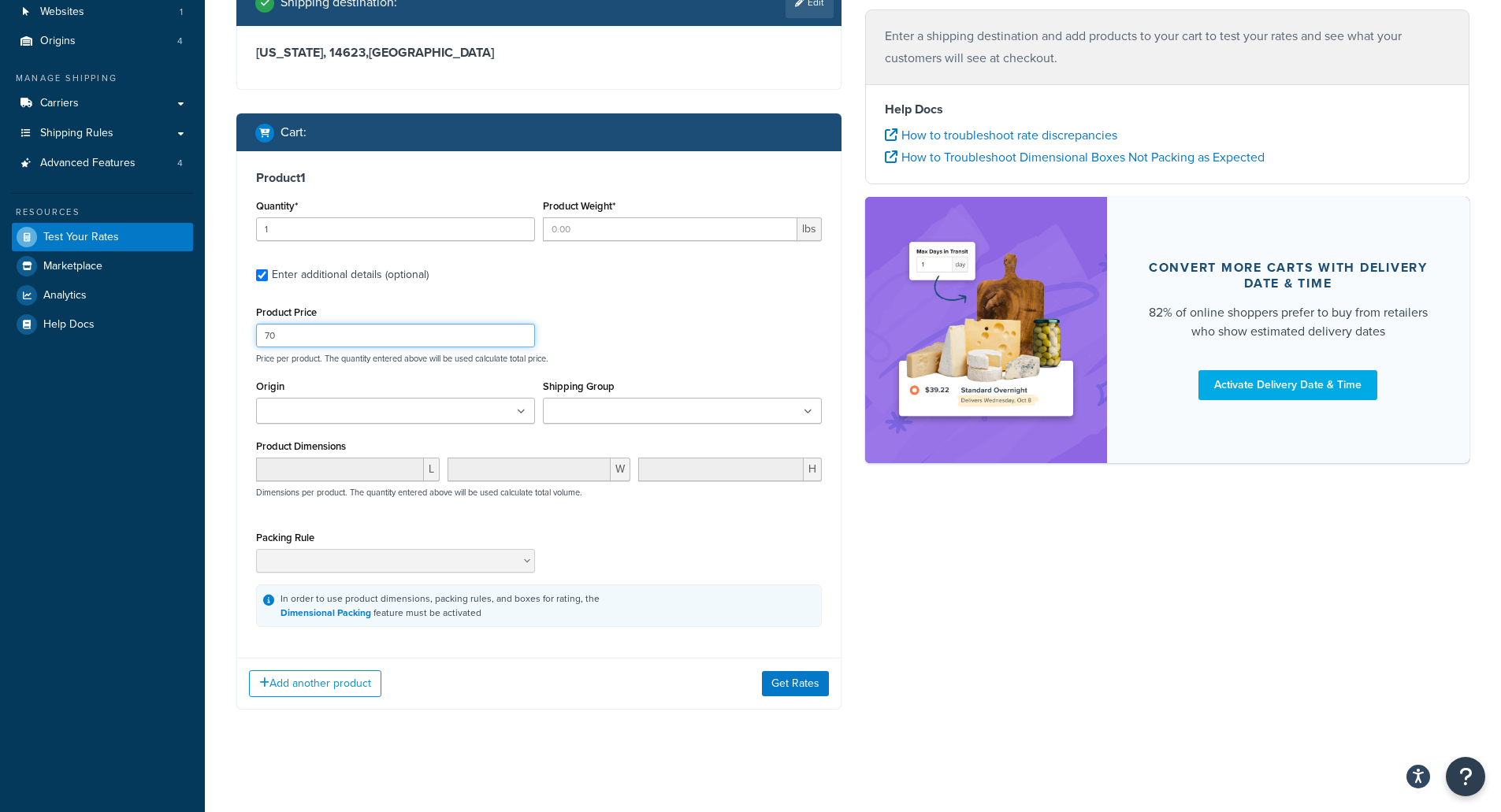
type input "70"
click at [426, 722] on div "Shipping destination : Edit New York, 14623 , United States Cart : Product 1 Qu…" at bounding box center [539, 355] width 628 height 754
click at [340, 682] on button "Add another product" at bounding box center [315, 684] width 132 height 27
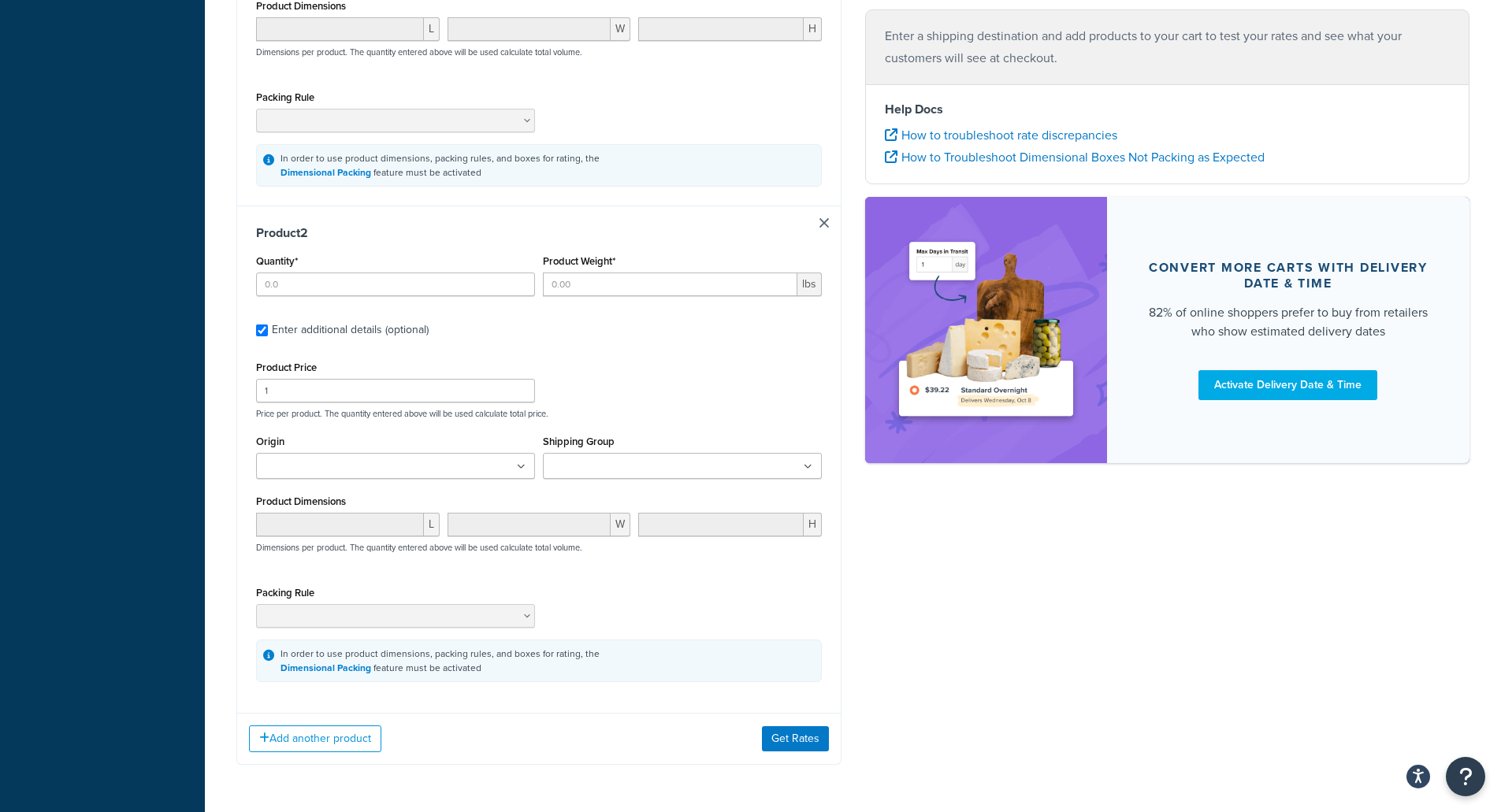
scroll to position [615, 0]
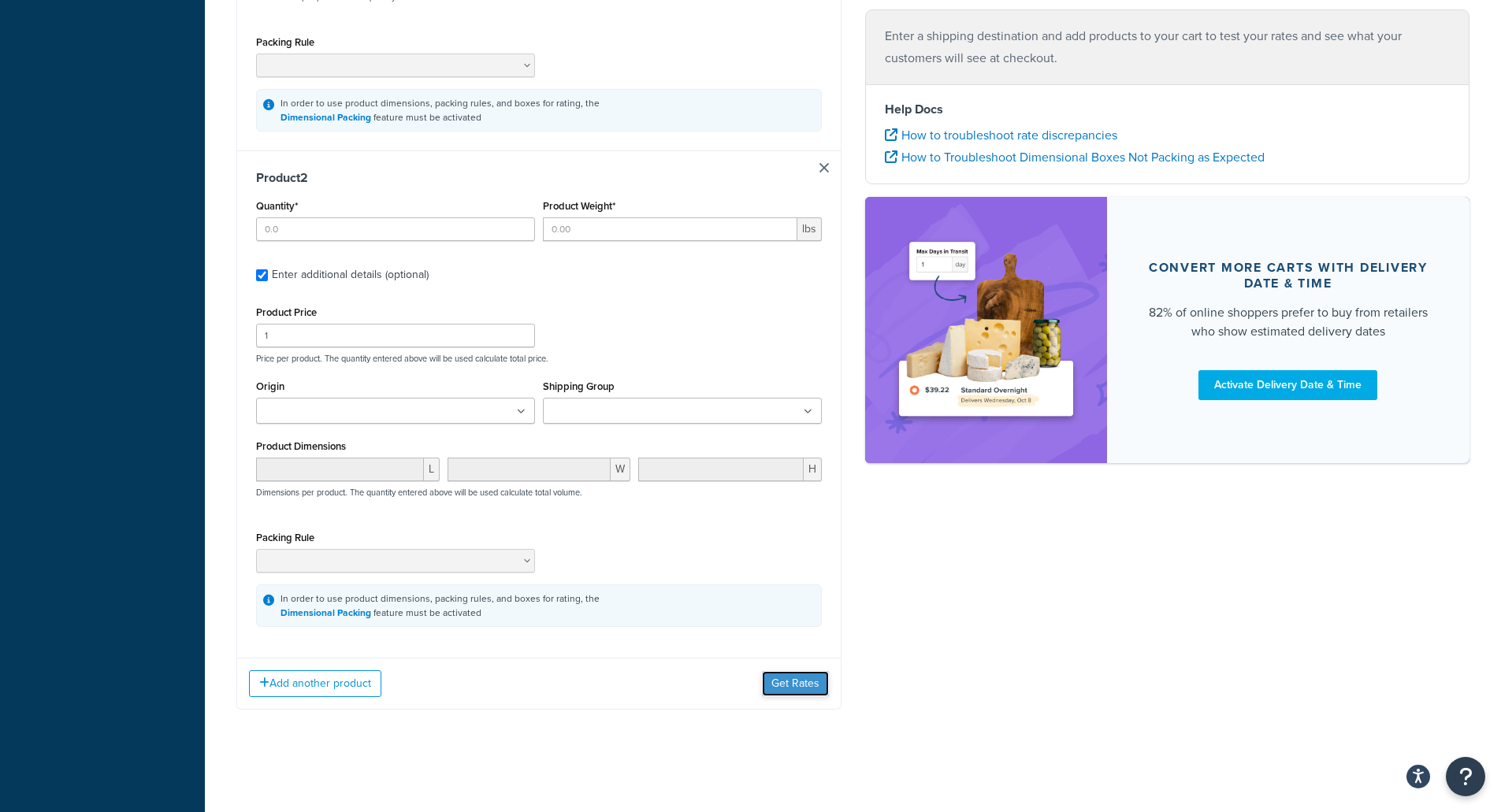
click at [778, 678] on button "Get Rates" at bounding box center [795, 684] width 67 height 25
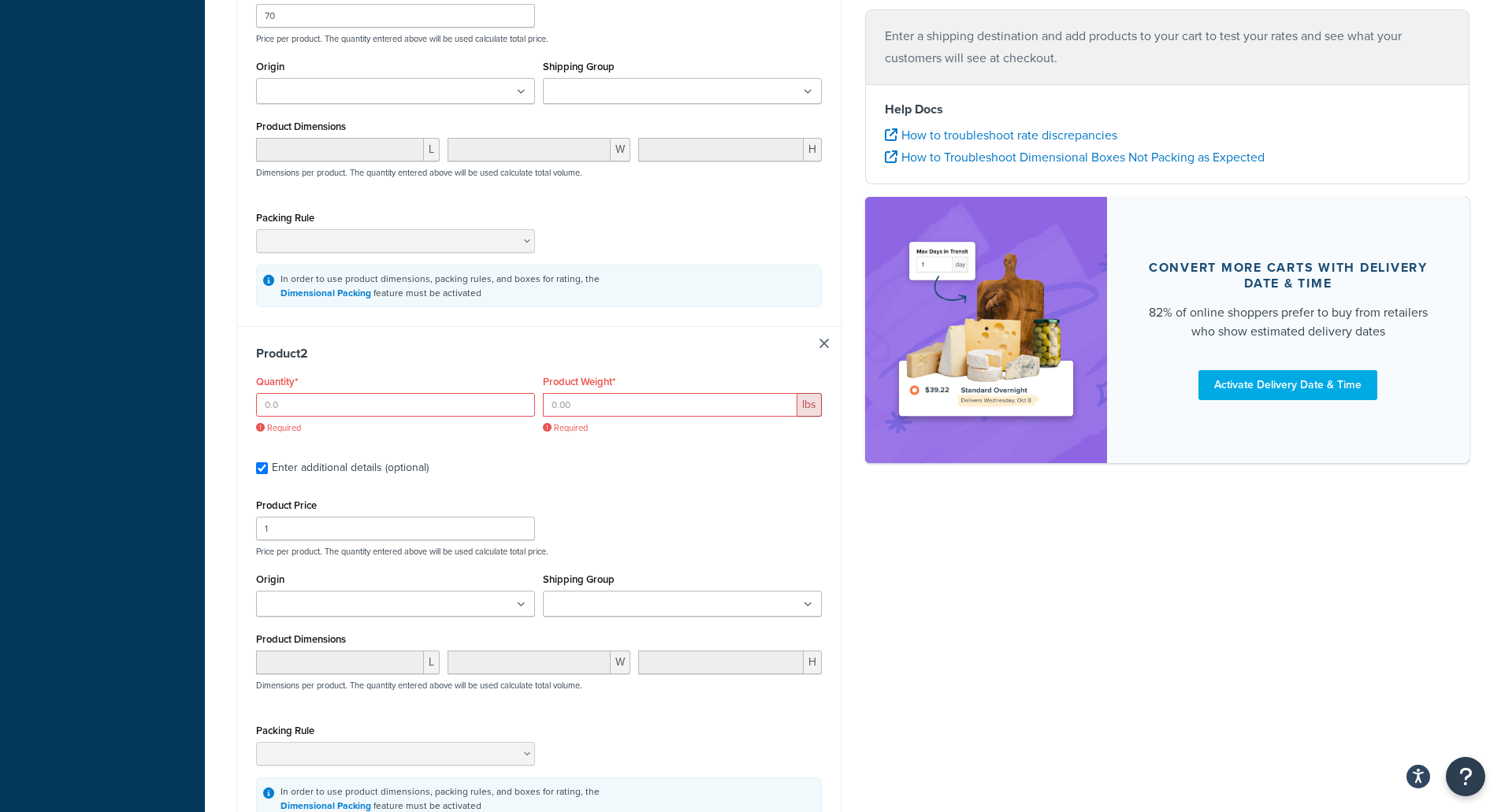
click at [827, 343] on link at bounding box center [824, 343] width 10 height 10
checkbox input "false"
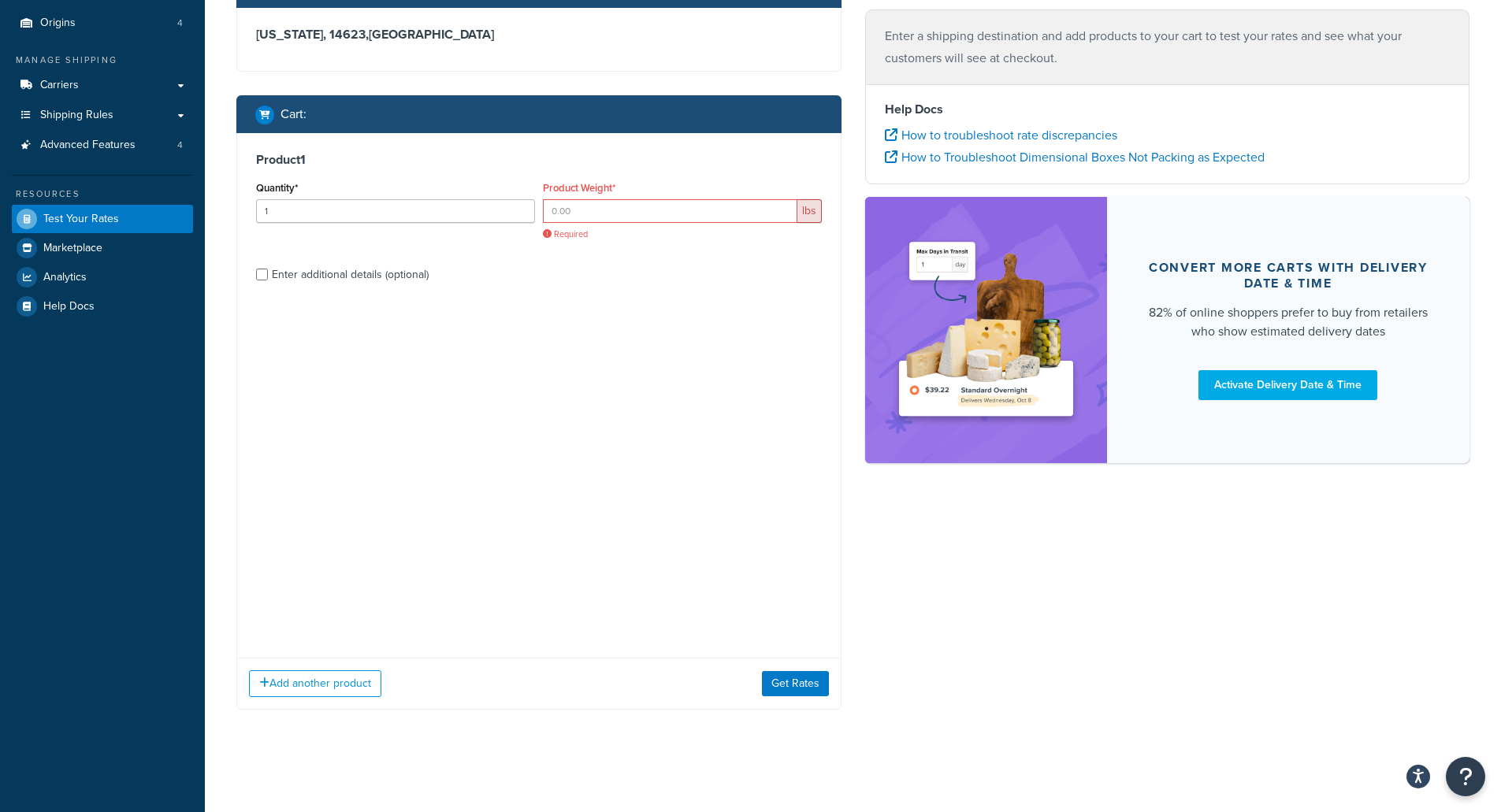
scroll to position [0, 0]
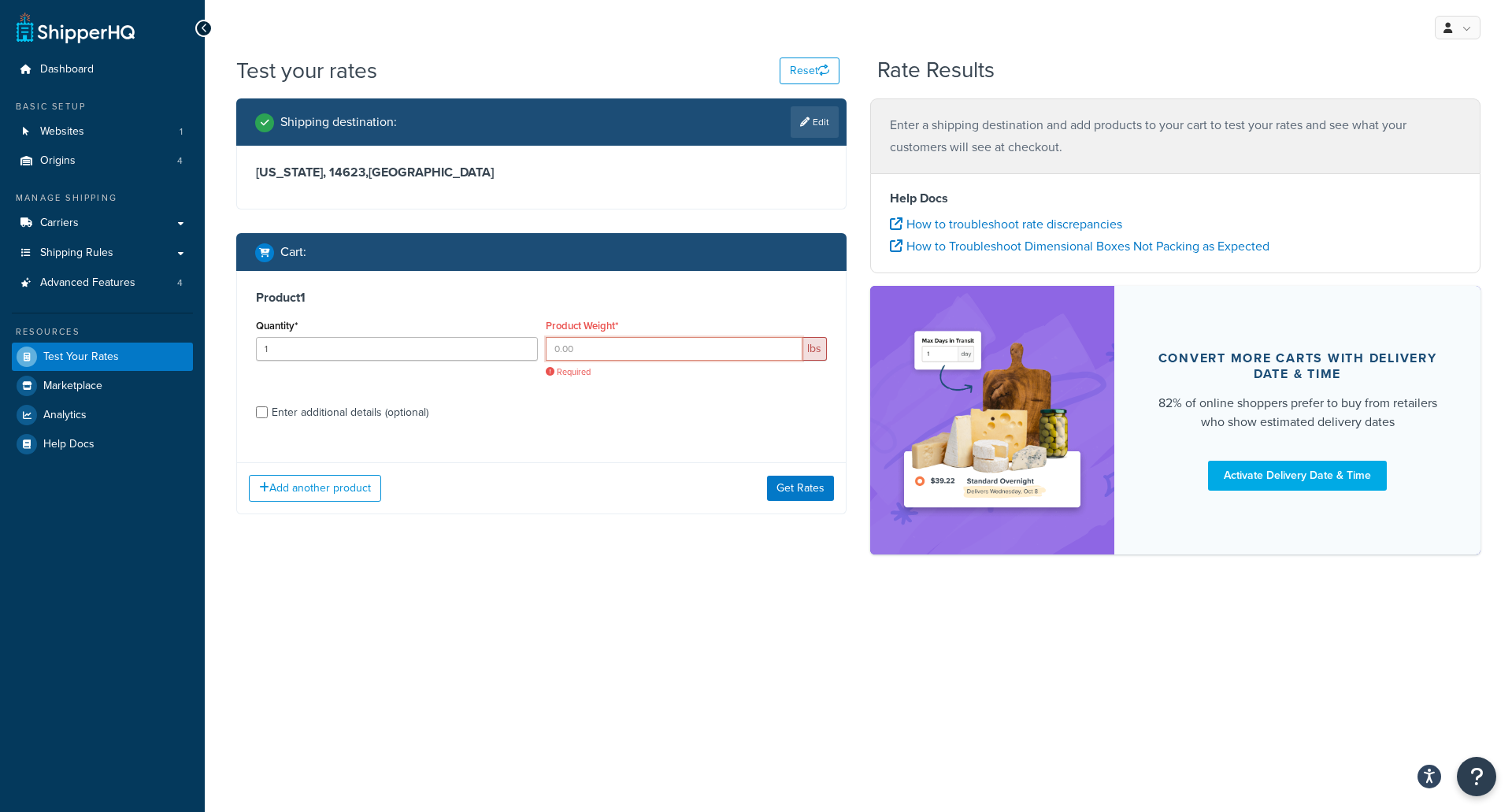
click at [604, 346] on input "Product Weight*" at bounding box center [674, 349] width 258 height 24
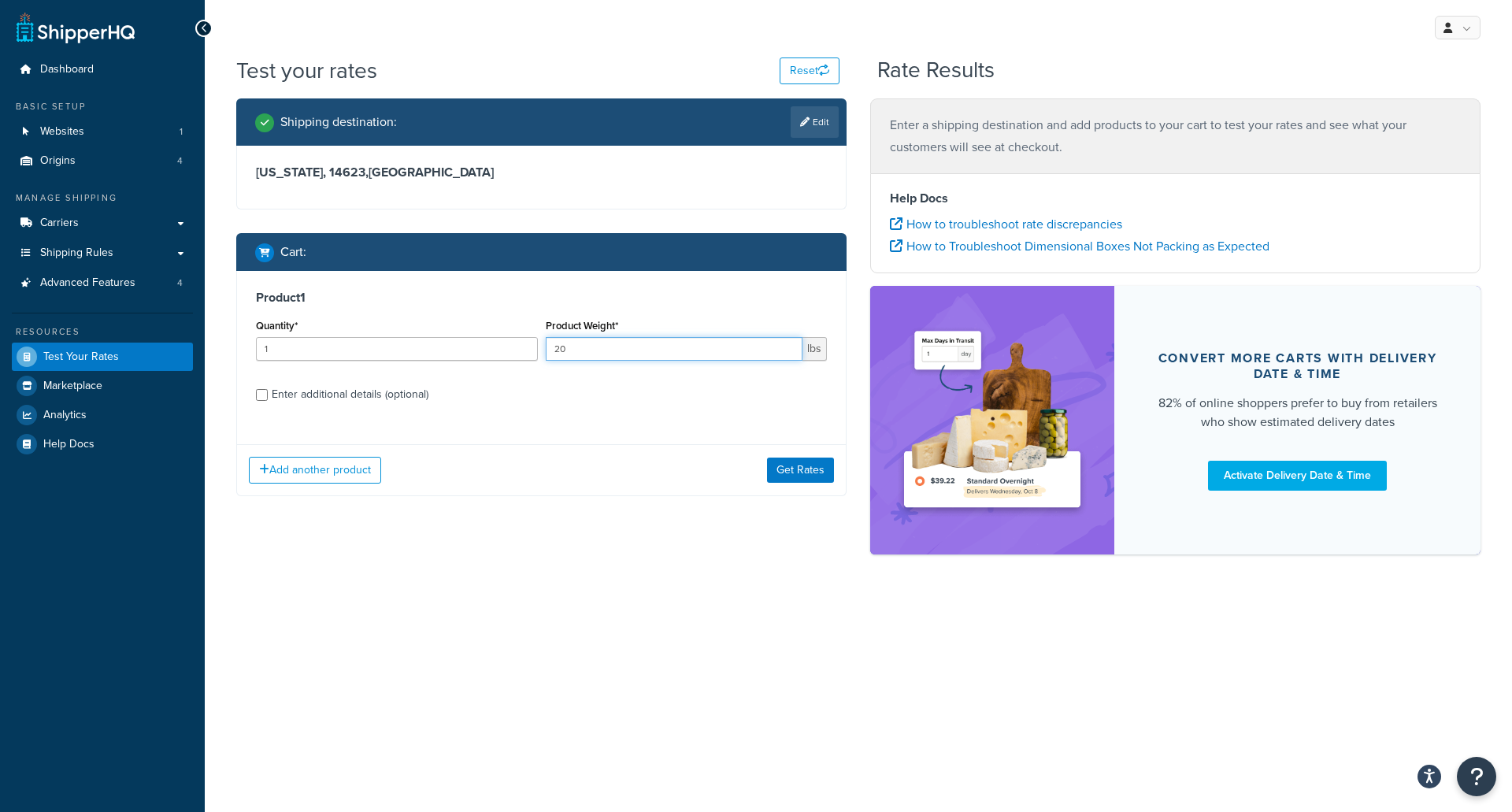
type input "20"
click at [643, 630] on div "My Profile Billing Global Settings Contact Us Logout Test your rates Reset Rate…" at bounding box center [858, 406] width 1307 height 812
click at [303, 382] on label "Enter additional details (optional)" at bounding box center [549, 393] width 555 height 25
click at [268, 389] on input "Enter additional details (optional)" at bounding box center [262, 395] width 12 height 12
checkbox input "true"
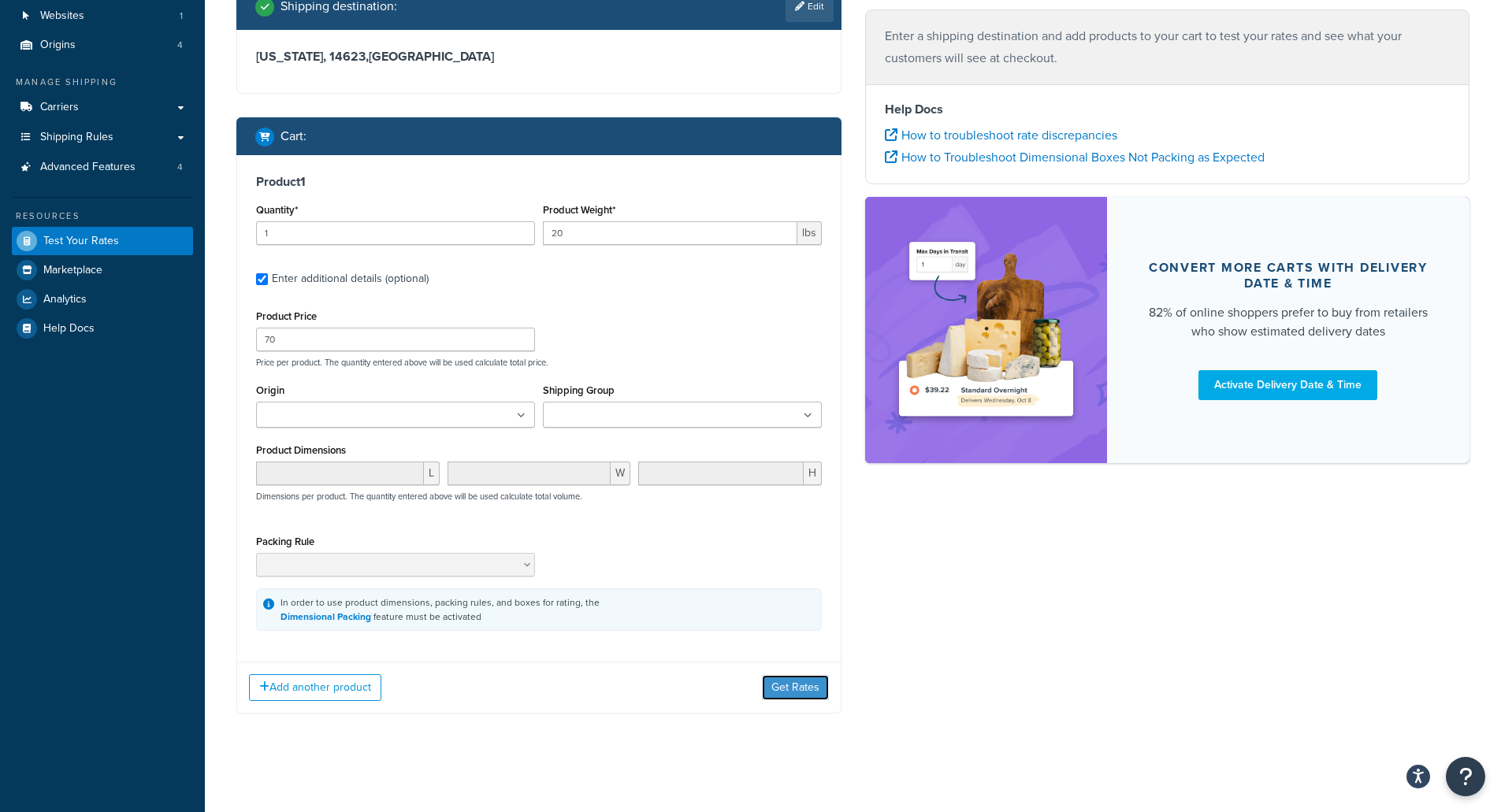
click at [797, 692] on button "Get Rates" at bounding box center [795, 688] width 67 height 25
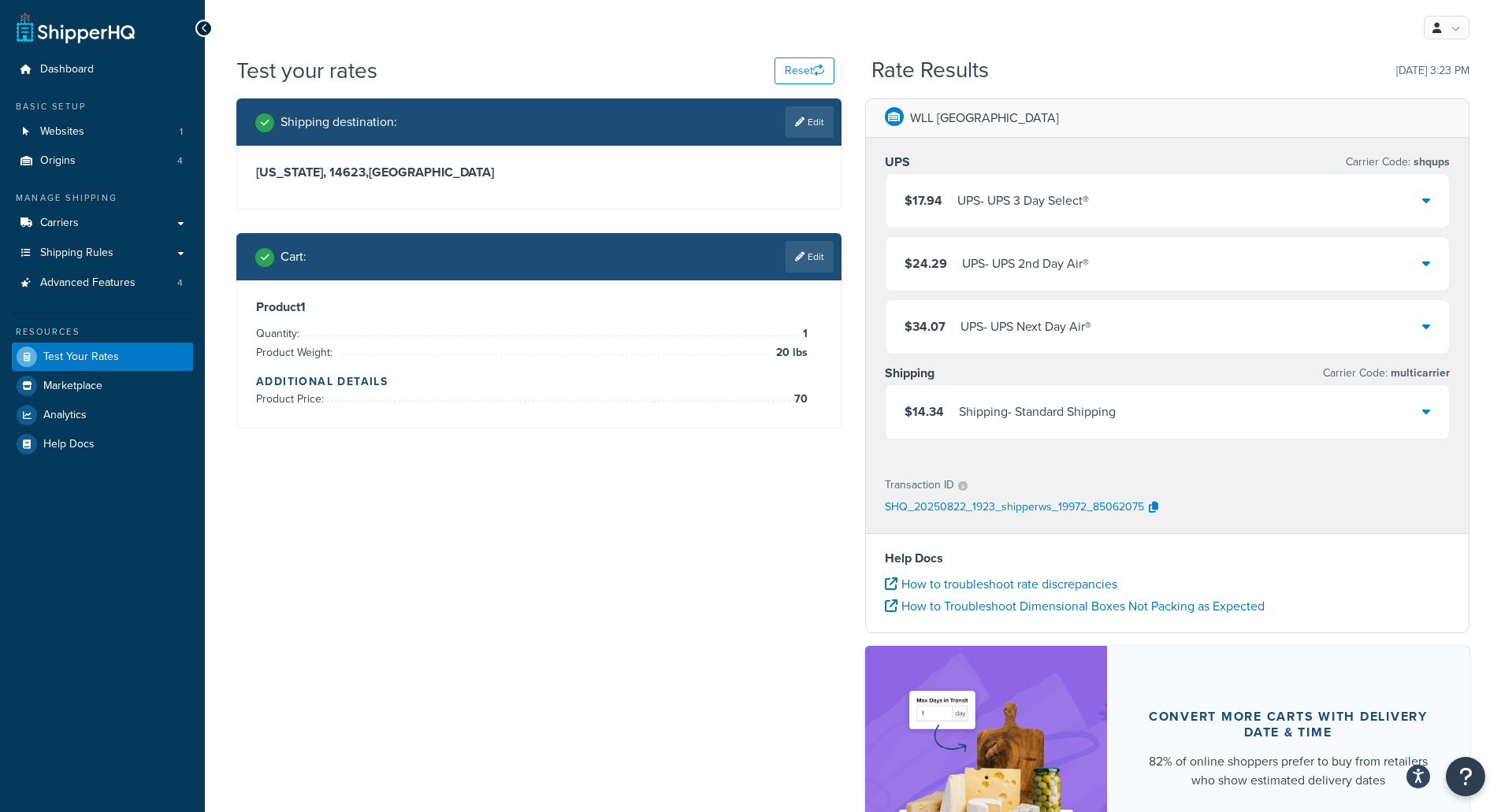
drag, startPoint x: 782, startPoint y: 404, endPoint x: 818, endPoint y: 287, distance: 122.4
click at [782, 403] on li "Product Price: 70" at bounding box center [532, 400] width 551 height 19
click at [811, 254] on link "Edit" at bounding box center [809, 257] width 48 height 32
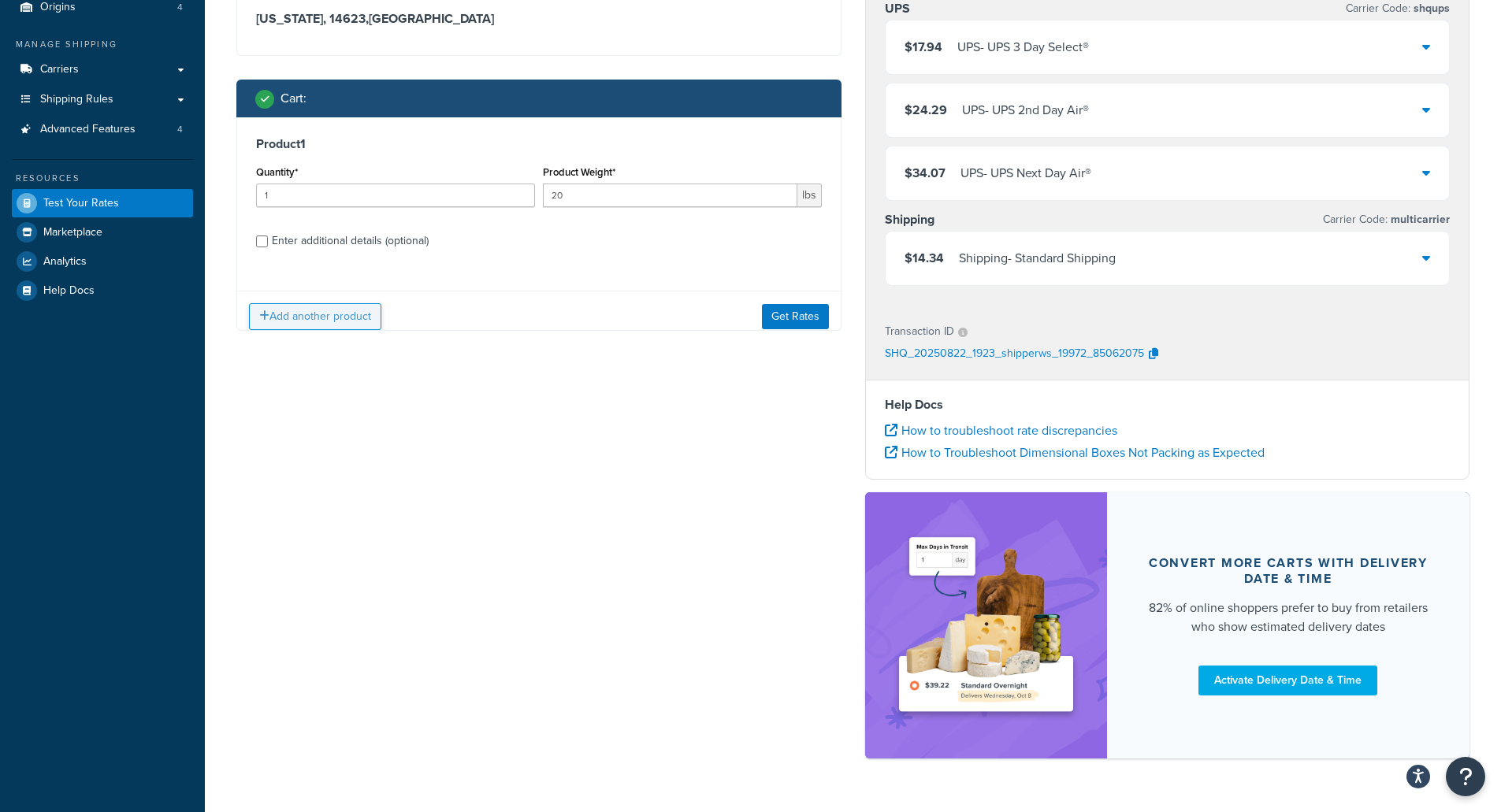
scroll to position [158, 0]
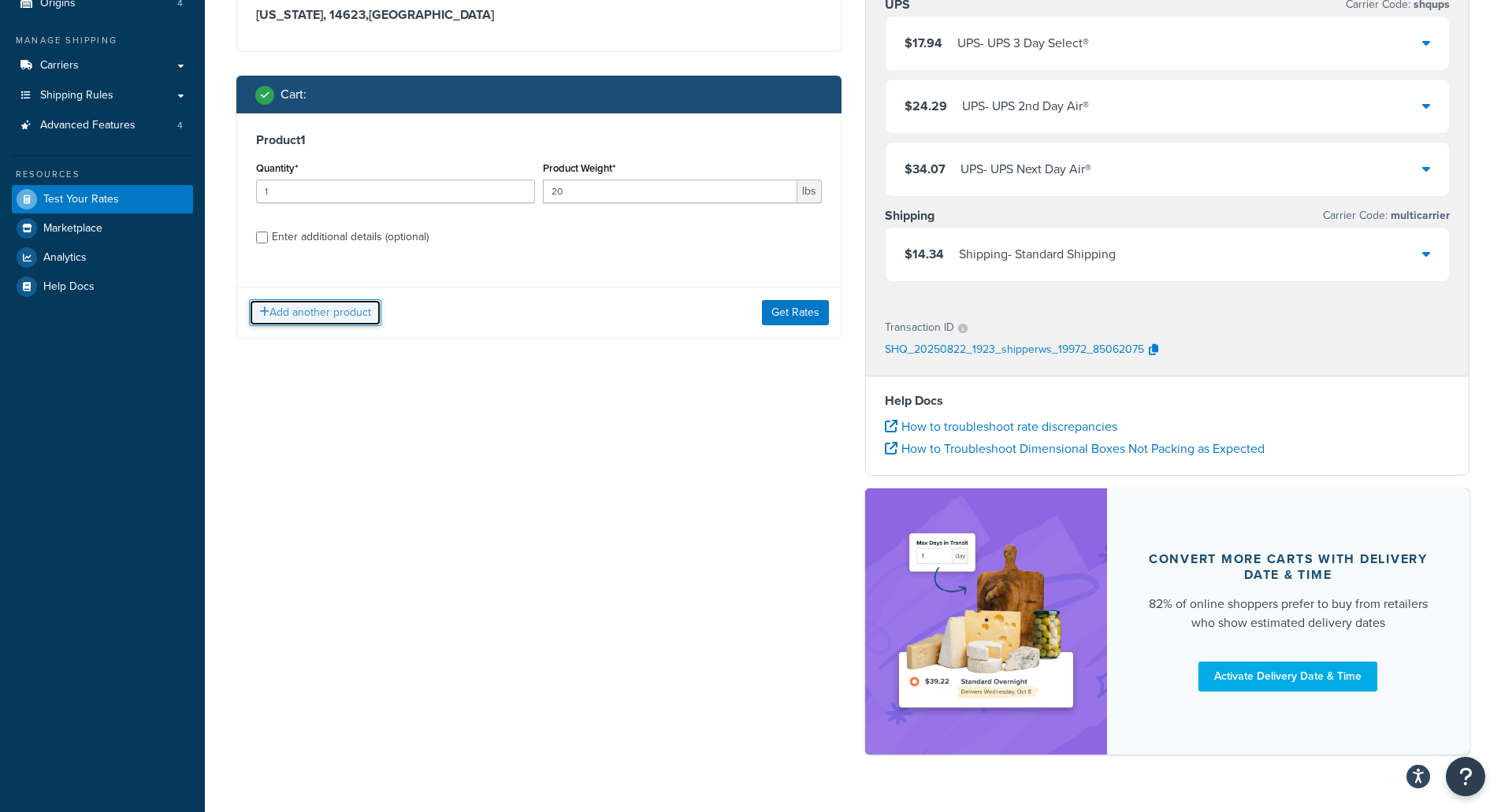
click at [309, 305] on button "Add another product" at bounding box center [315, 312] width 132 height 27
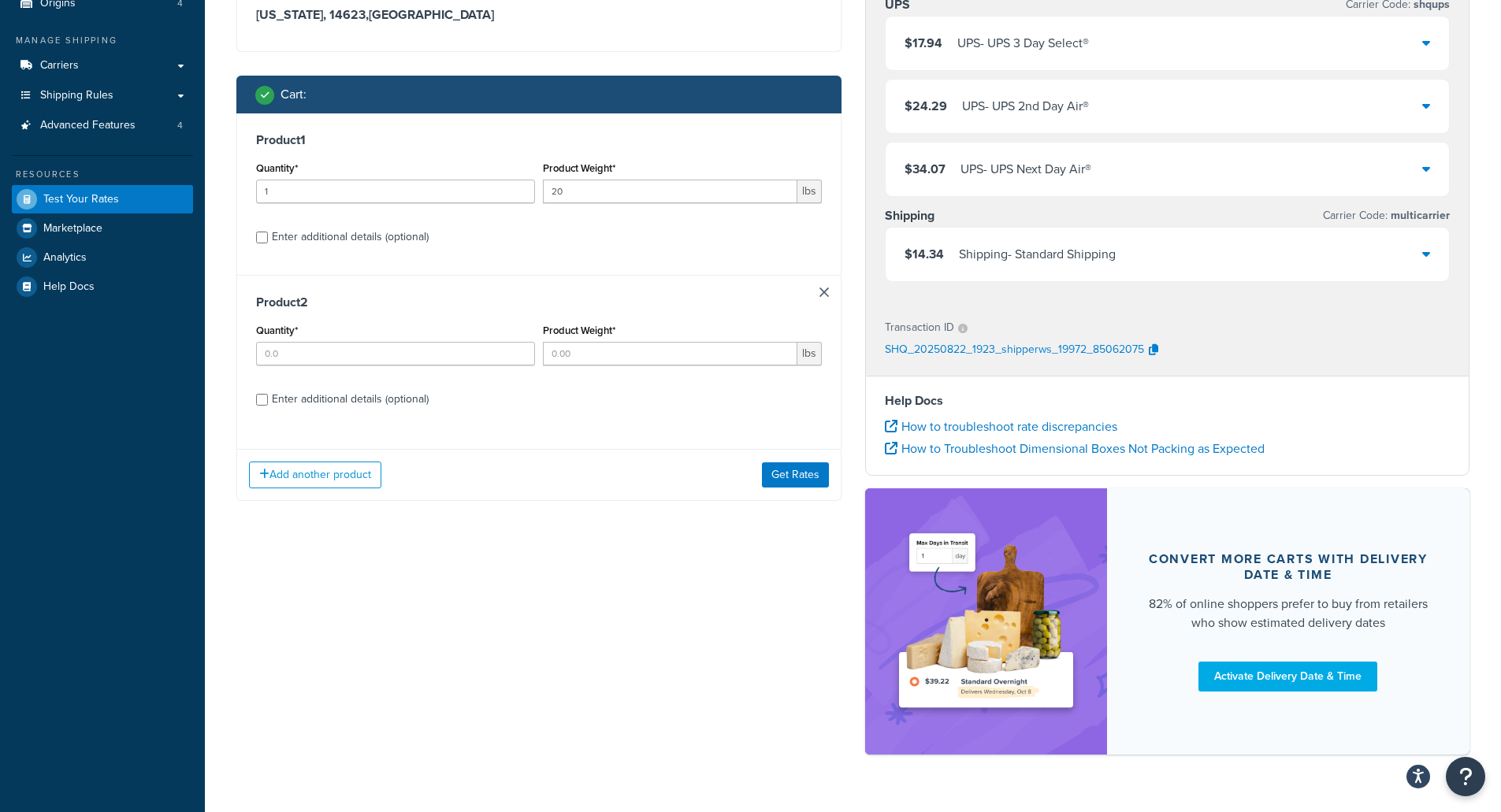
drag, startPoint x: 809, startPoint y: 301, endPoint x: 818, endPoint y: 300, distance: 9.1
click at [810, 298] on h3 "Product 2" at bounding box center [539, 302] width 566 height 16
click at [818, 297] on h3 "Product 2" at bounding box center [539, 302] width 566 height 16
click at [826, 291] on link at bounding box center [824, 292] width 10 height 10
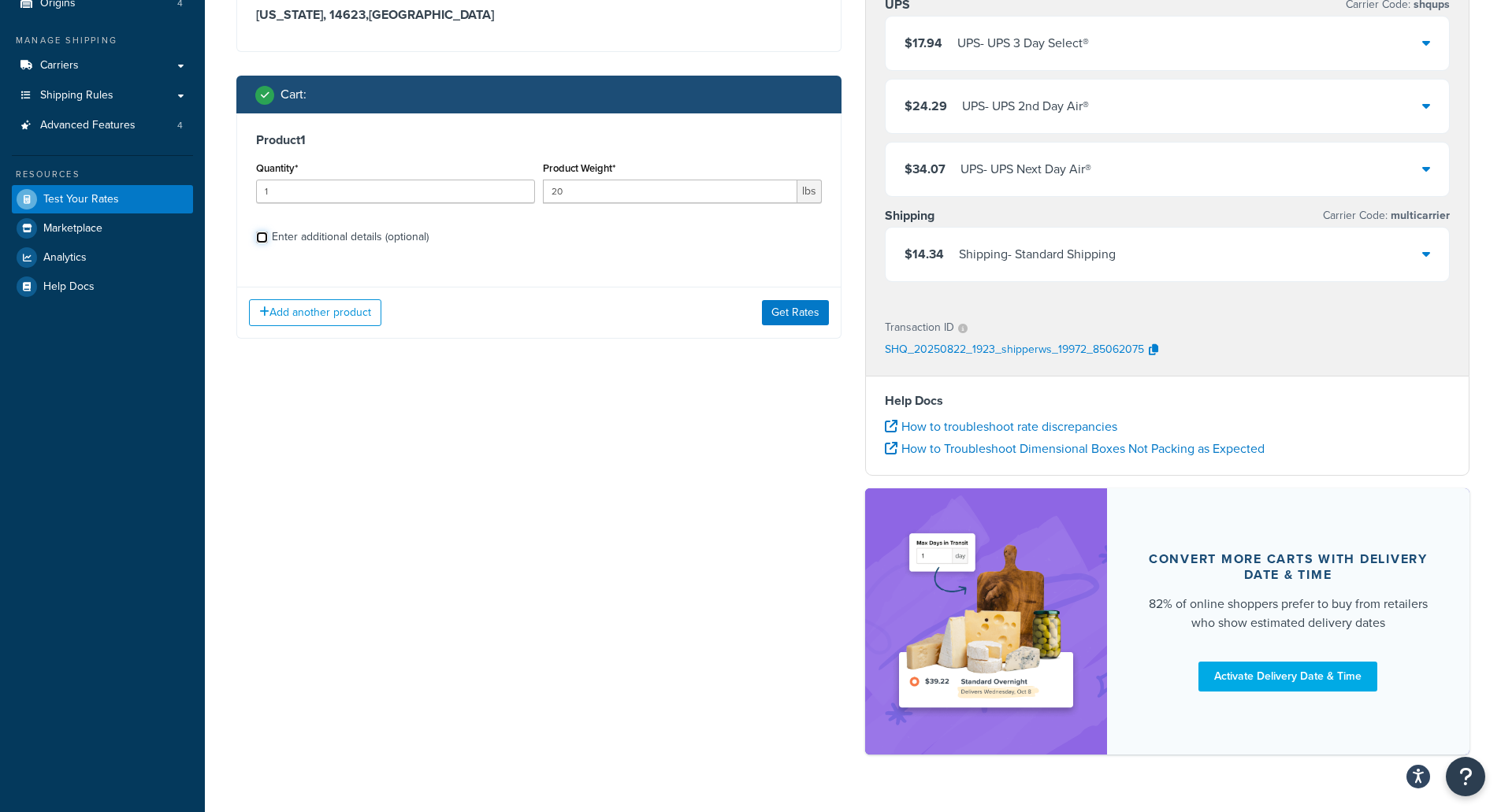
click at [259, 239] on input "Enter additional details (optional)" at bounding box center [262, 237] width 12 height 12
checkbox input "true"
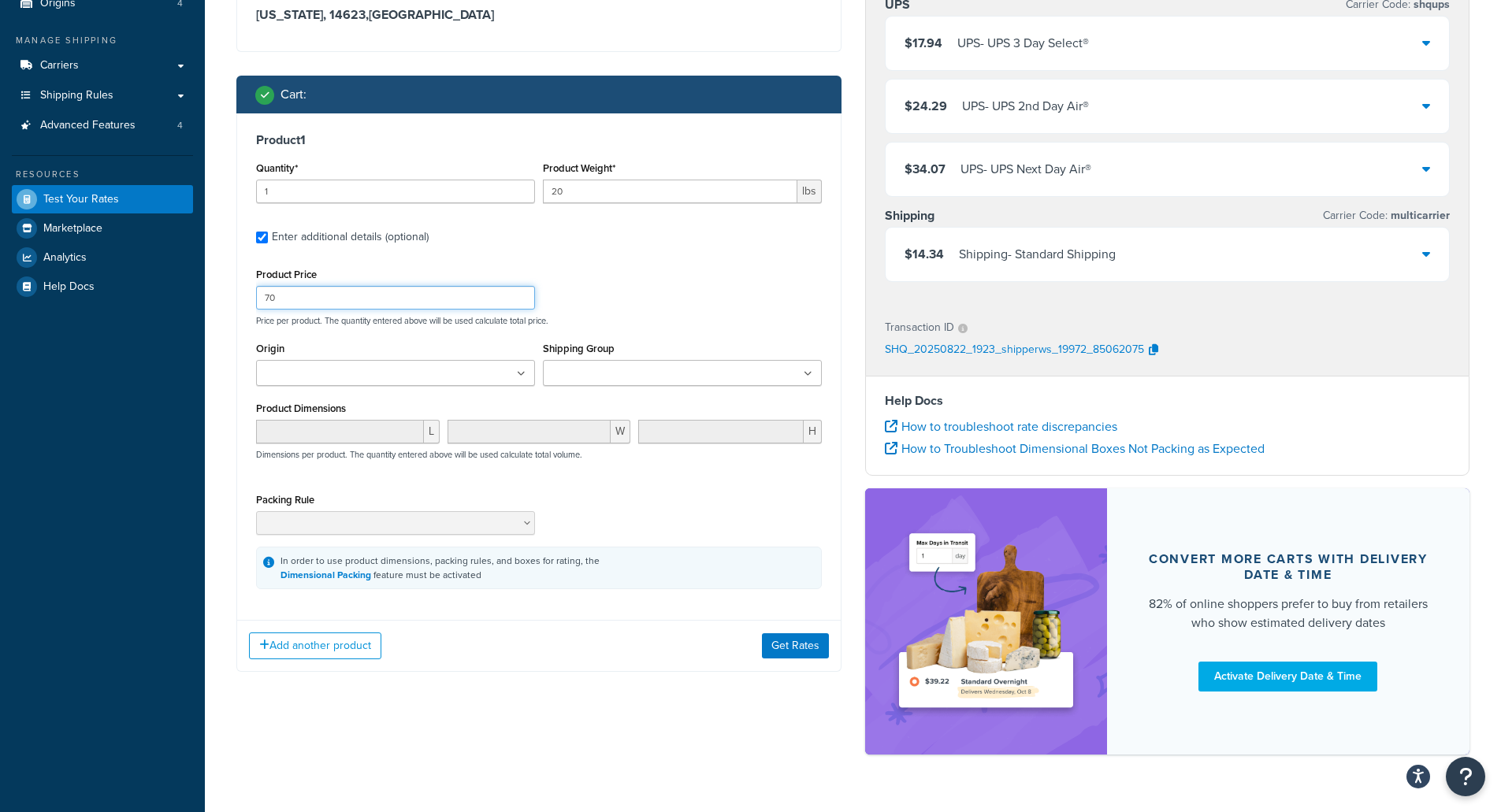
drag, startPoint x: 312, startPoint y: 301, endPoint x: 267, endPoint y: 299, distance: 45.0
click at [267, 299] on input "70" at bounding box center [396, 297] width 279 height 24
type input "75"
click at [805, 653] on button "Get Rates" at bounding box center [795, 645] width 67 height 25
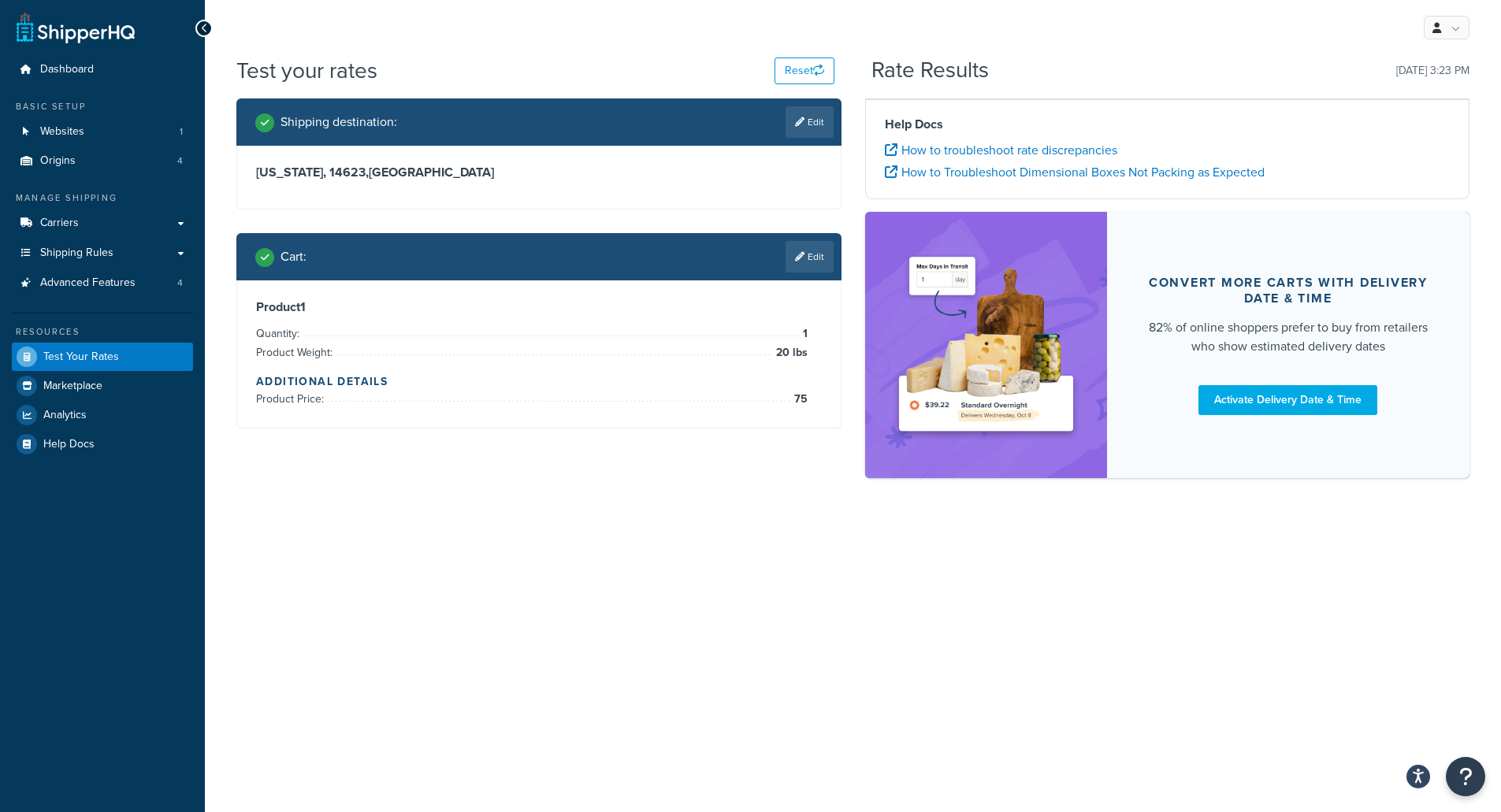
scroll to position [0, 0]
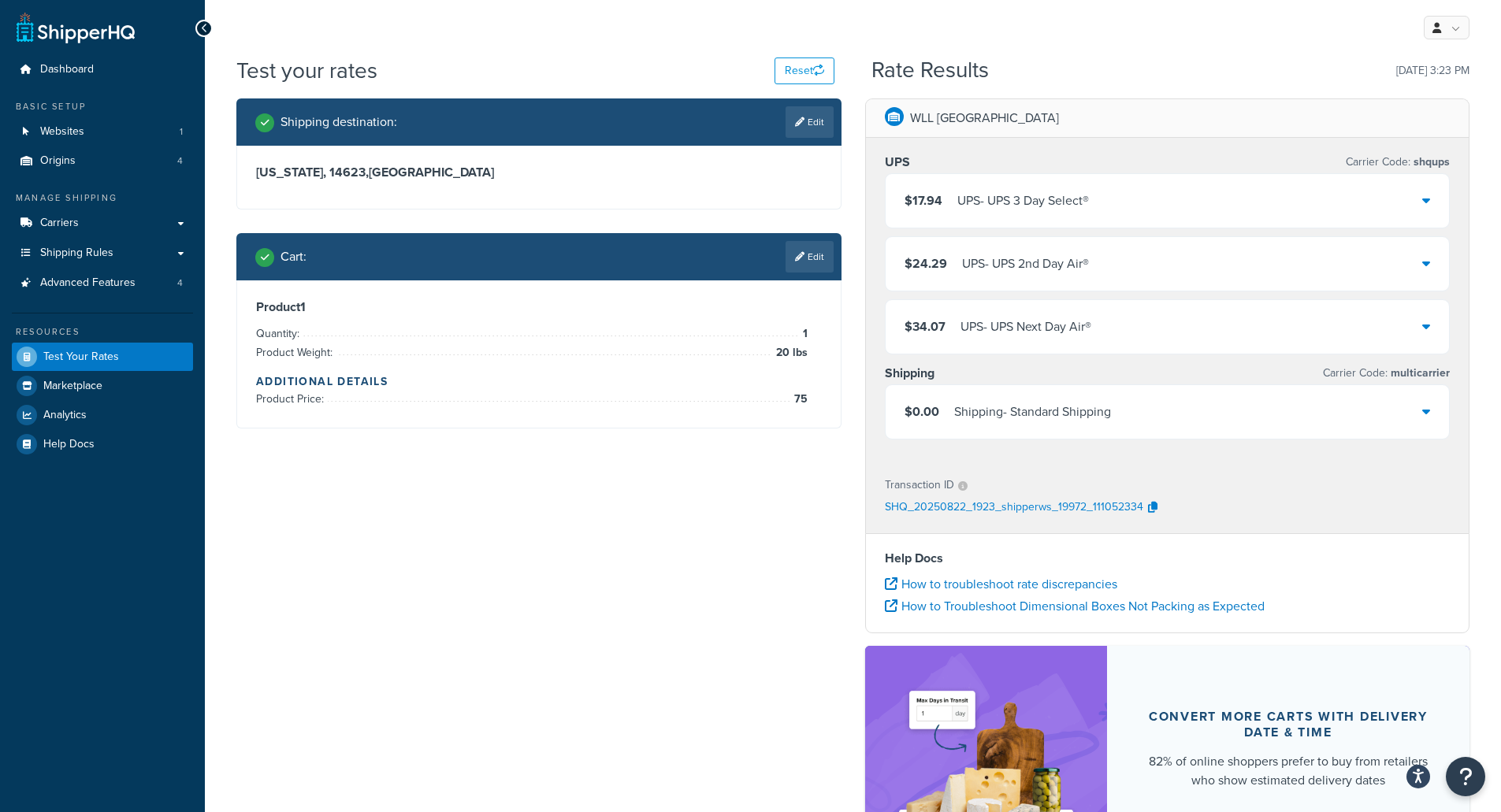
click at [1084, 422] on div "Shipping - Standard Shipping" at bounding box center [1033, 412] width 157 height 22
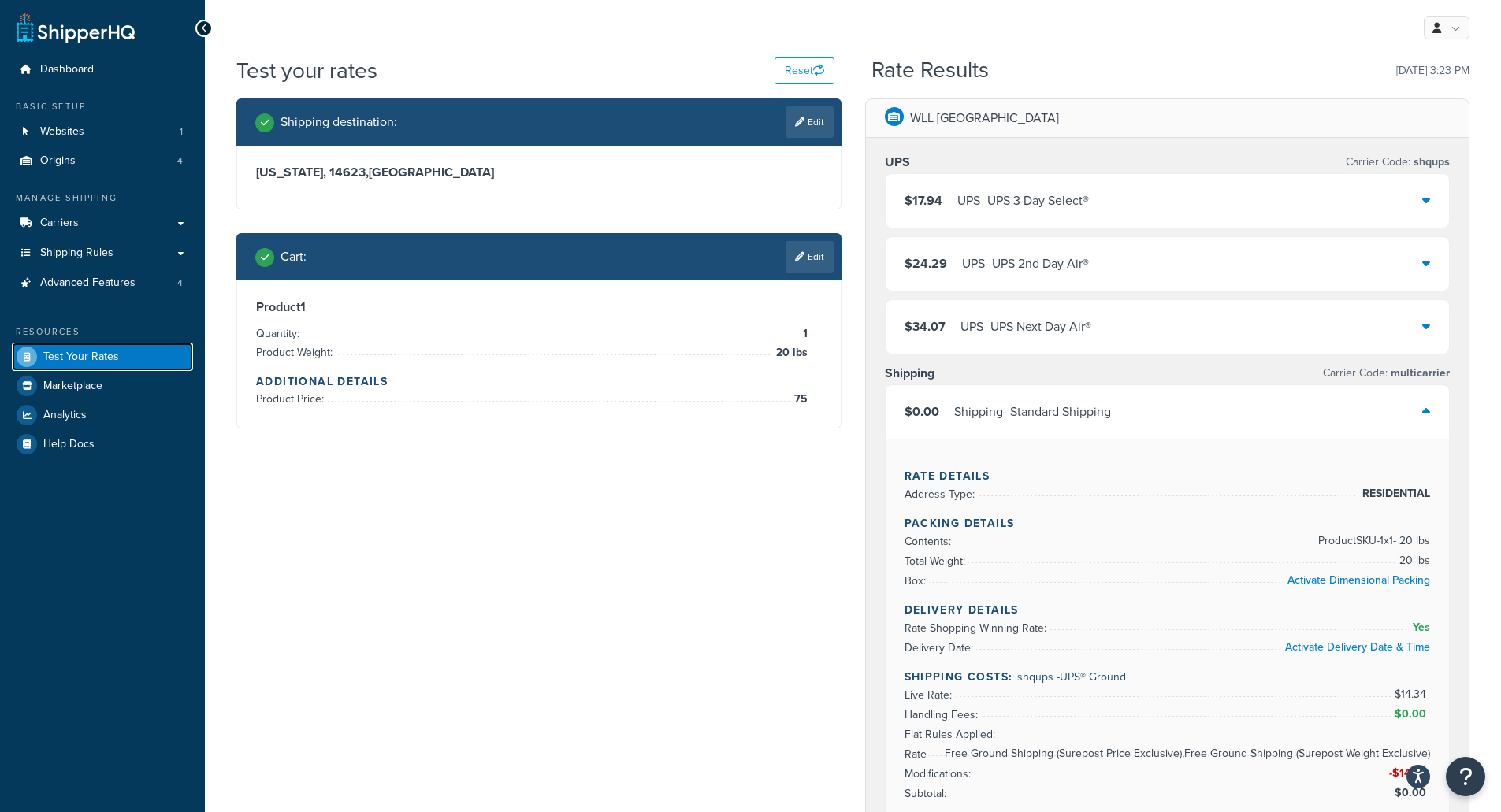
click at [71, 366] on link "Test Your Rates" at bounding box center [102, 357] width 181 height 29
click at [776, 74] on button "Reset" at bounding box center [804, 71] width 60 height 27
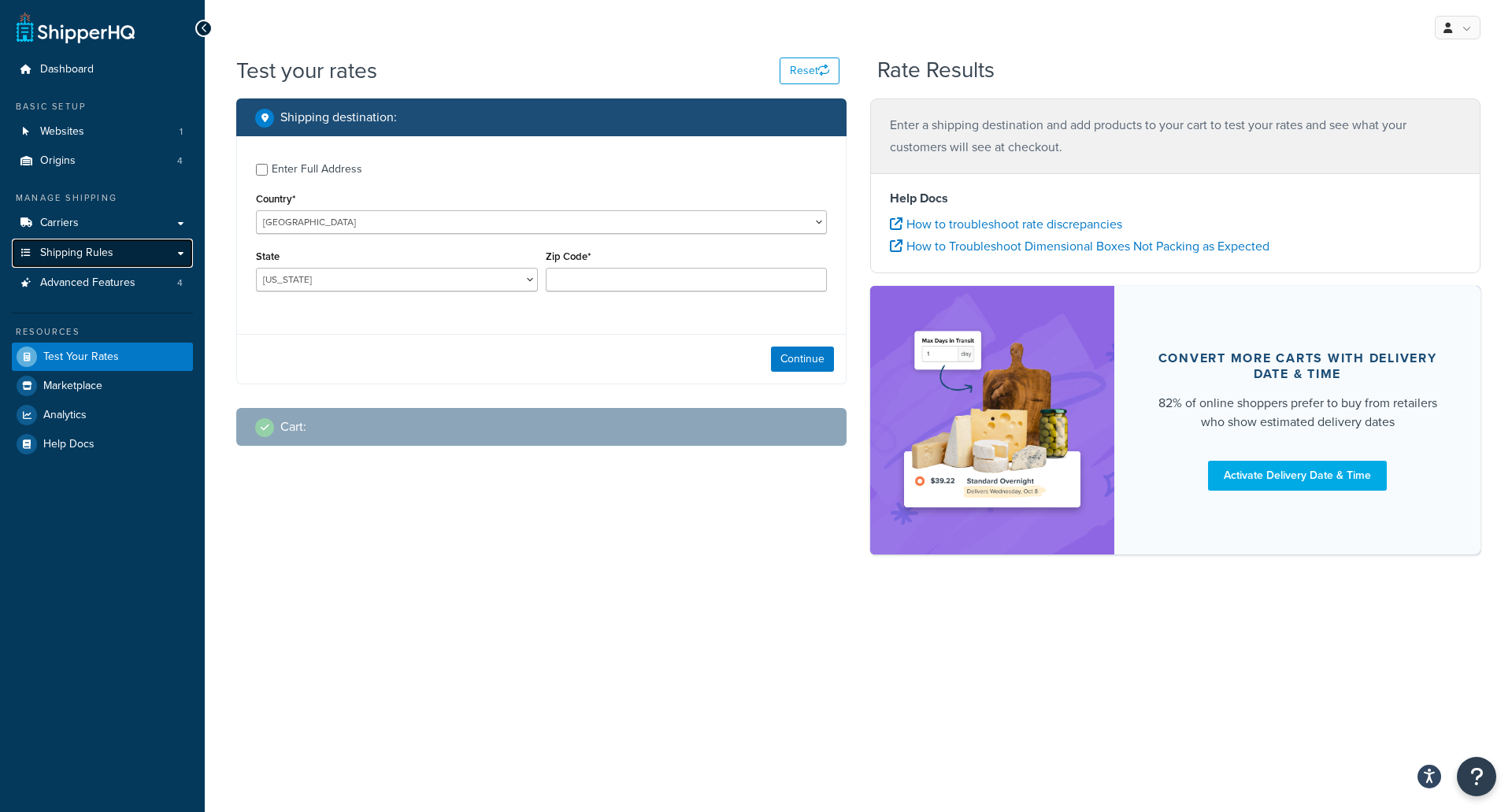
click at [82, 255] on span "Shipping Rules" at bounding box center [77, 253] width 73 height 13
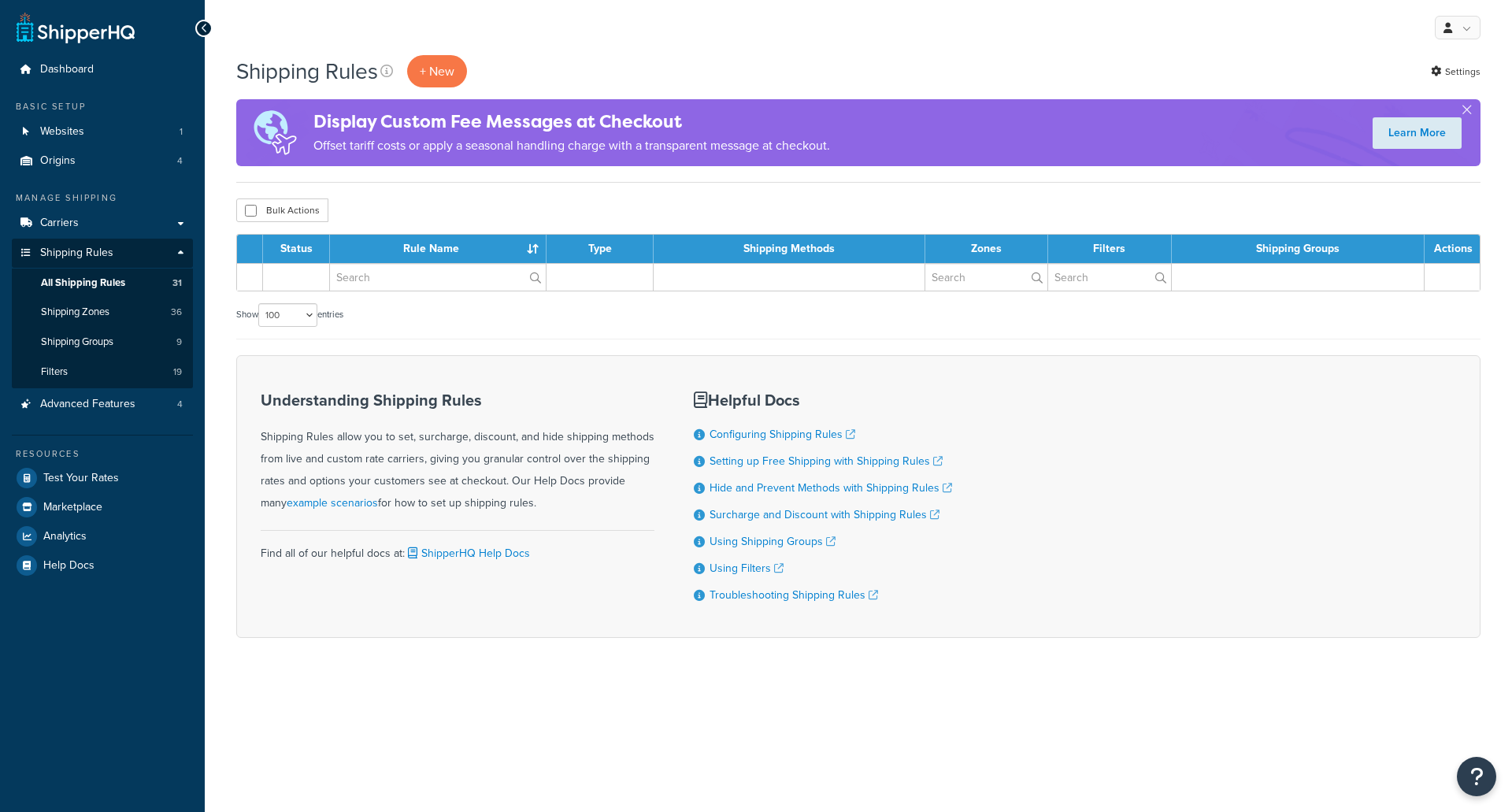
select select "100"
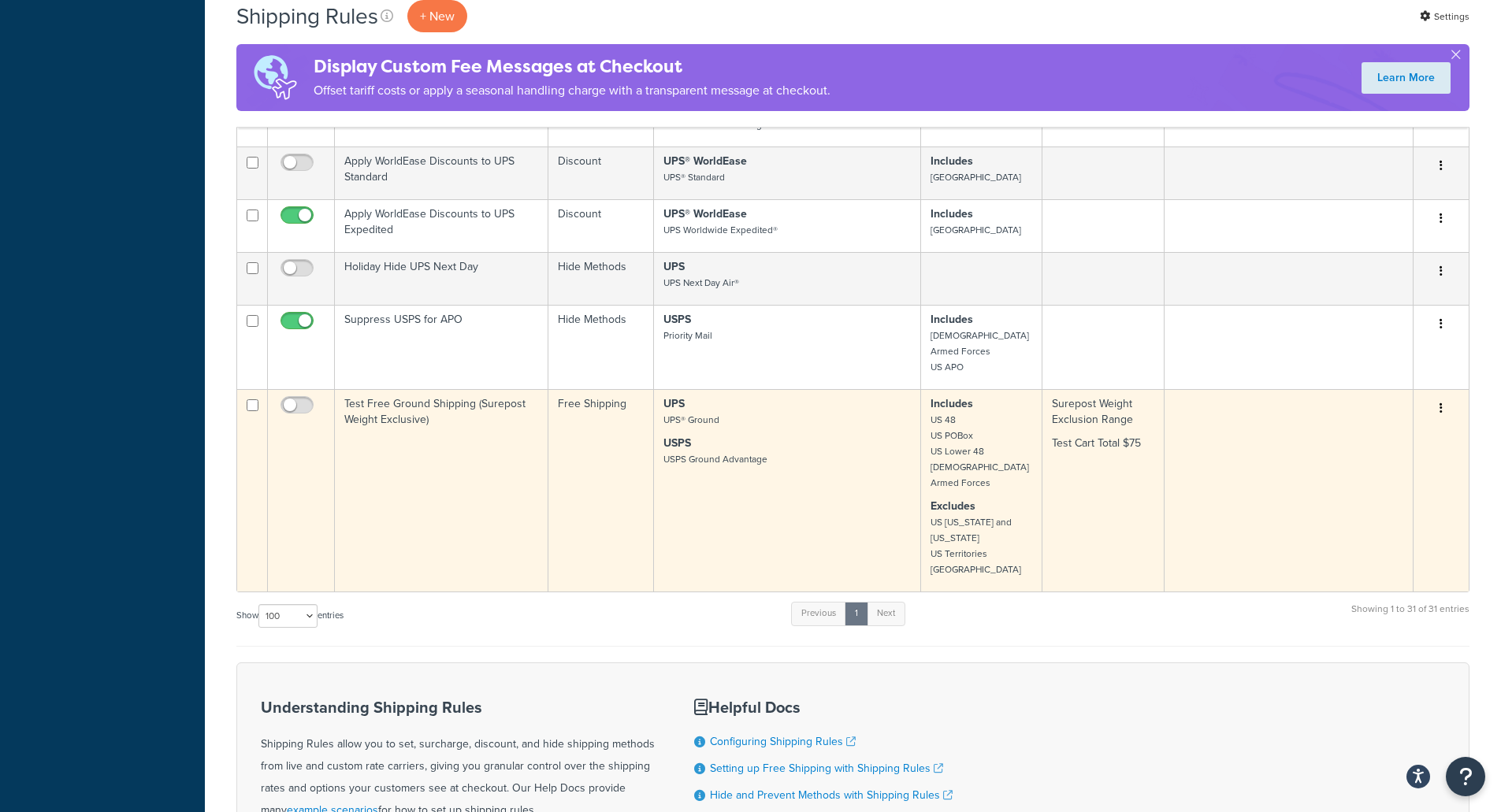
scroll to position [2618, 0]
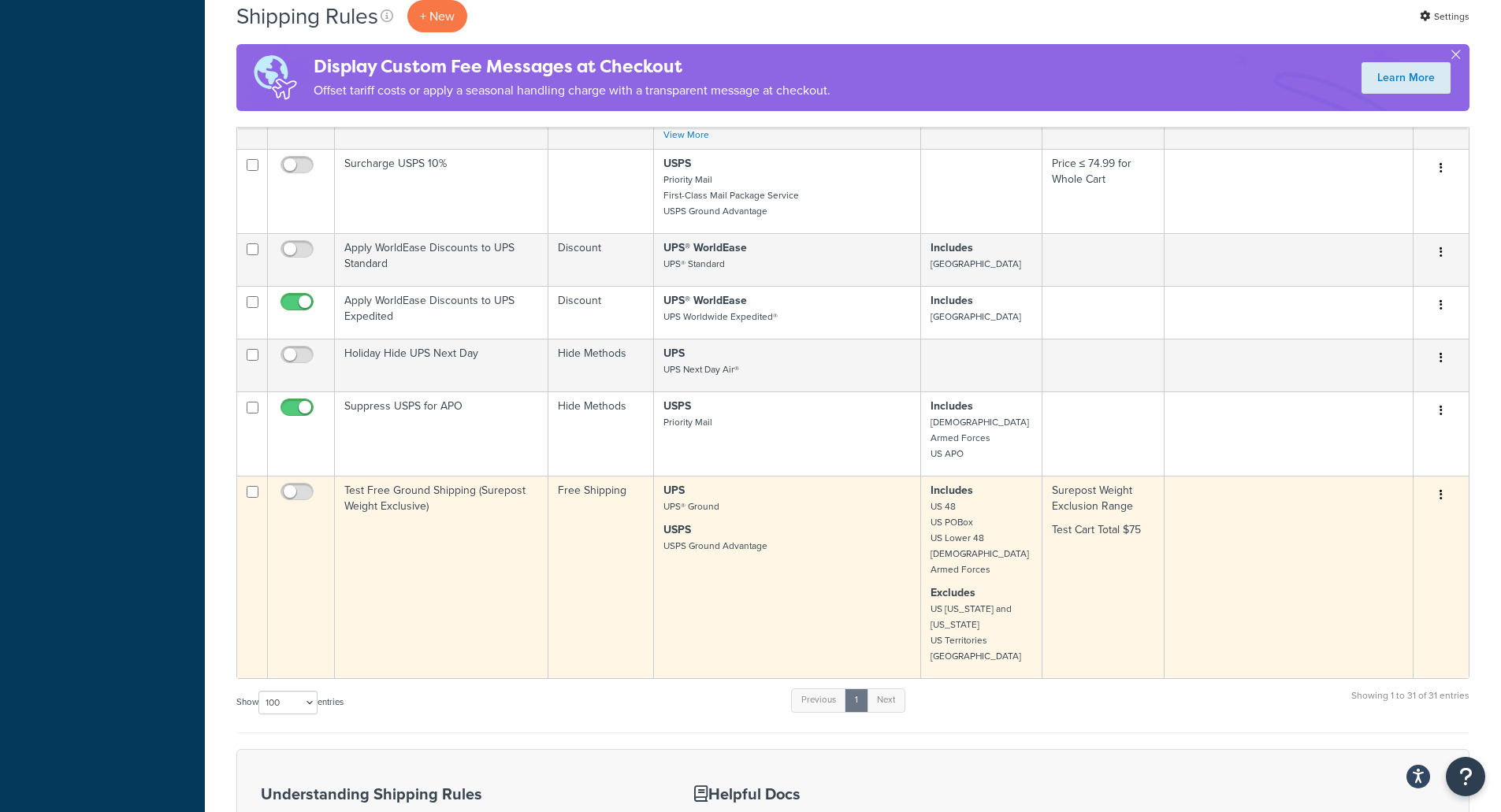
click at [413, 476] on td "Test Free Ground Shipping (Surepost Weight Exclusive)" at bounding box center [441, 576] width 213 height 202
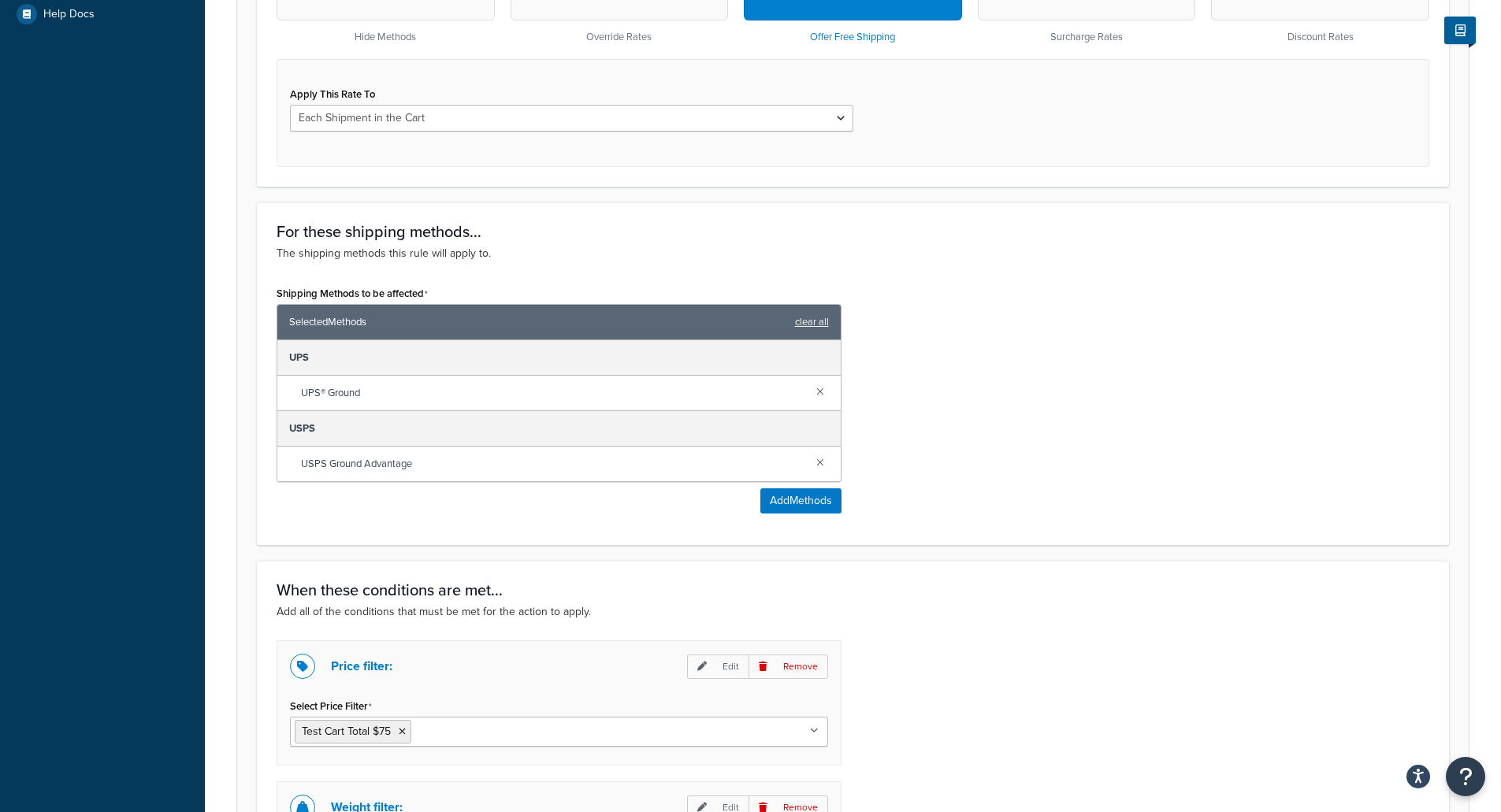
scroll to position [787, 0]
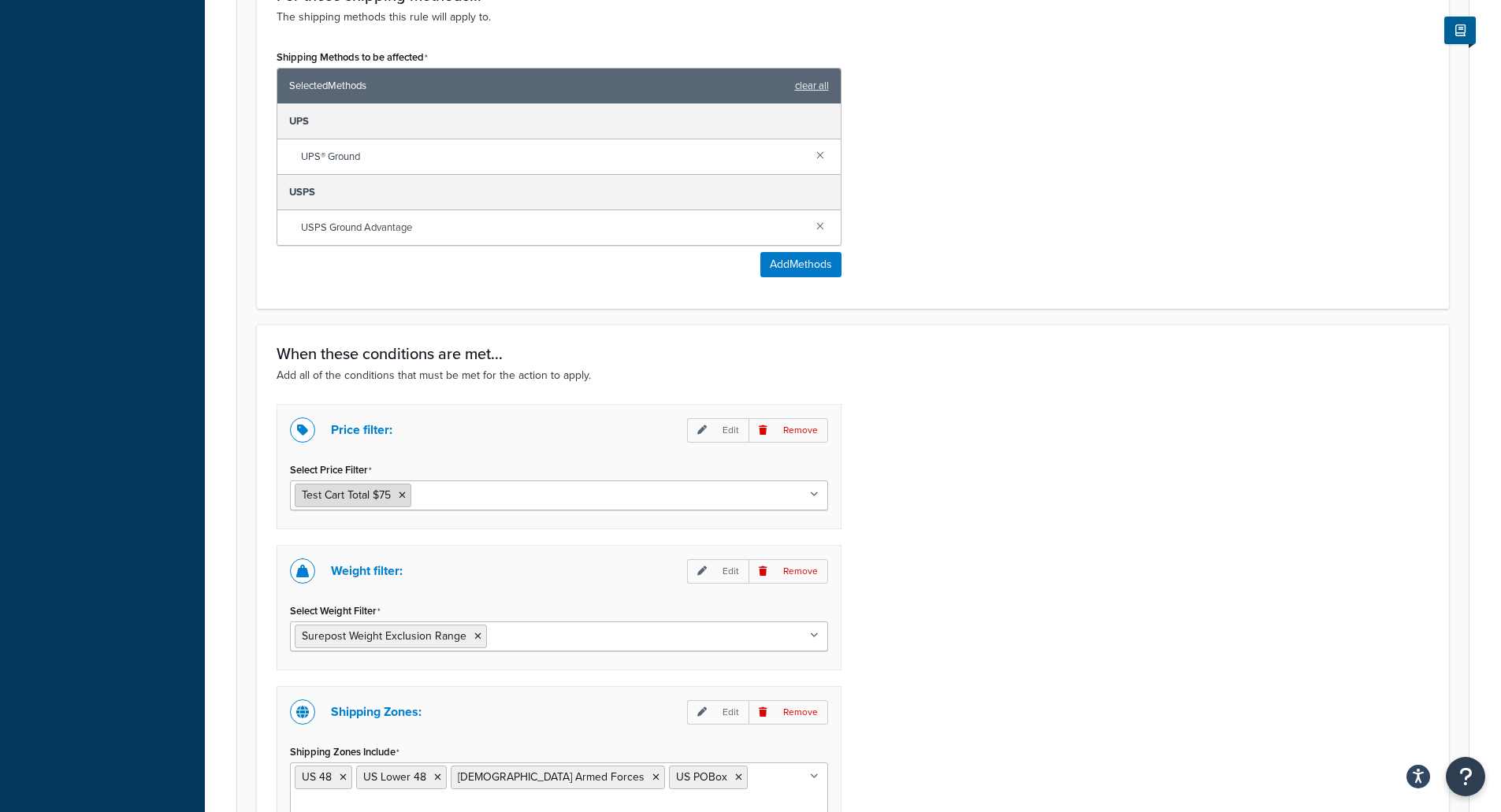
click at [317, 493] on span "Test Cart Total $75" at bounding box center [346, 495] width 89 height 17
click at [342, 494] on span "Test Cart Total $75" at bounding box center [346, 495] width 89 height 17
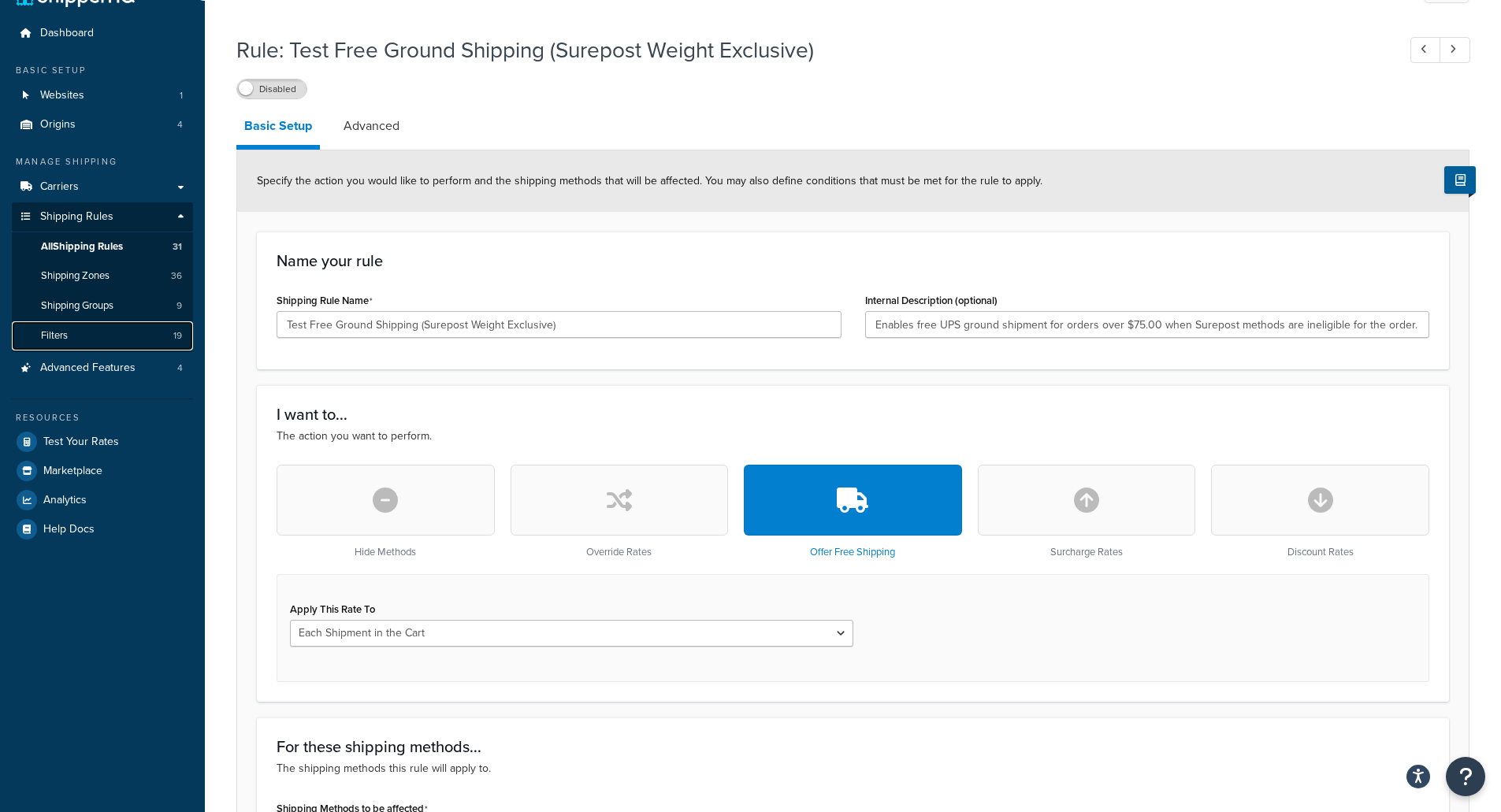
scroll to position [0, 0]
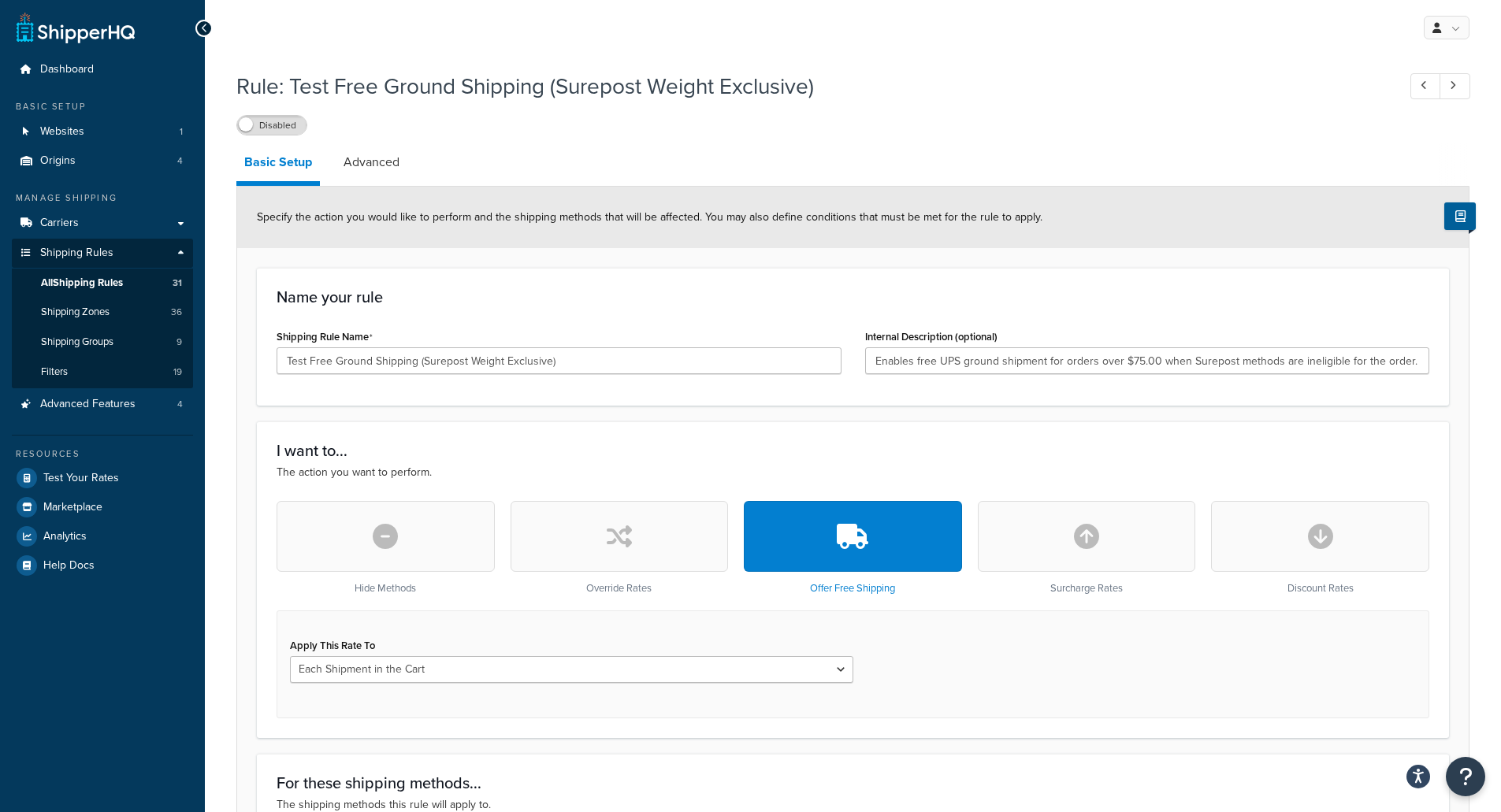
click at [1043, 82] on h1 "Rule: Test Free Ground Shipping (Surepost Weight Exclusive)" at bounding box center [808, 86] width 1145 height 31
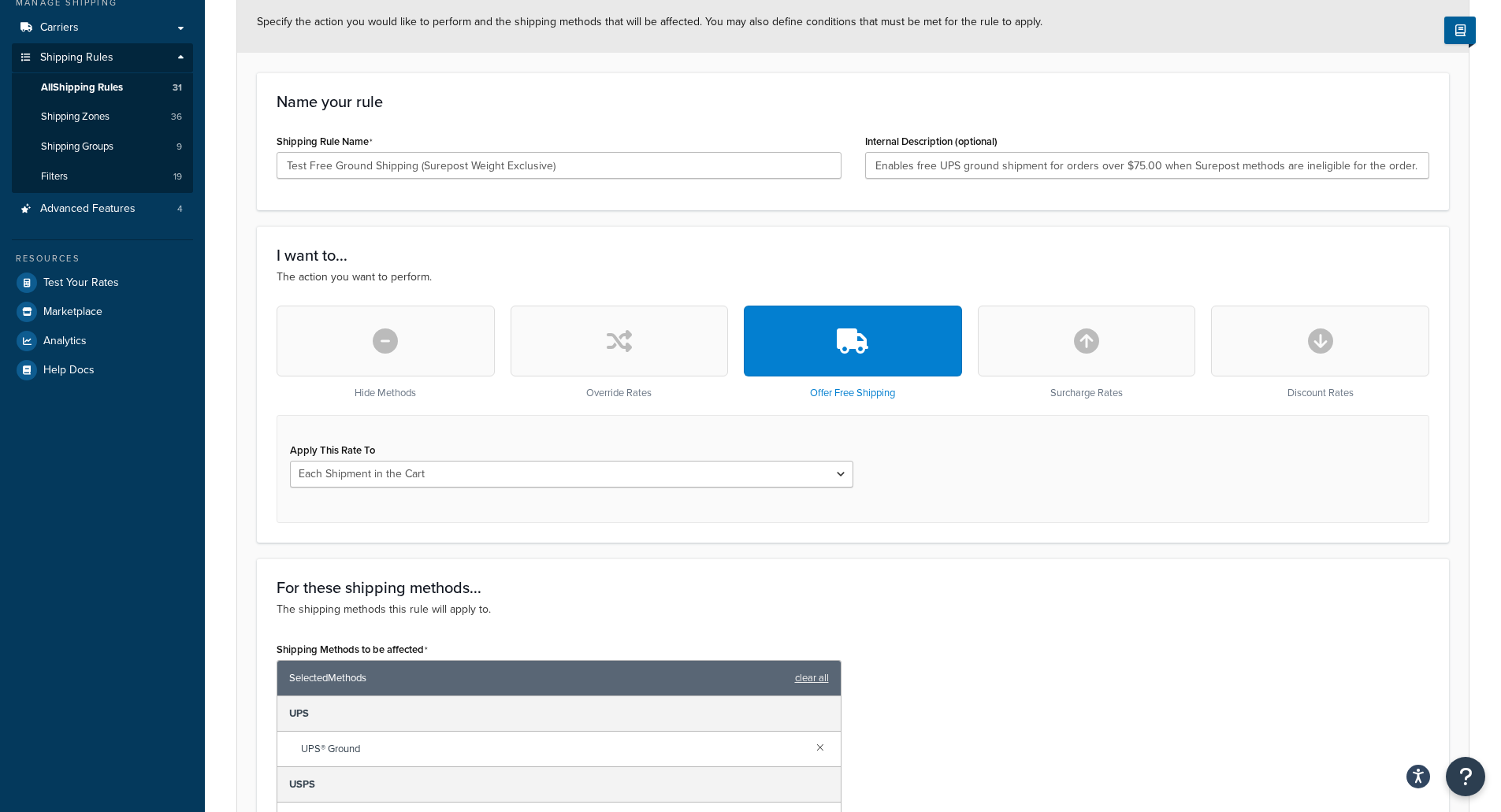
scroll to position [236, 0]
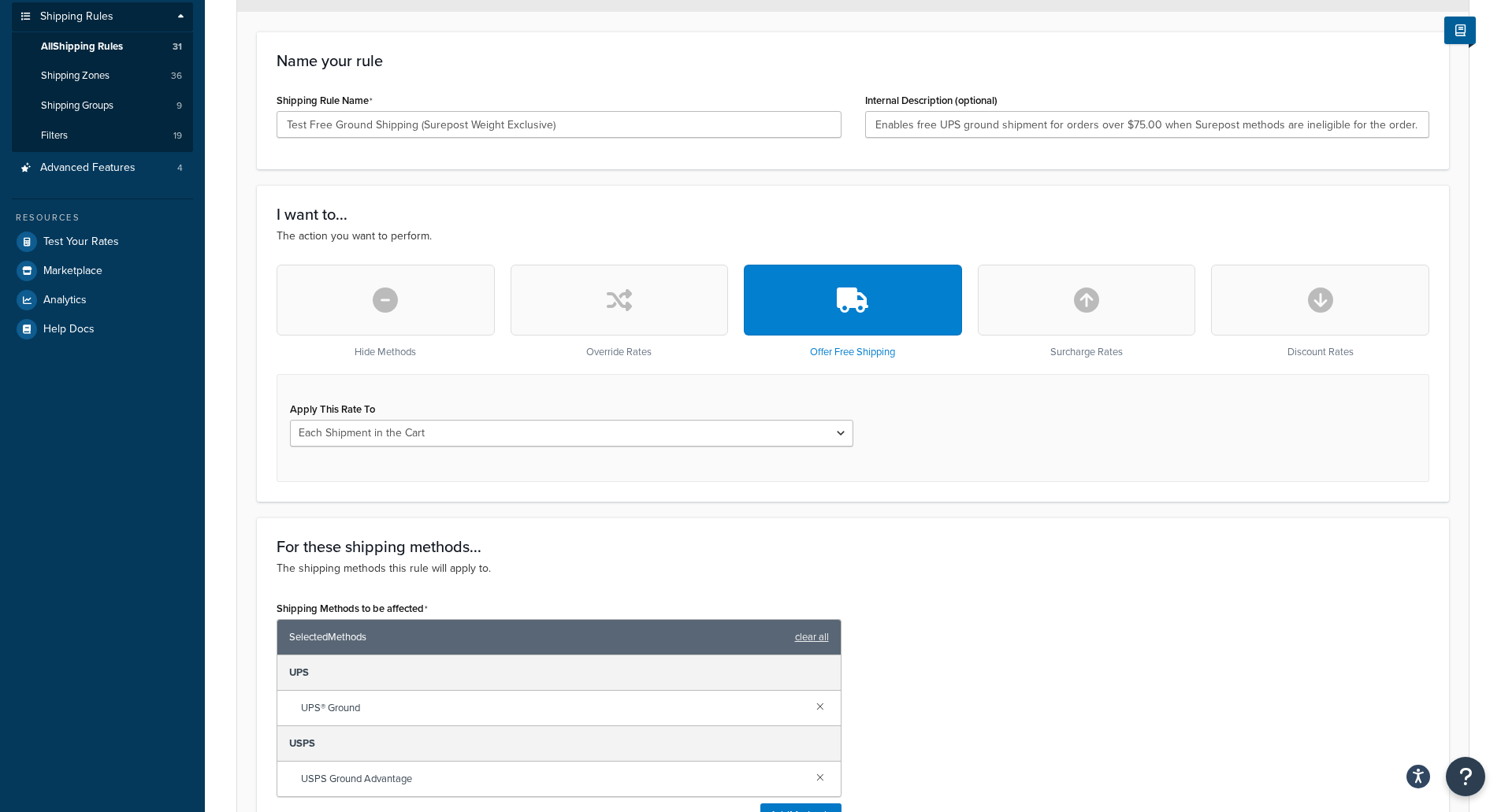
click at [465, 448] on div "Apply This Rate To Each Shipment in the Cart Each Origin in the Cart Each Shipp…" at bounding box center [572, 427] width 587 height 60
click at [459, 439] on select "Each Shipment in the Cart Each Origin in the Cart Each Shipping Group in the Ca…" at bounding box center [571, 433] width 563 height 27
click at [213, 416] on div "Rule: Test Free Ground Shipping (Surepost Weight Exclusive) Disabled Basic Setu…" at bounding box center [853, 772] width 1296 height 1890
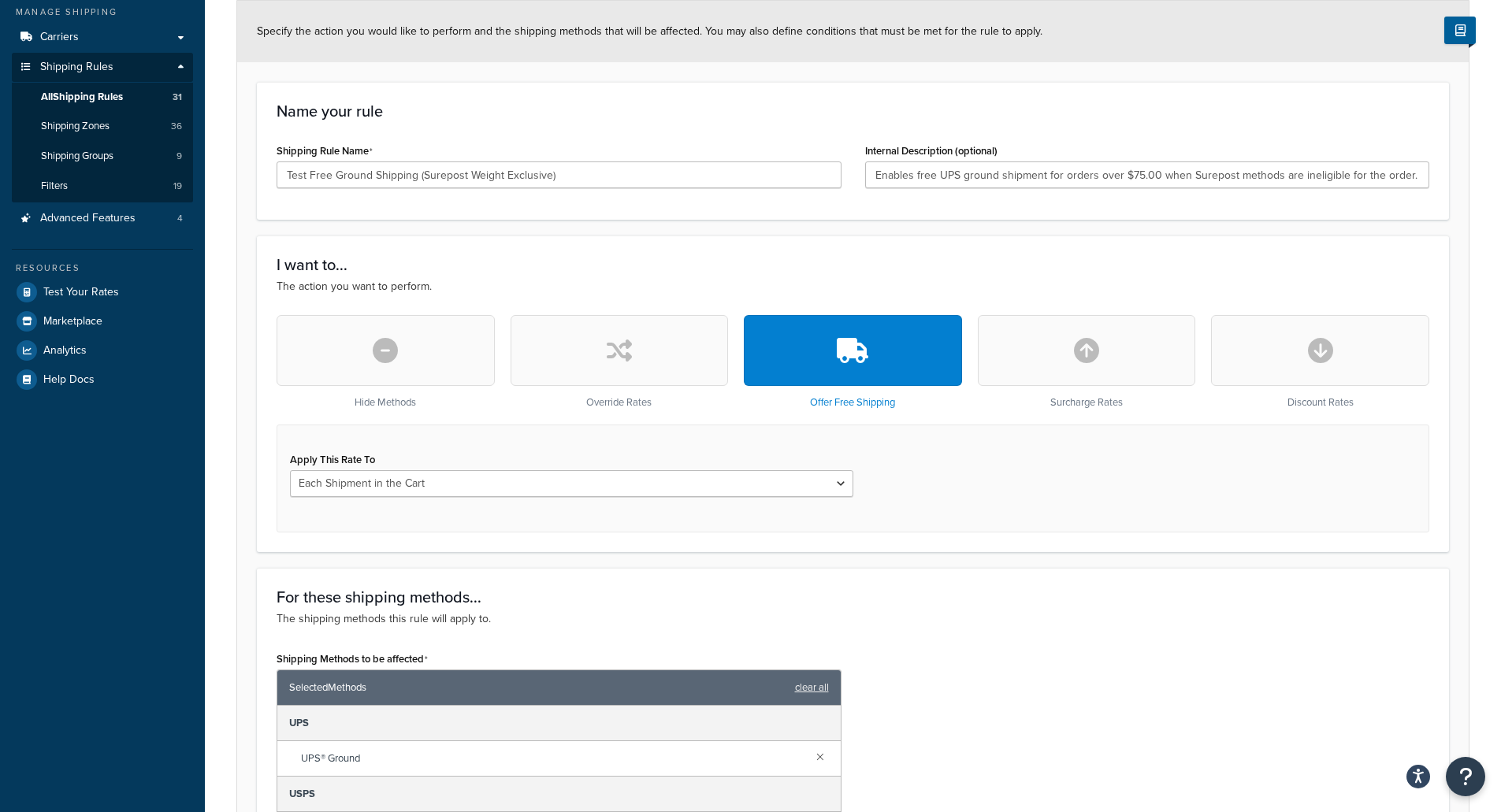
scroll to position [0, 0]
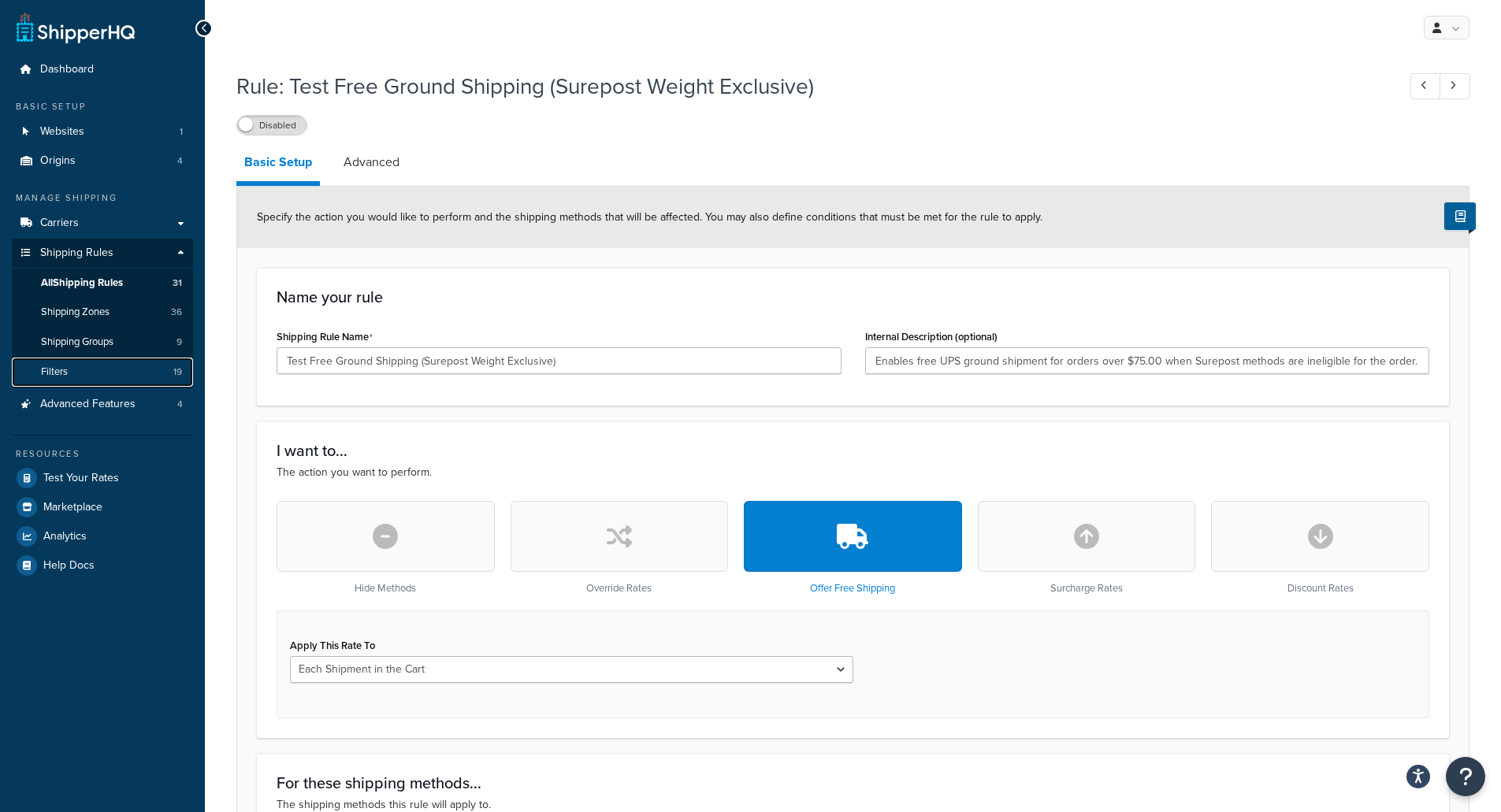
click at [65, 374] on span "Filters" at bounding box center [55, 372] width 27 height 13
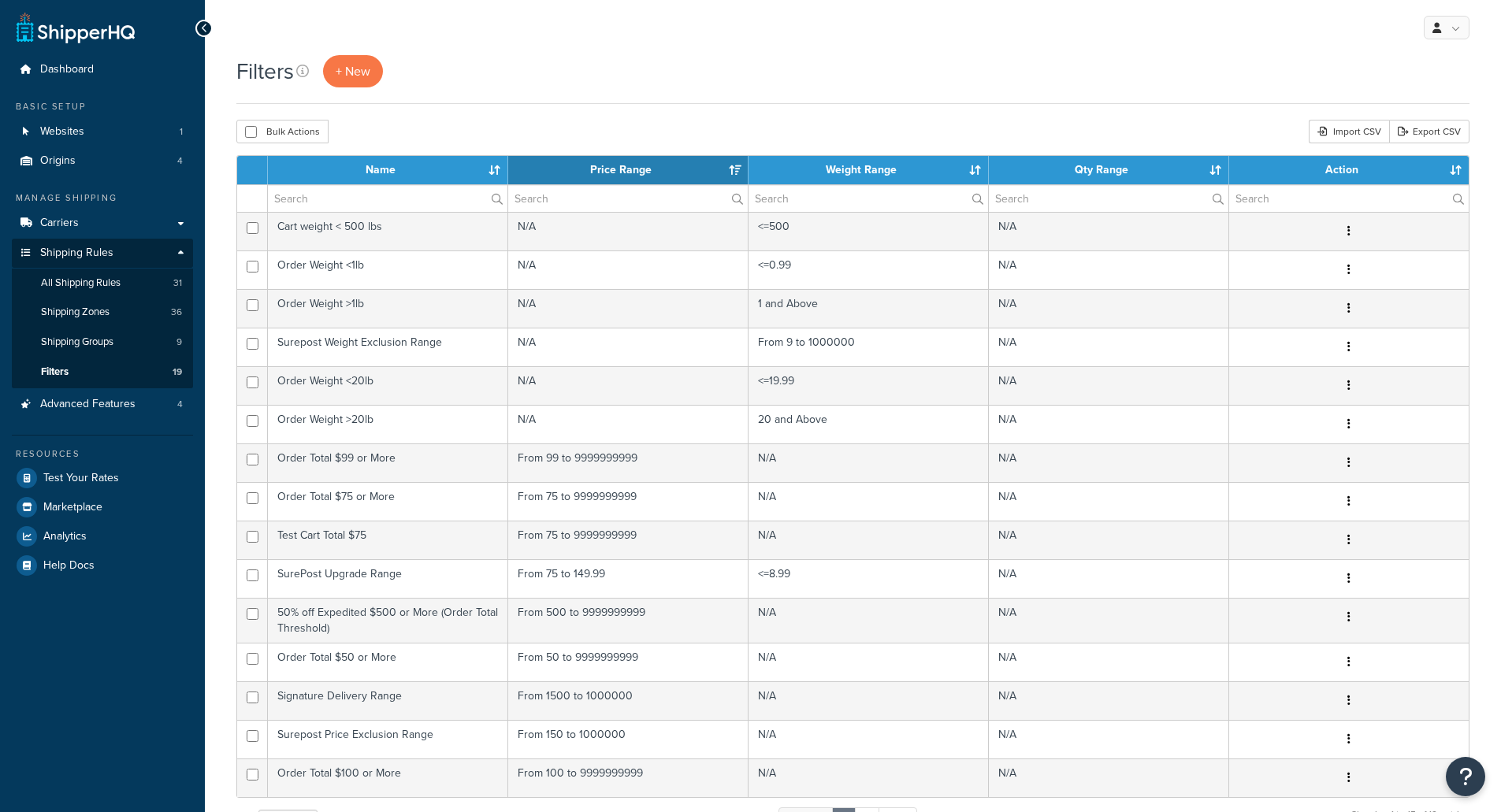
select select "15"
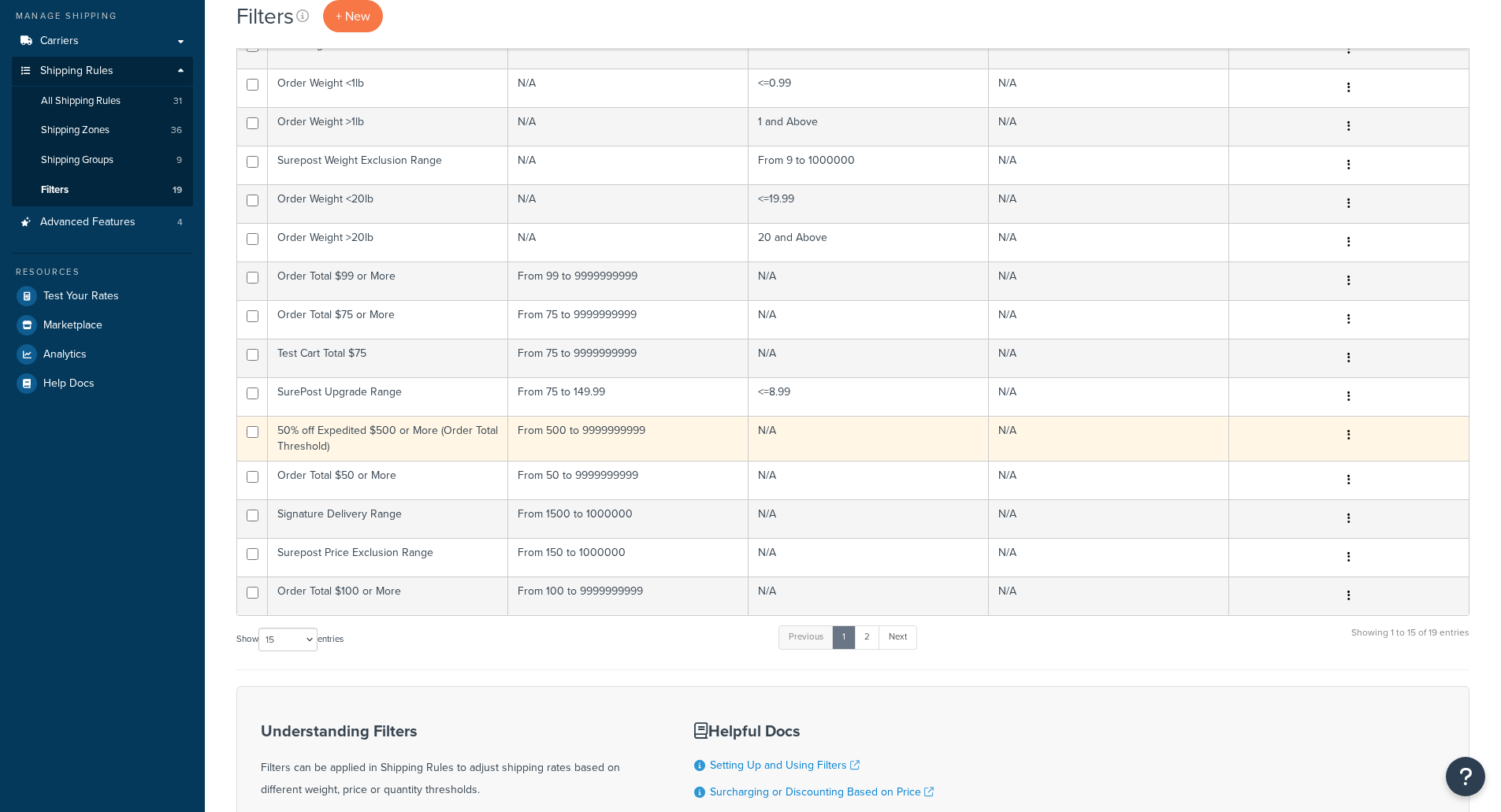
scroll to position [236, 0]
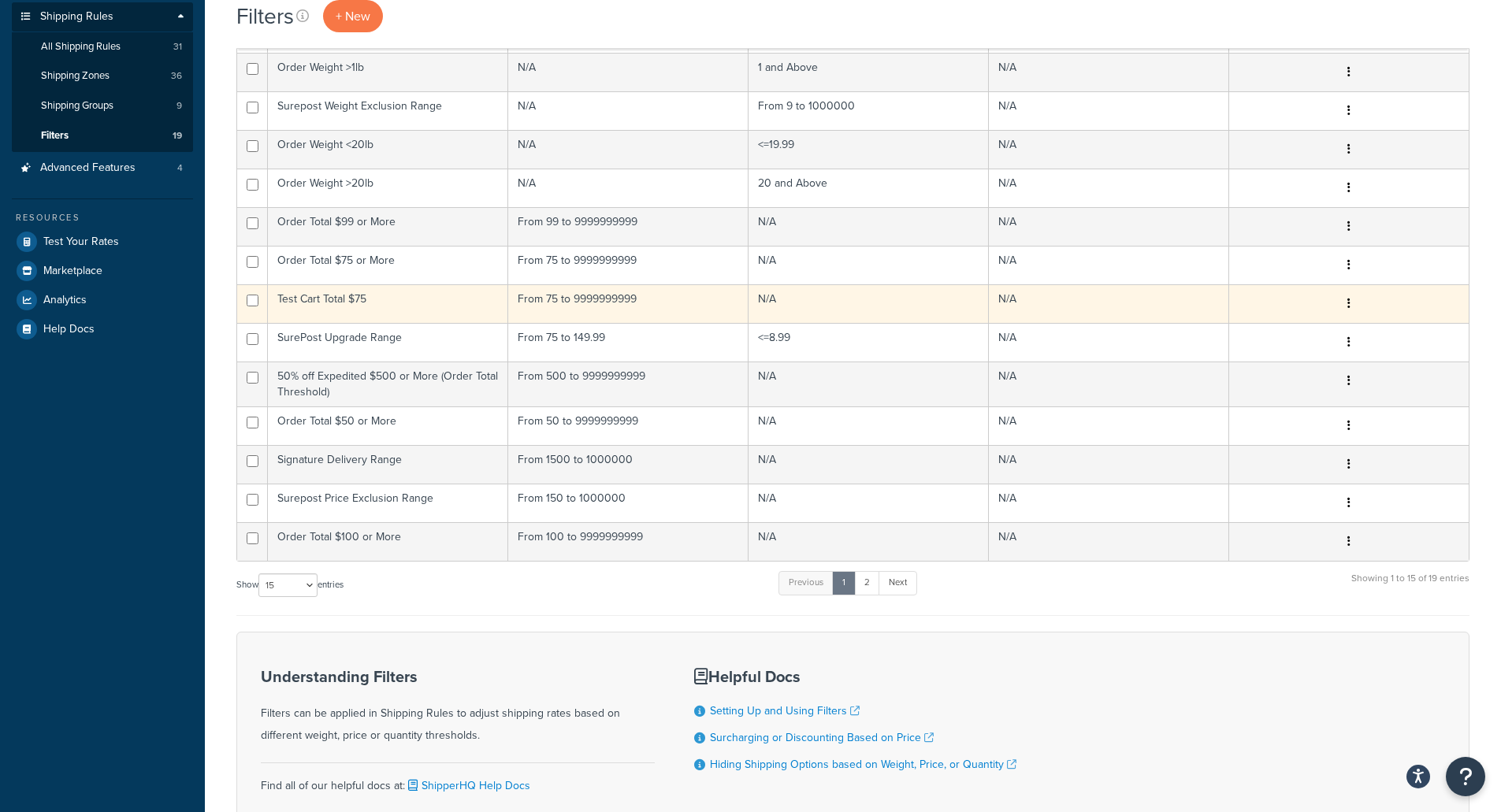
click at [363, 301] on td "Test Cart Total $75" at bounding box center [388, 303] width 240 height 39
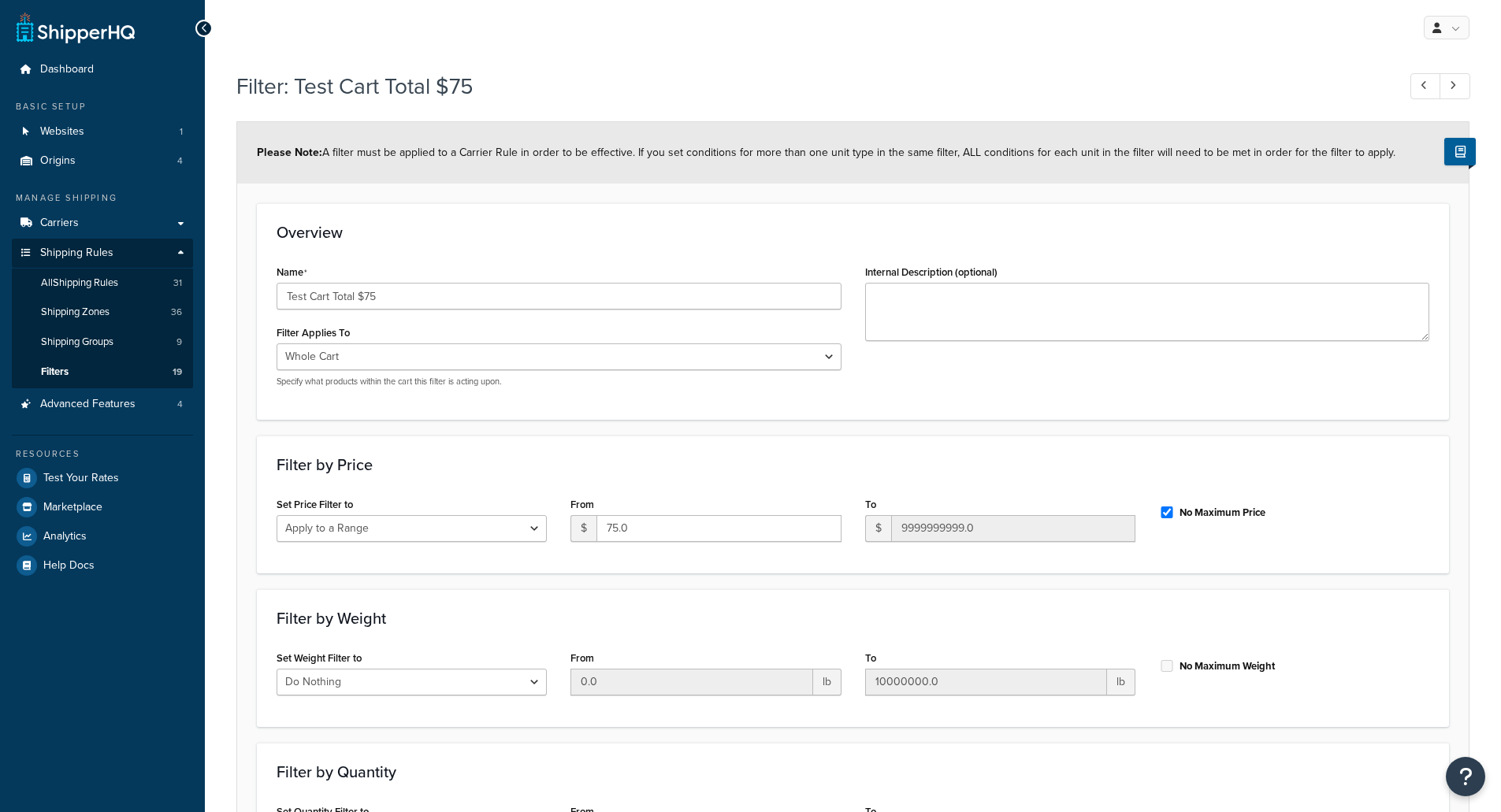
select select "range"
click at [1473, 765] on button "Open Resource Center" at bounding box center [1465, 776] width 44 height 44
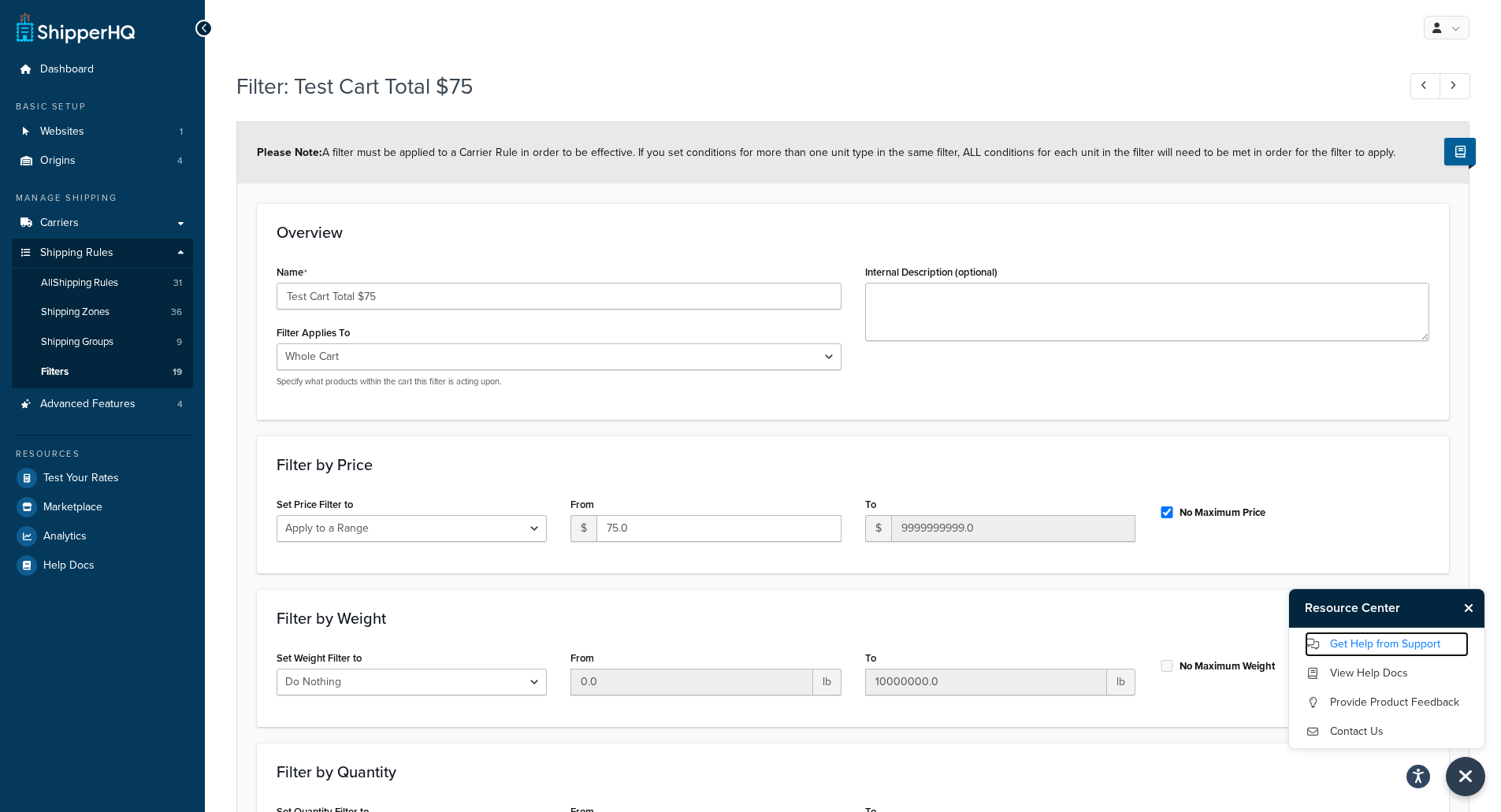
click at [1372, 642] on link "Get Help from Support" at bounding box center [1386, 644] width 164 height 25
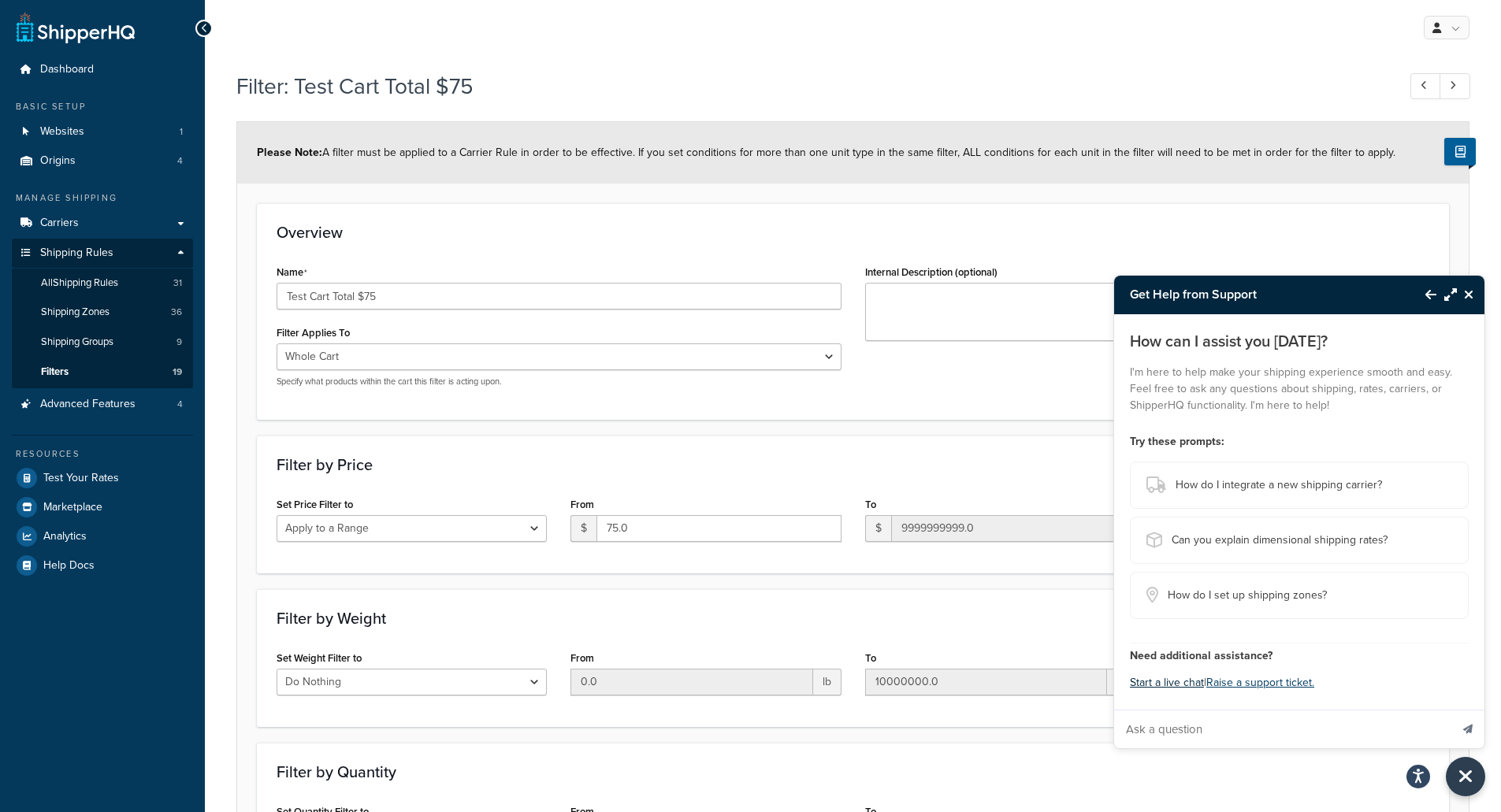
click at [1173, 682] on button "Start a live chat" at bounding box center [1166, 683] width 74 height 22
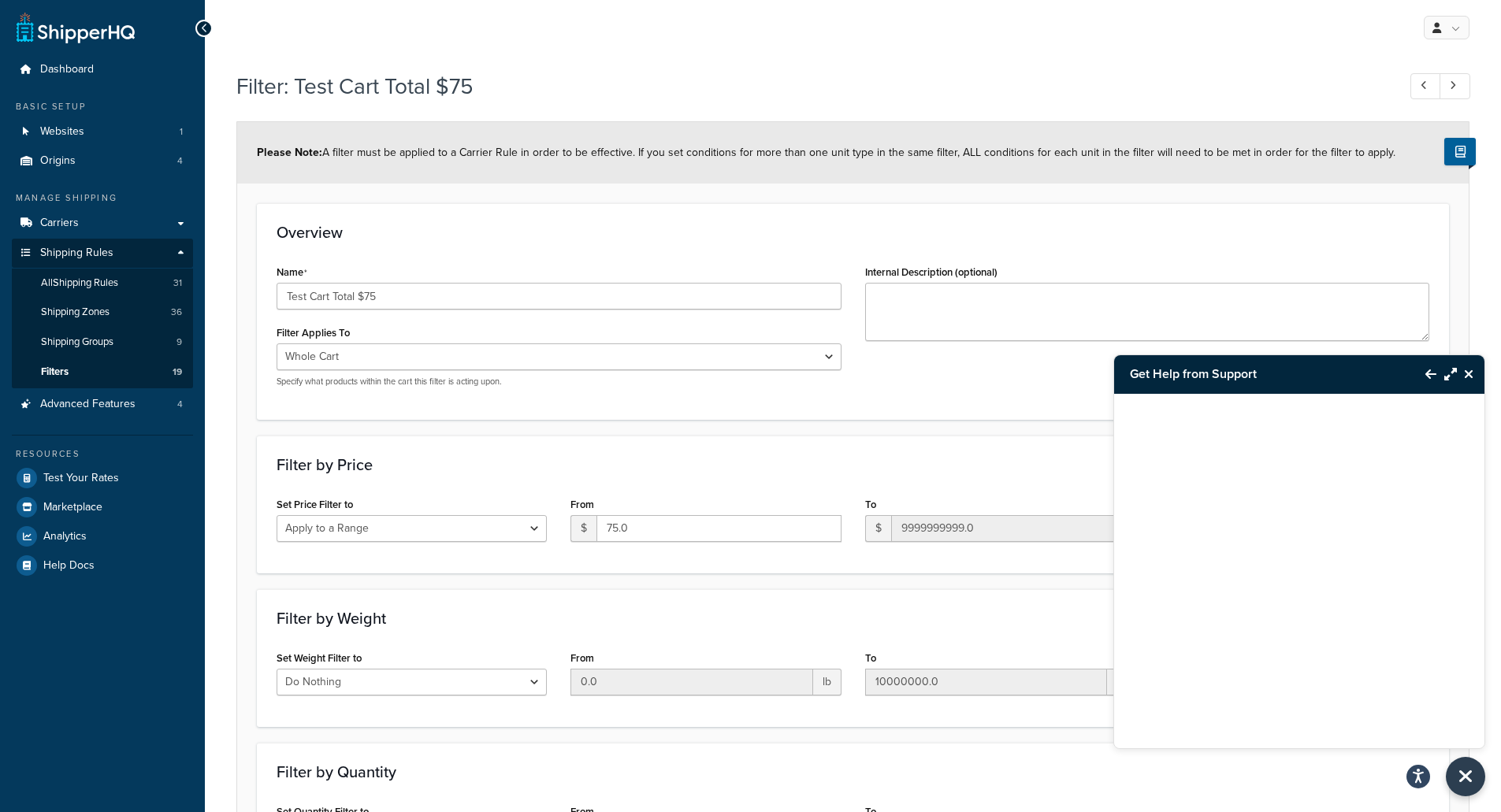
drag, startPoint x: 1166, startPoint y: 433, endPoint x: 1170, endPoint y: 451, distance: 18.4
click at [1166, 432] on div at bounding box center [1299, 551] width 370 height 315
click at [1421, 373] on button "Back to Resource Center" at bounding box center [1423, 374] width 27 height 36
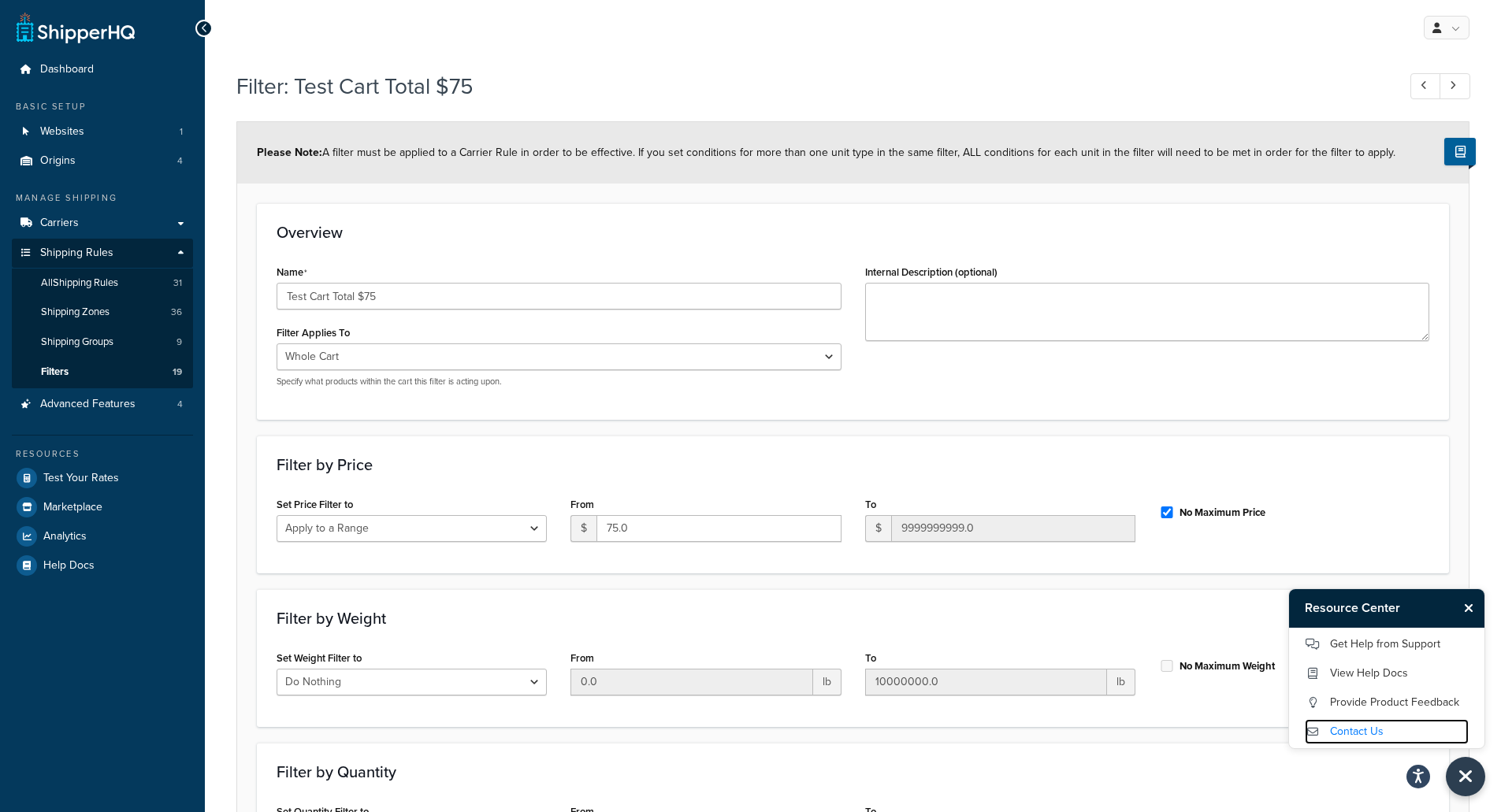
click at [1326, 728] on link "Contact Us" at bounding box center [1386, 732] width 164 height 25
click at [1343, 647] on link "Get Help from Support" at bounding box center [1386, 644] width 164 height 25
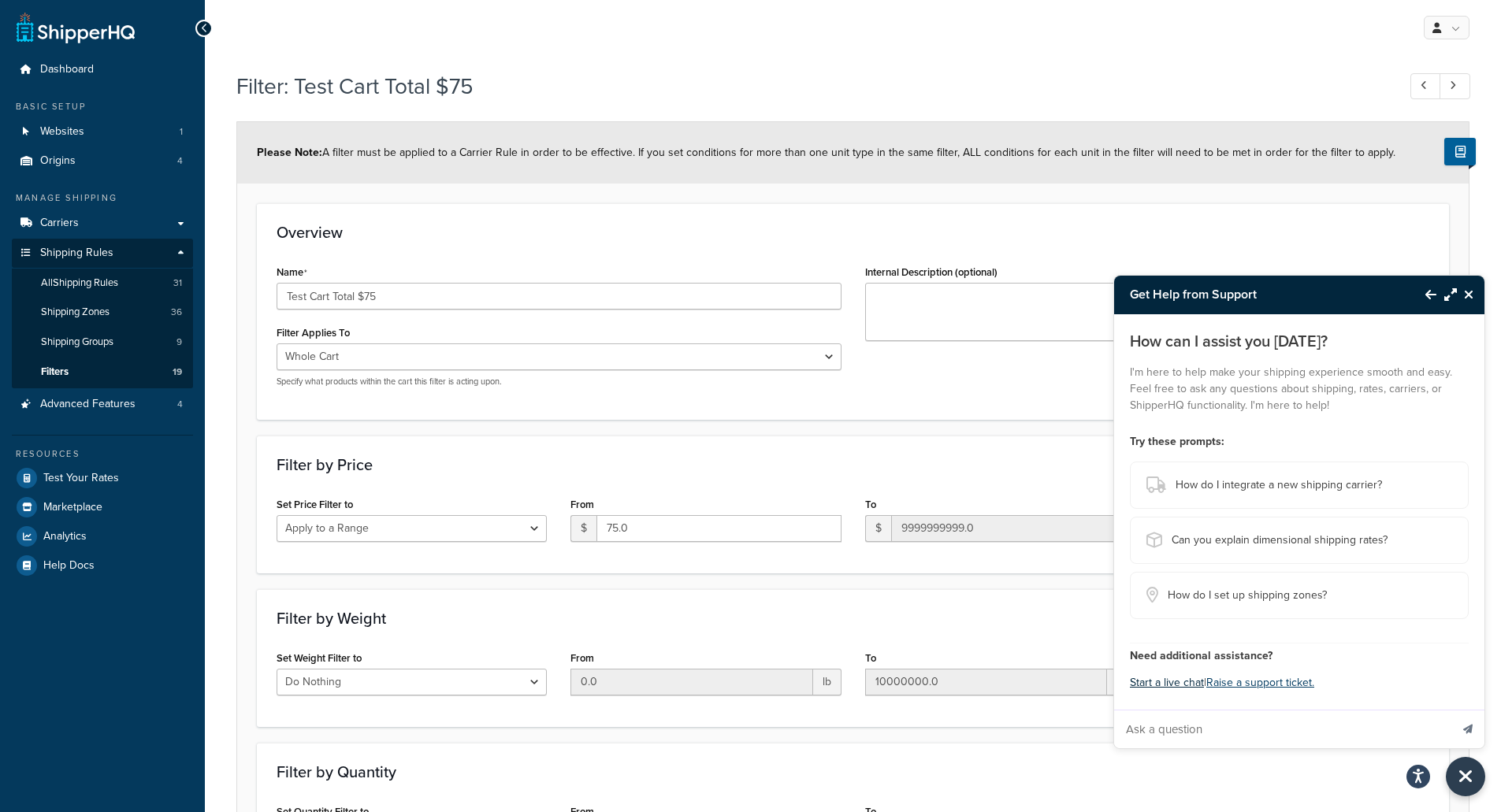
click at [1173, 684] on button "Start a live chat" at bounding box center [1166, 683] width 74 height 22
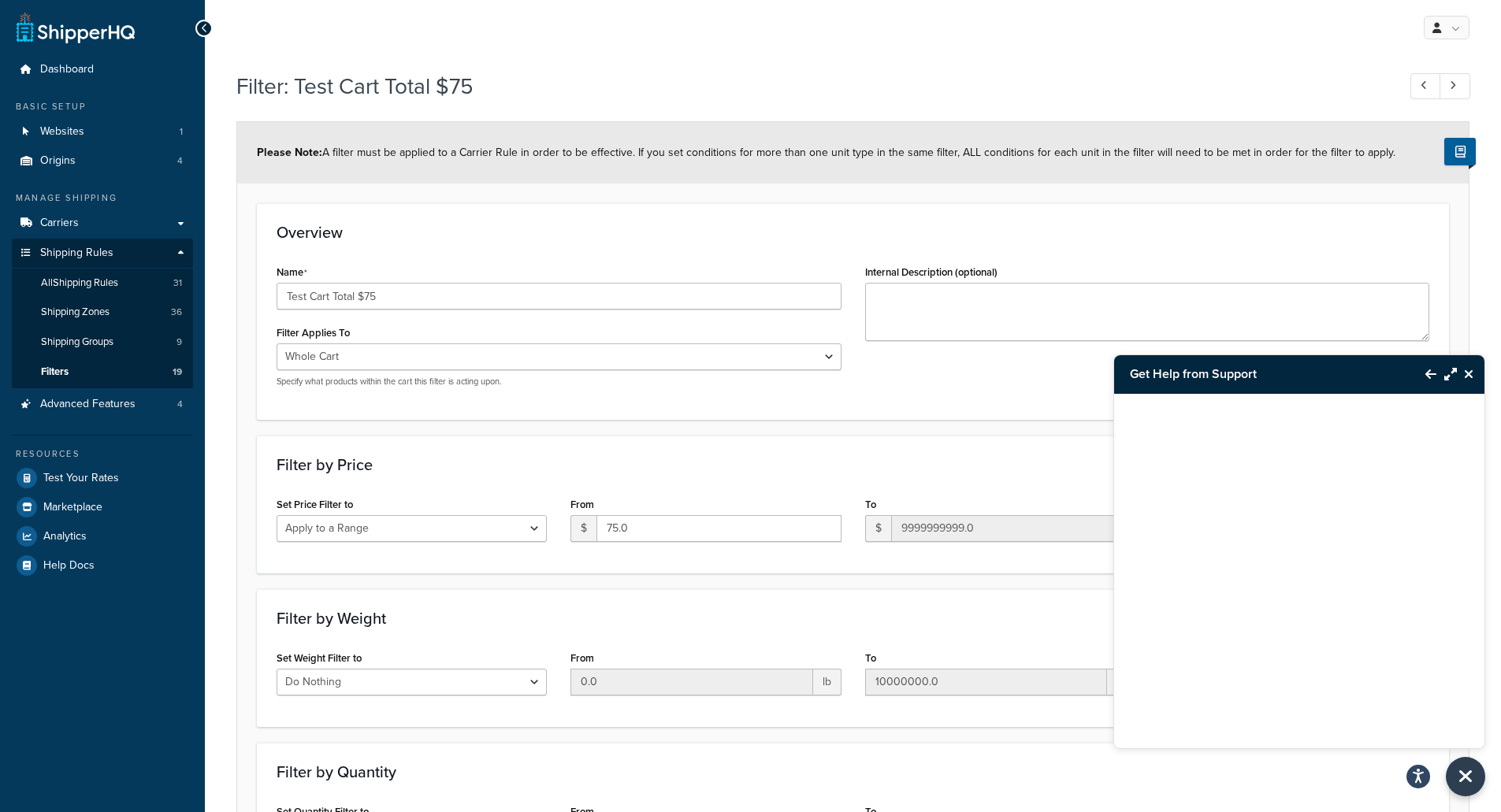
click at [1429, 373] on icon "Back to Resource Center" at bounding box center [1430, 374] width 11 height 13
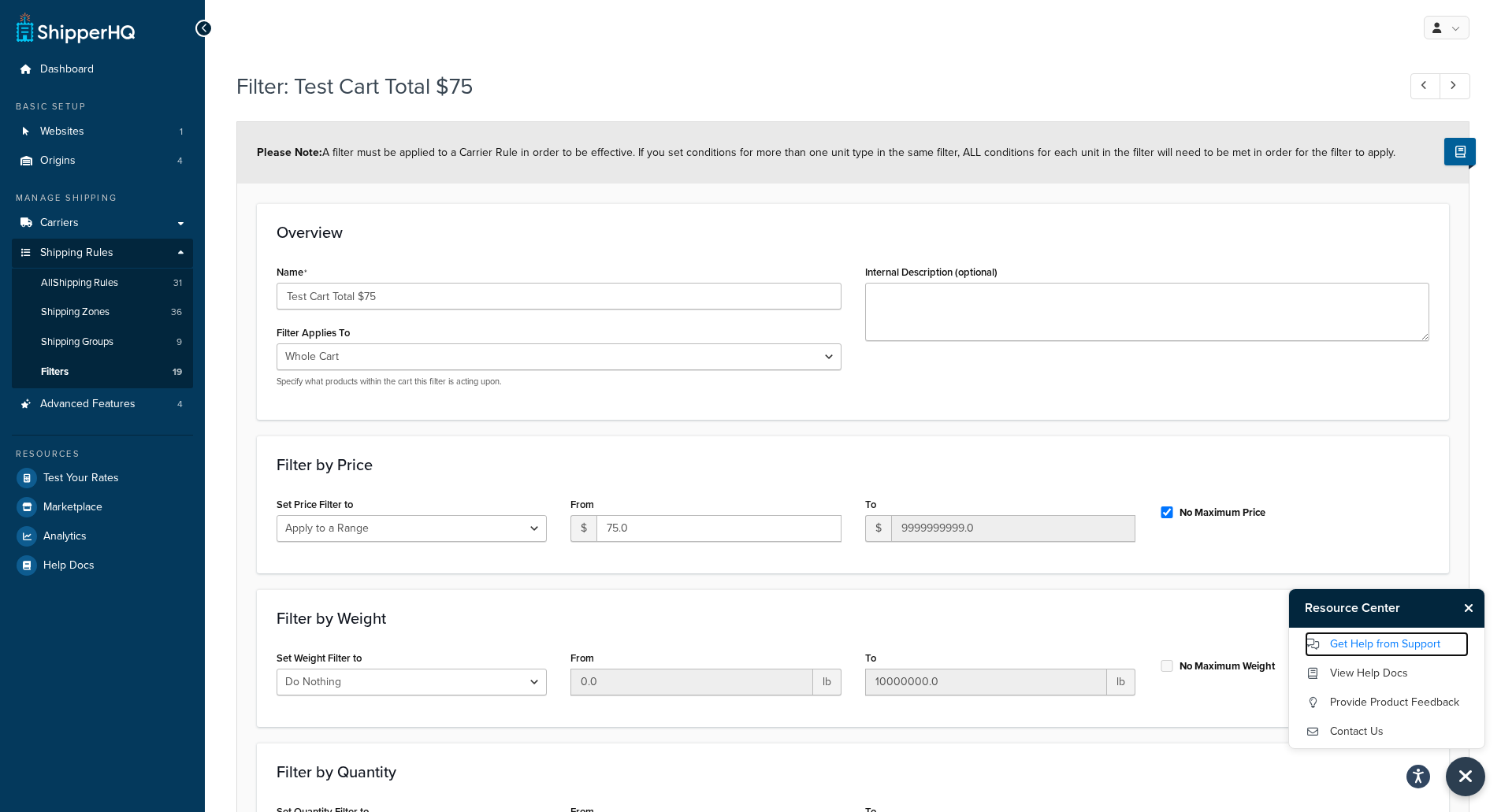
click at [1349, 646] on link "Get Help from Support" at bounding box center [1386, 644] width 164 height 25
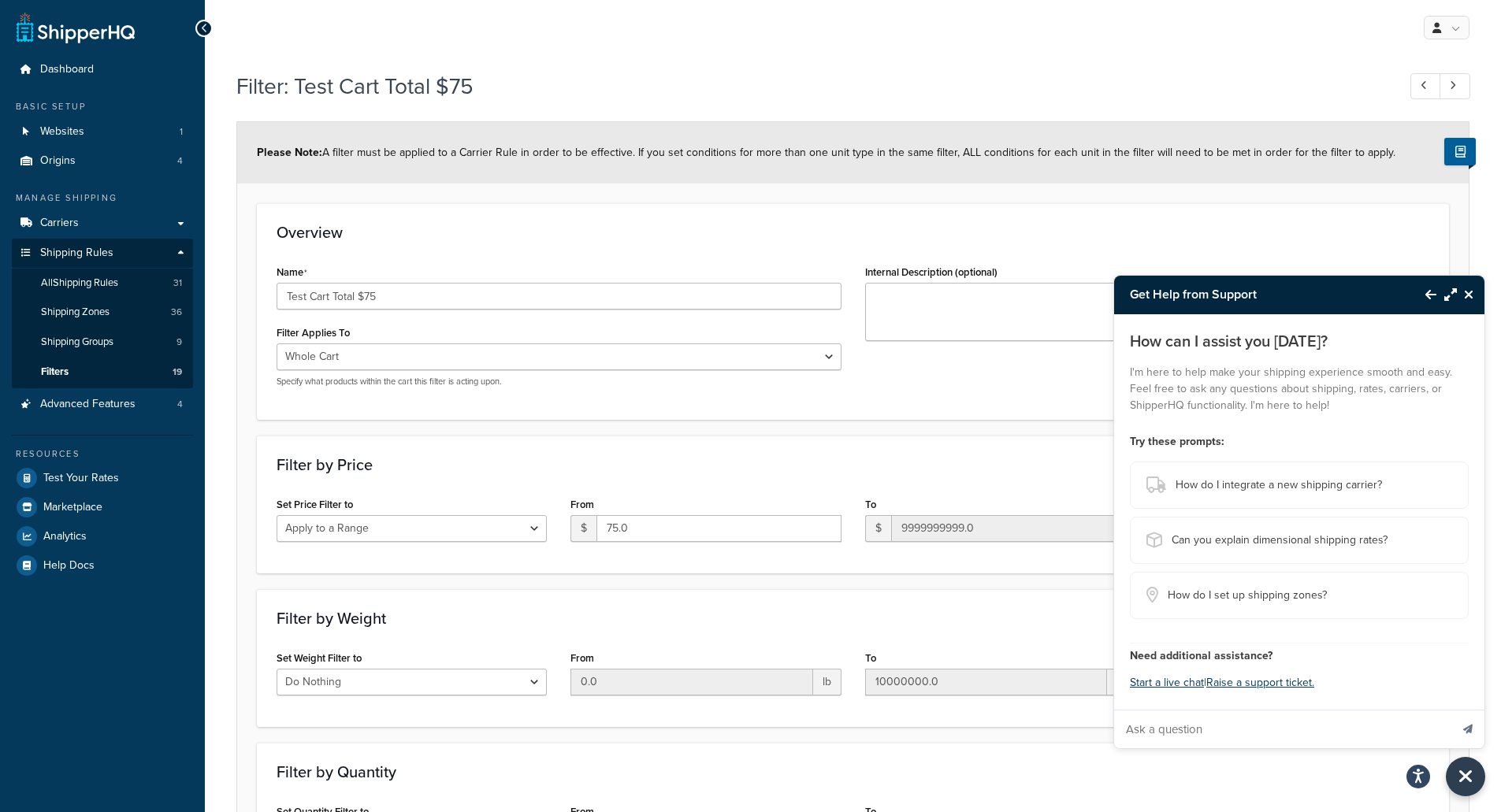
click at [1150, 722] on input "Ask a question" at bounding box center [1281, 730] width 336 height 38
type input "shippin"
type input "free shipping after discount code"
click at [1451, 710] on button "Send message" at bounding box center [1468, 729] width 33 height 39
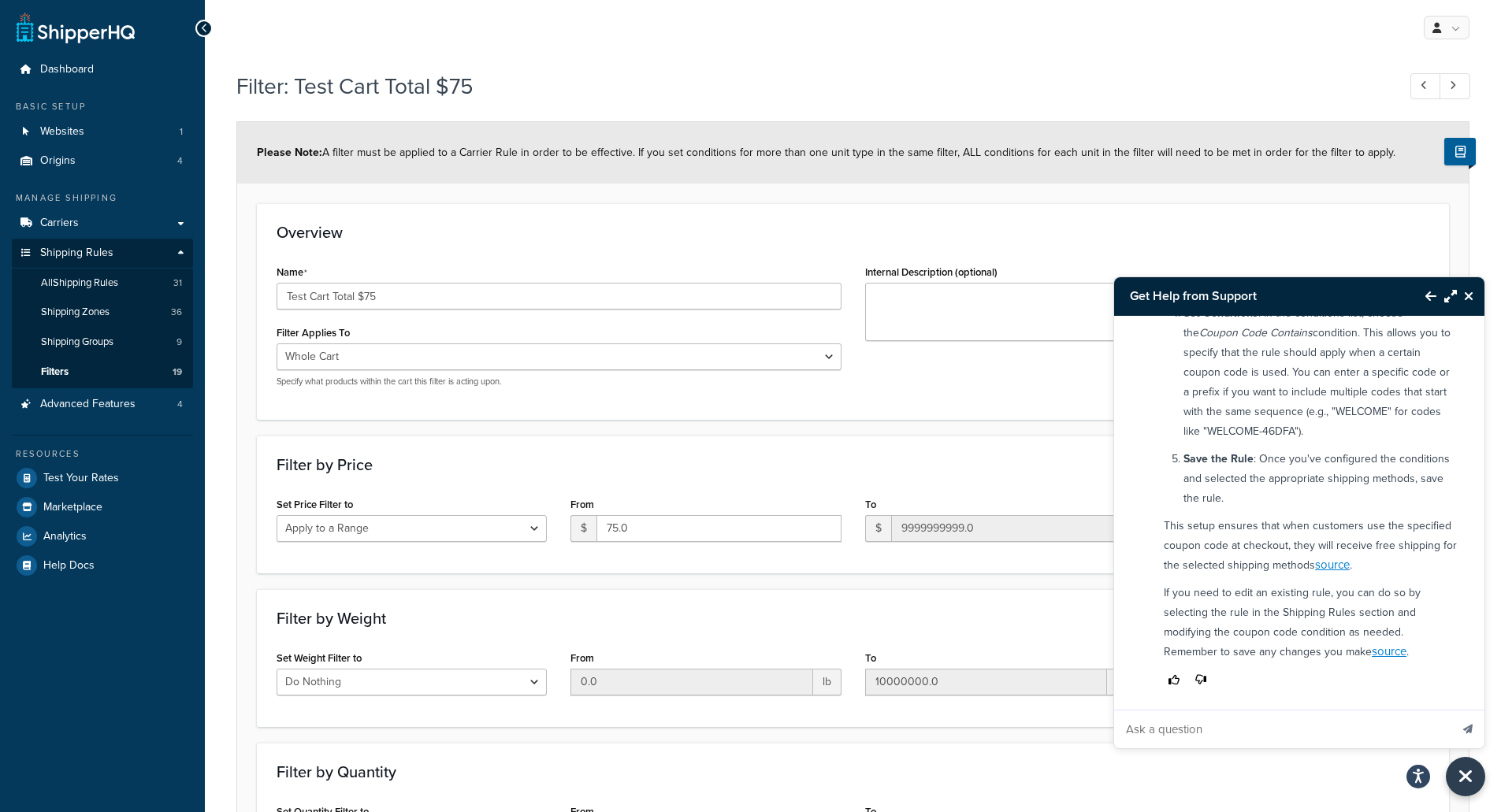
scroll to position [423, 0]
click at [1163, 734] on input "Ask a question" at bounding box center [1281, 730] width 336 height 38
type input "talk to person"
click at [1451, 710] on button "Send message" at bounding box center [1468, 729] width 33 height 39
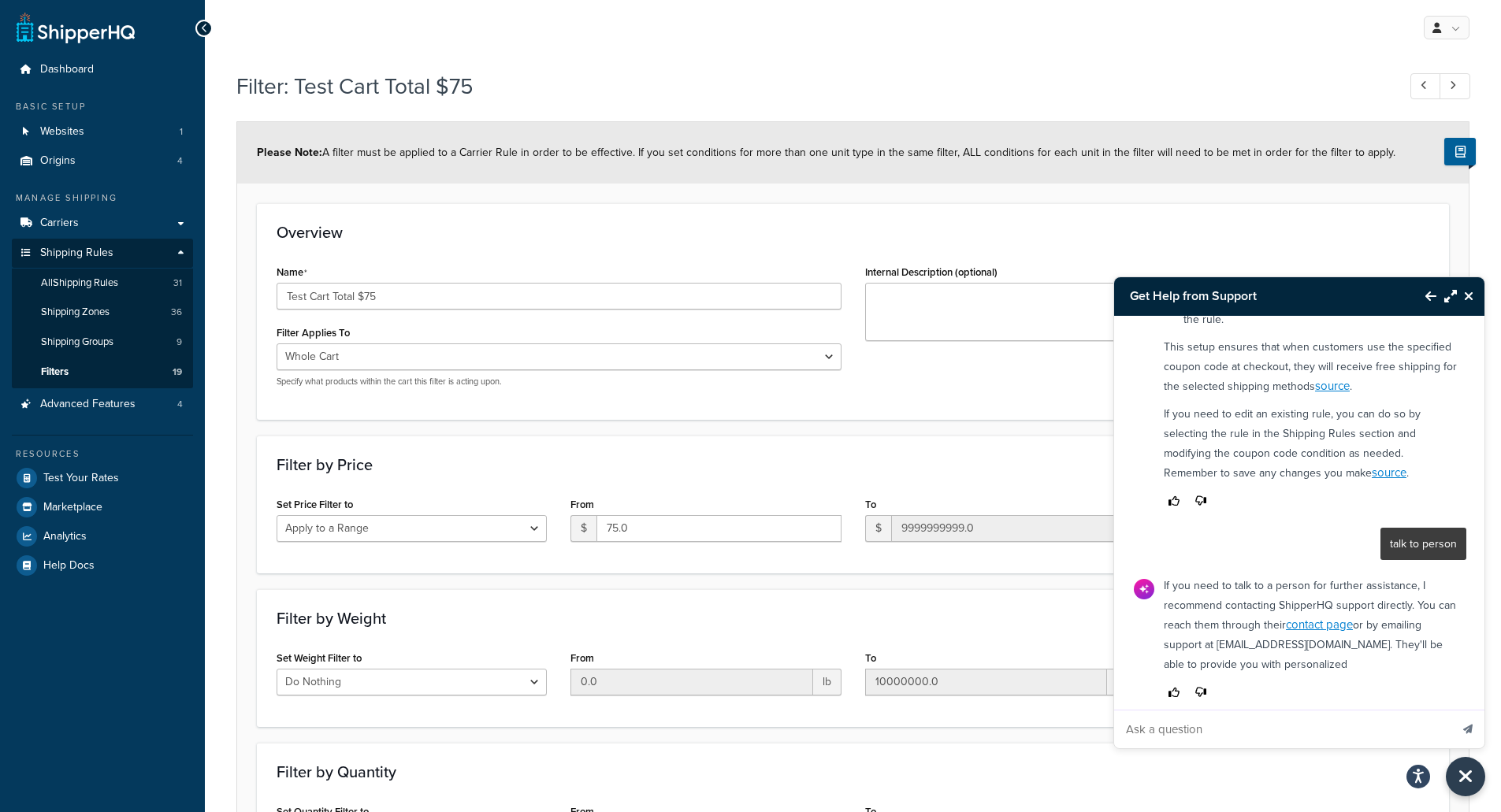
scroll to position [634, 0]
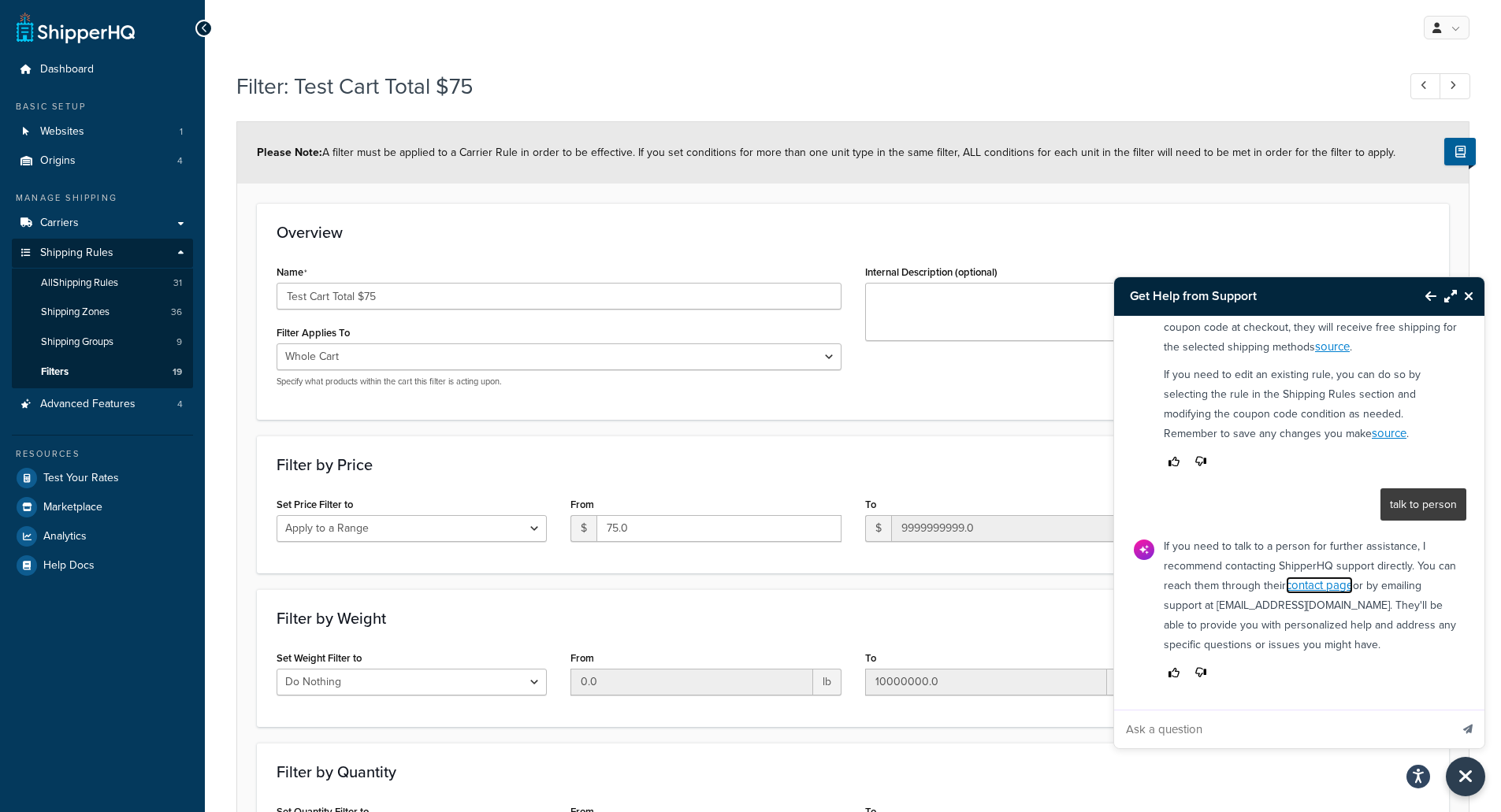
click at [1339, 582] on link "contact page" at bounding box center [1319, 585] width 67 height 17
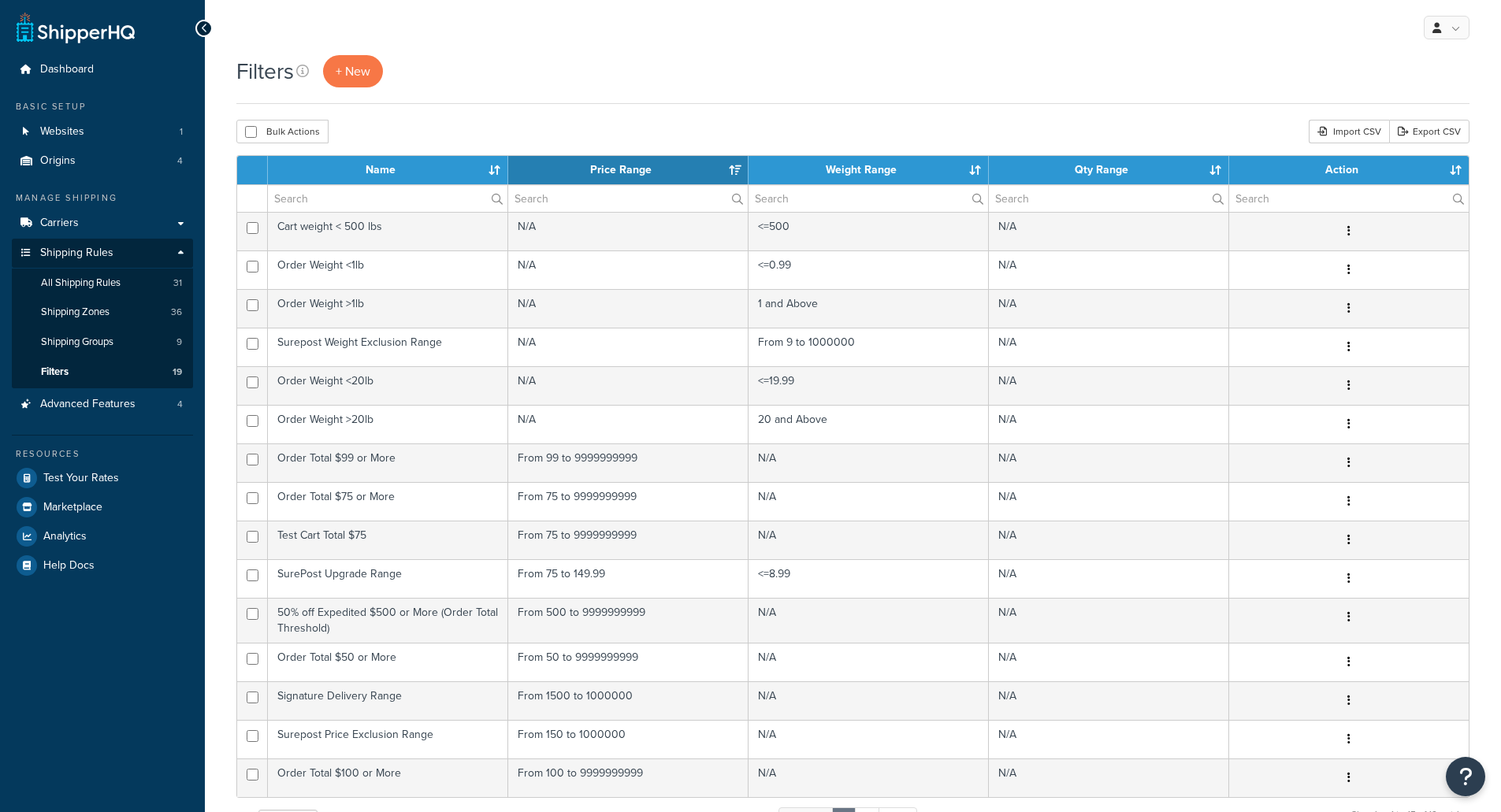
select select "15"
